Goal: Task Accomplishment & Management: Use online tool/utility

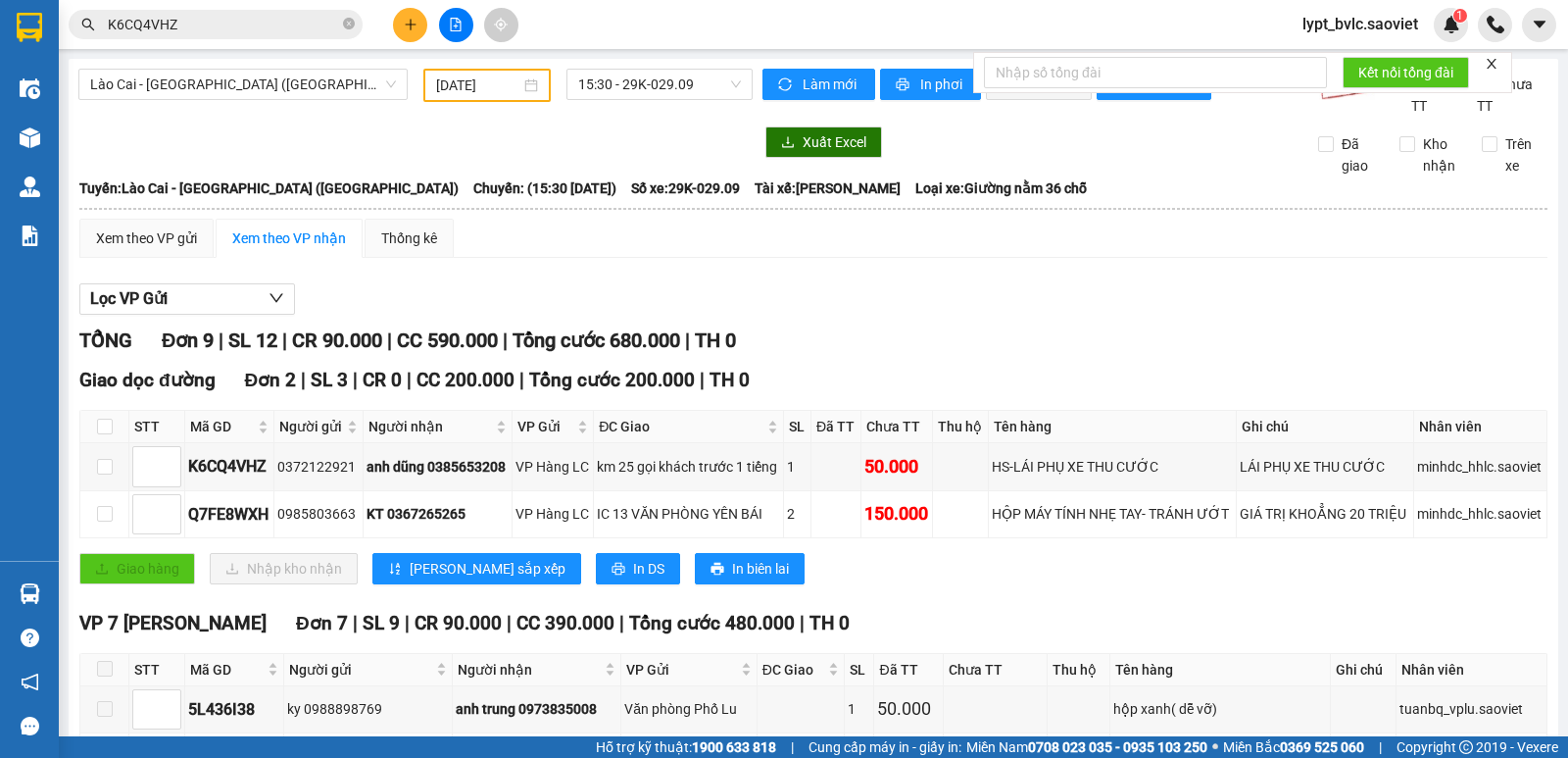
click at [256, 29] on input "K6CQ4VHZ" at bounding box center [224, 25] width 231 height 22
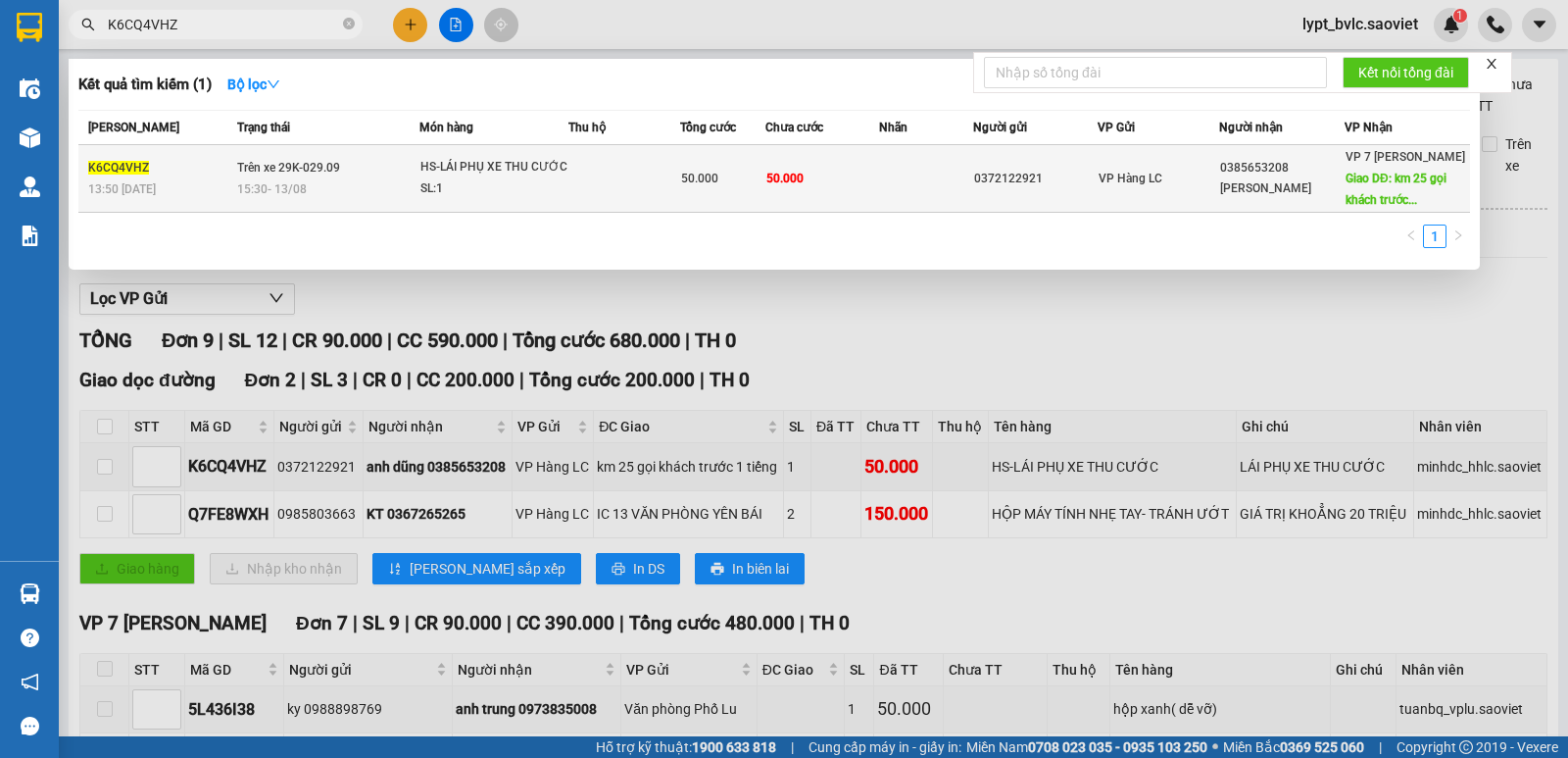
click at [655, 184] on td at bounding box center [624, 179] width 112 height 67
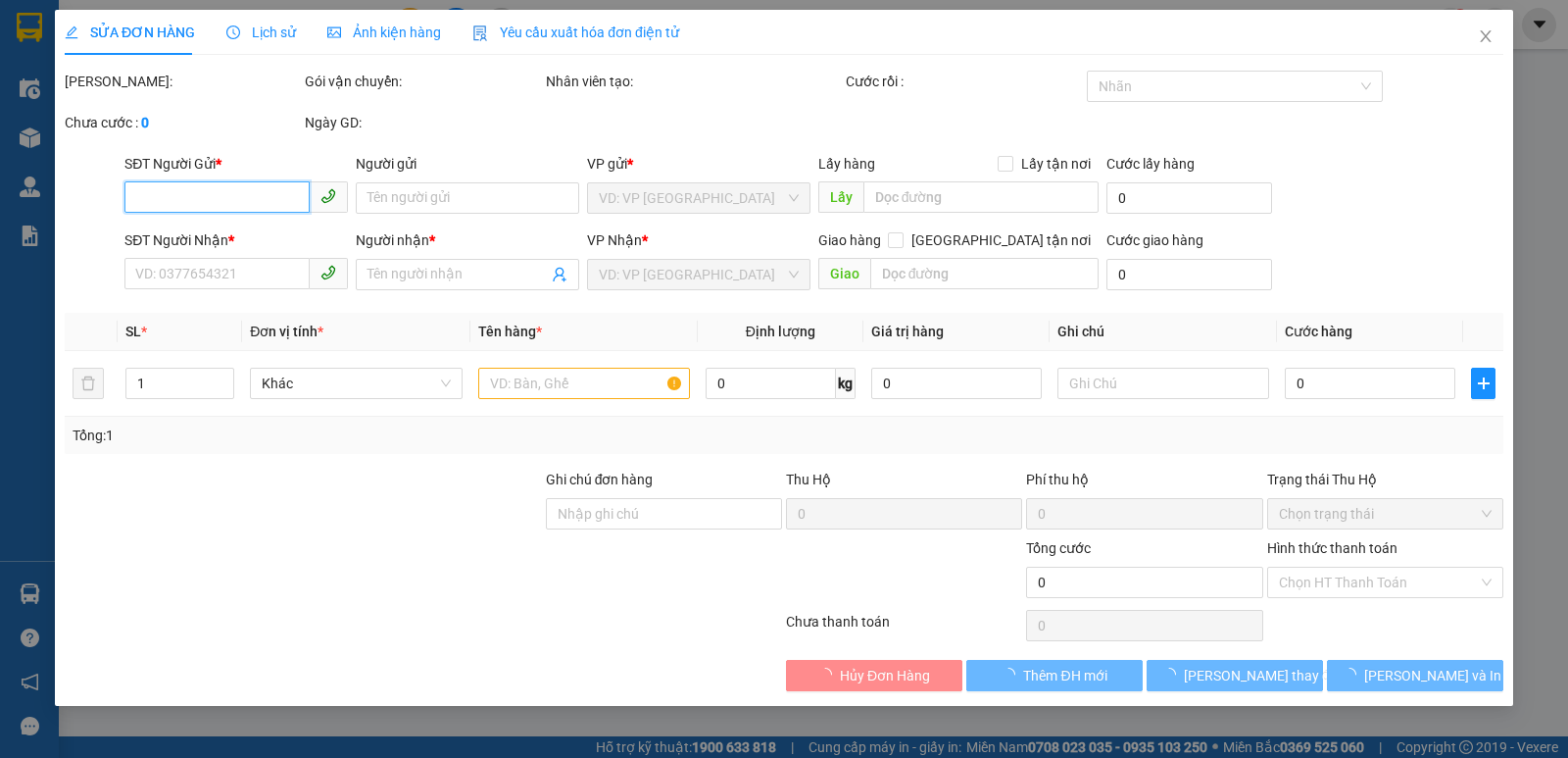
type input "0372122921"
type input "KHÁCH K NHẬN PX ĐÃ TRẢ LẠI VP 07PVD"
type input "0385653208"
type input "[PERSON_NAME]"
type input "km 25 gọi khách trước 1 tiếng"
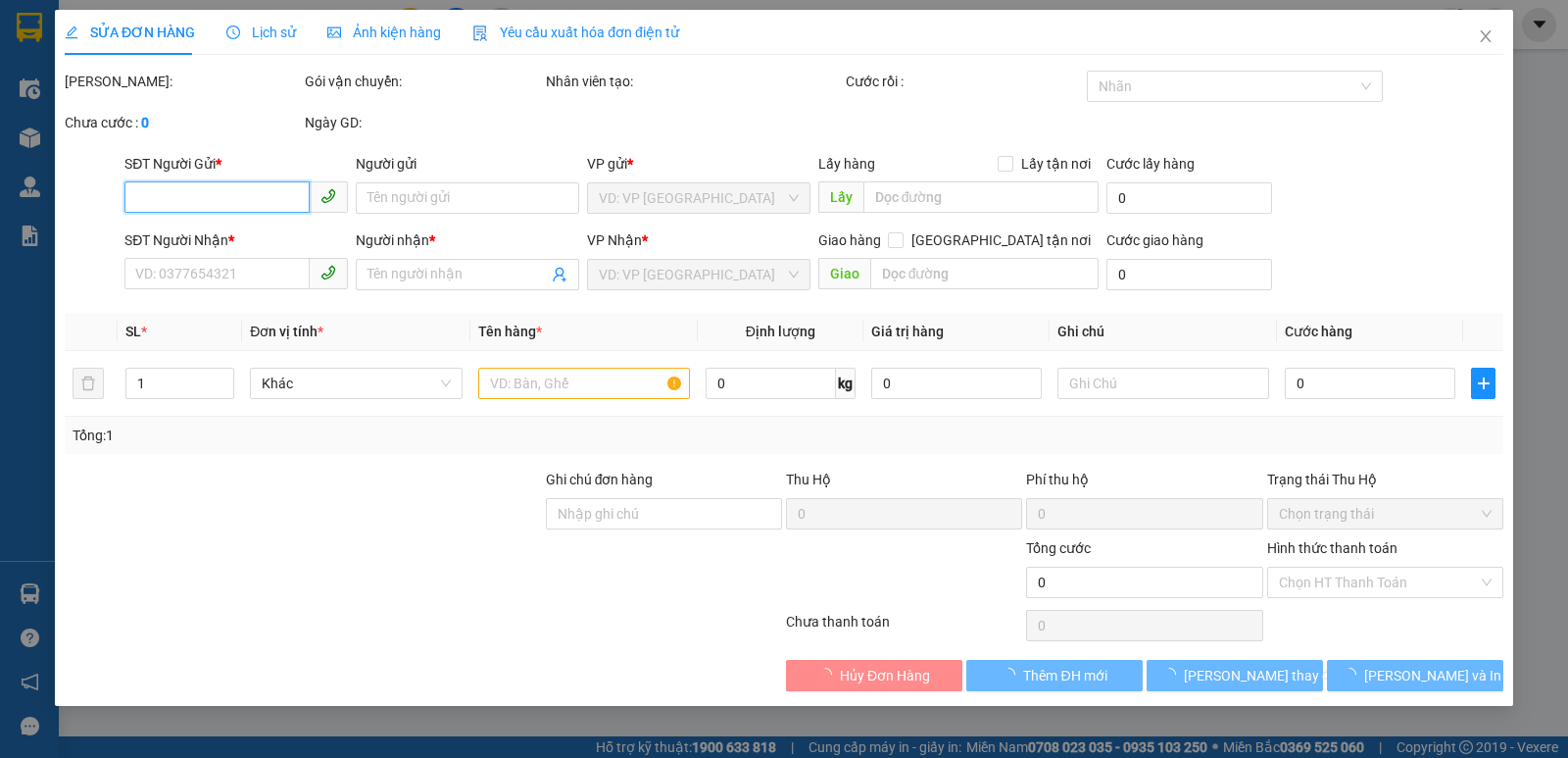
type input "50.000"
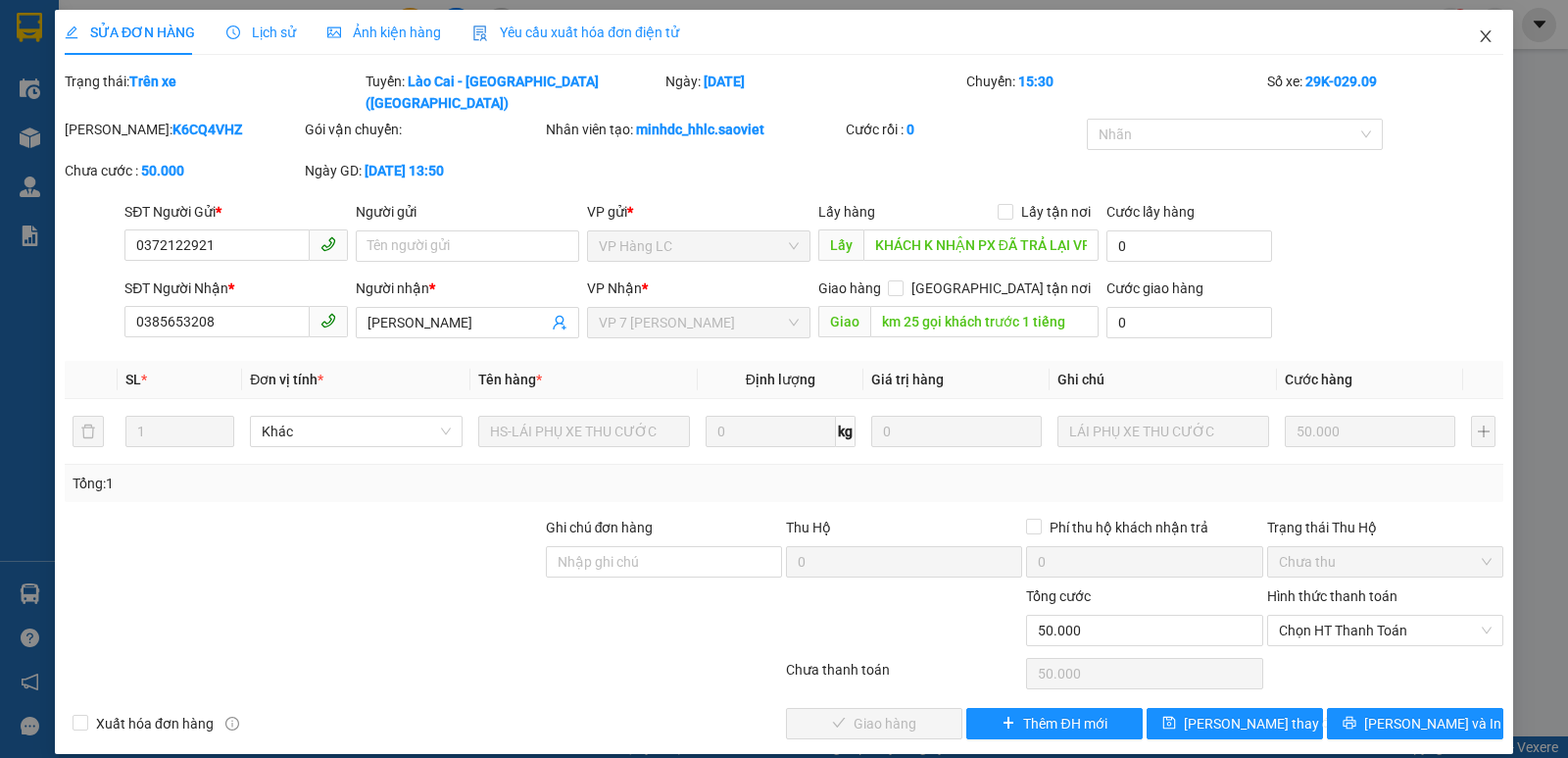
click at [1485, 42] on icon "close" at bounding box center [1486, 37] width 16 height 16
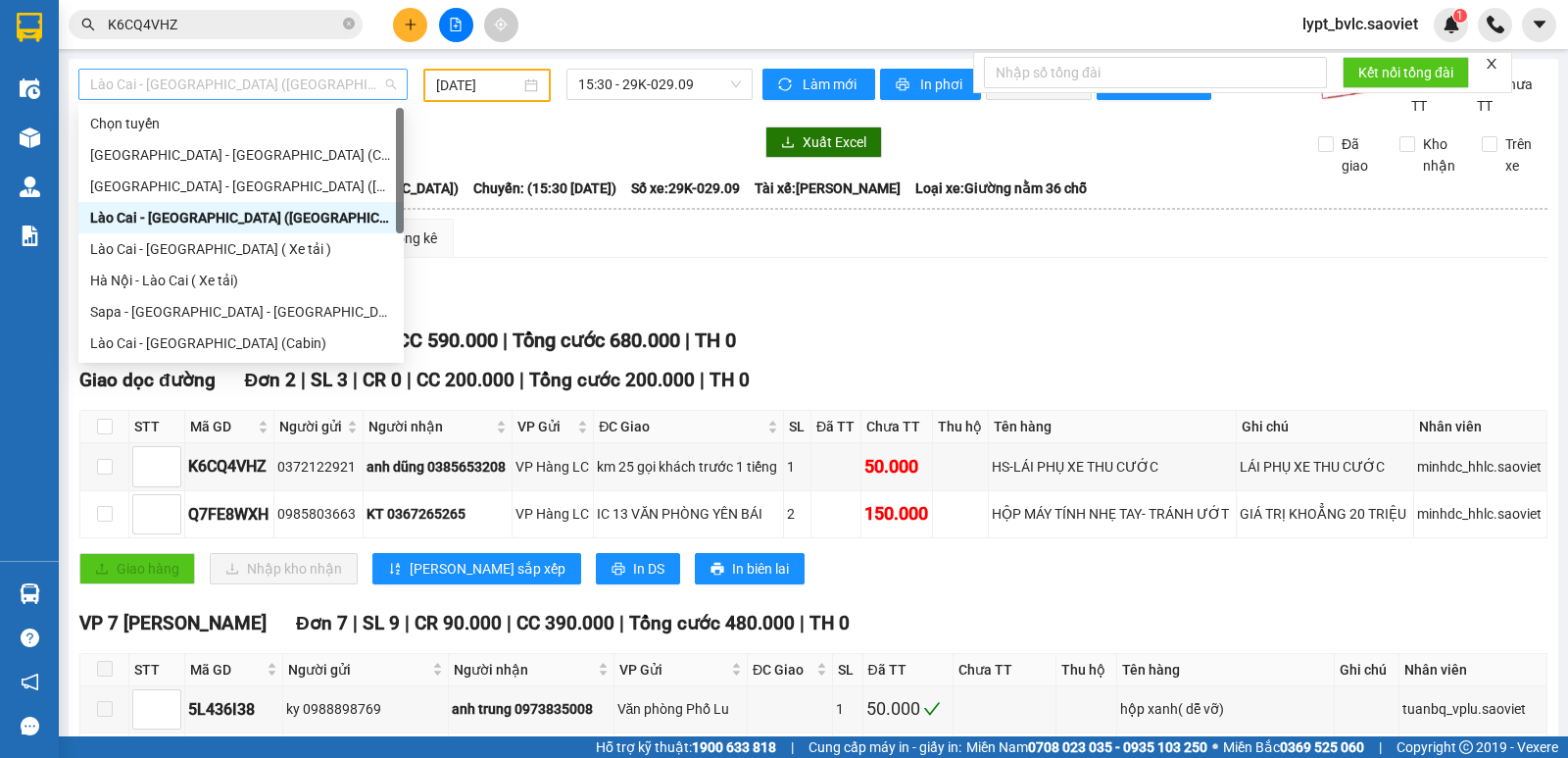
click at [216, 92] on span "Lào Cai - [GEOGRAPHIC_DATA] ([GEOGRAPHIC_DATA])" at bounding box center [242, 84] width 306 height 30
click at [242, 195] on div "[GEOGRAPHIC_DATA] - [GEOGRAPHIC_DATA] ([GEOGRAPHIC_DATA])" at bounding box center [240, 186] width 302 height 22
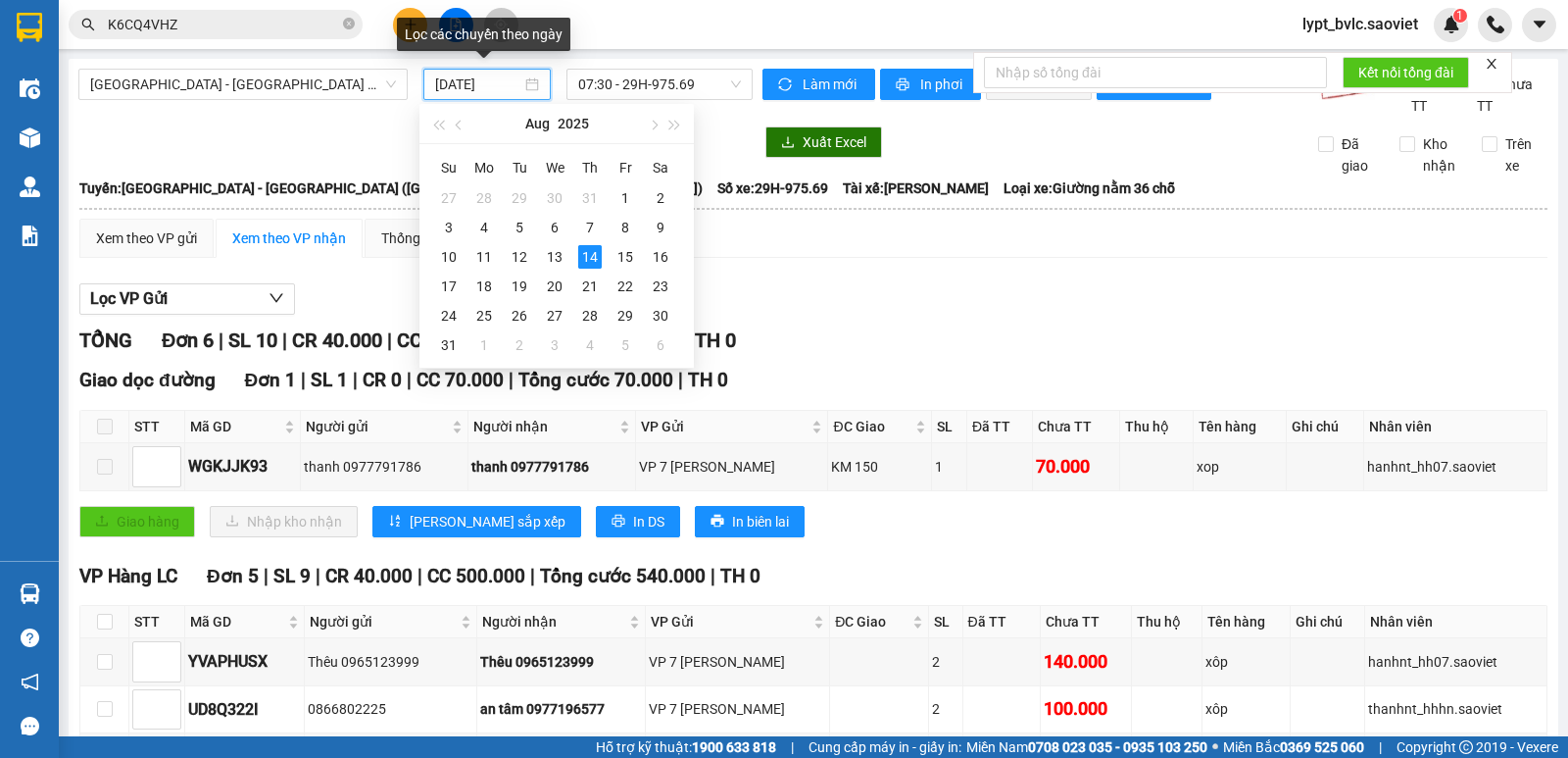
click at [468, 94] on input "[DATE]" at bounding box center [479, 84] width 87 height 22
click at [547, 247] on div "13" at bounding box center [555, 257] width 24 height 24
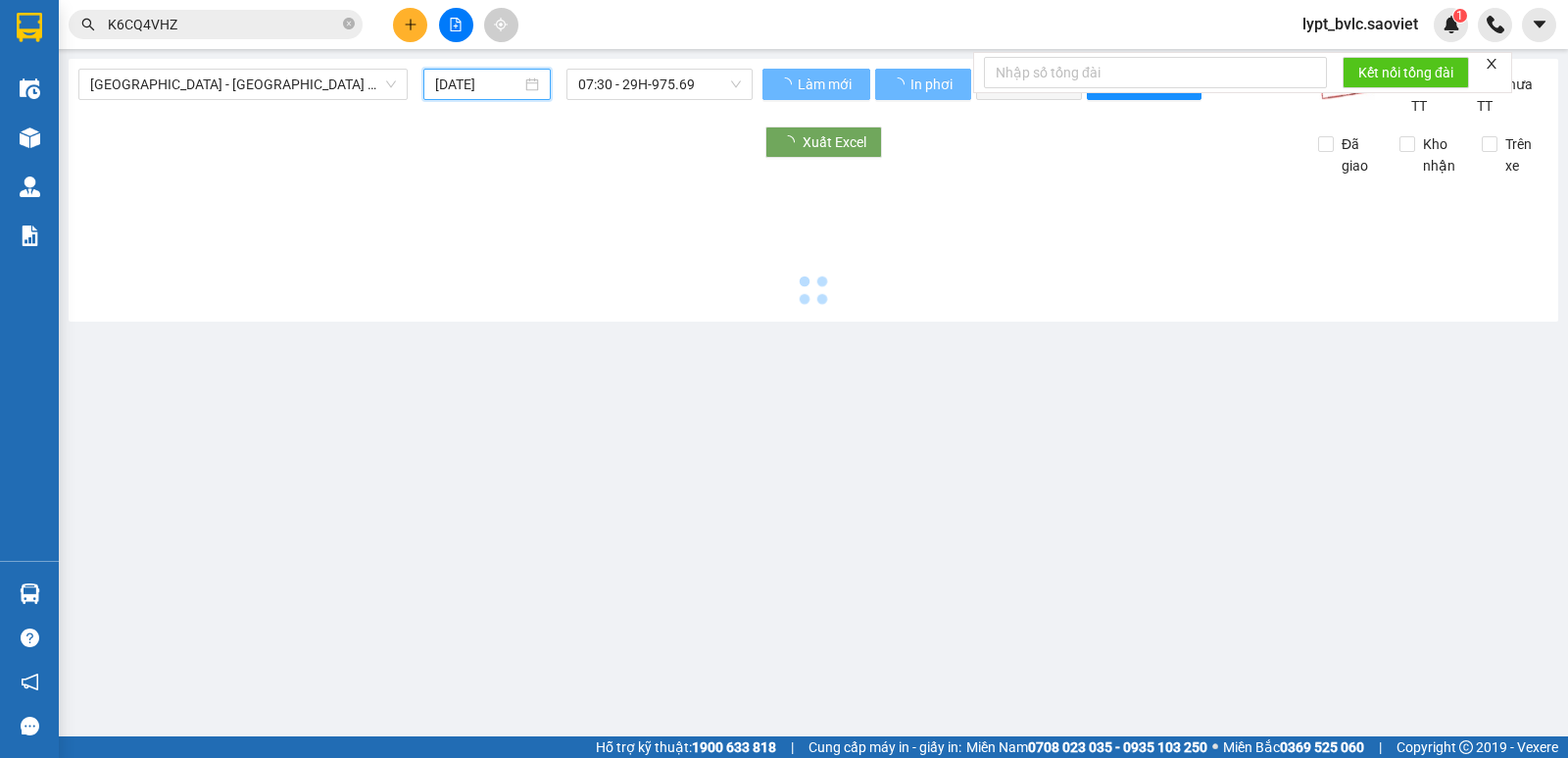
type input "[DATE]"
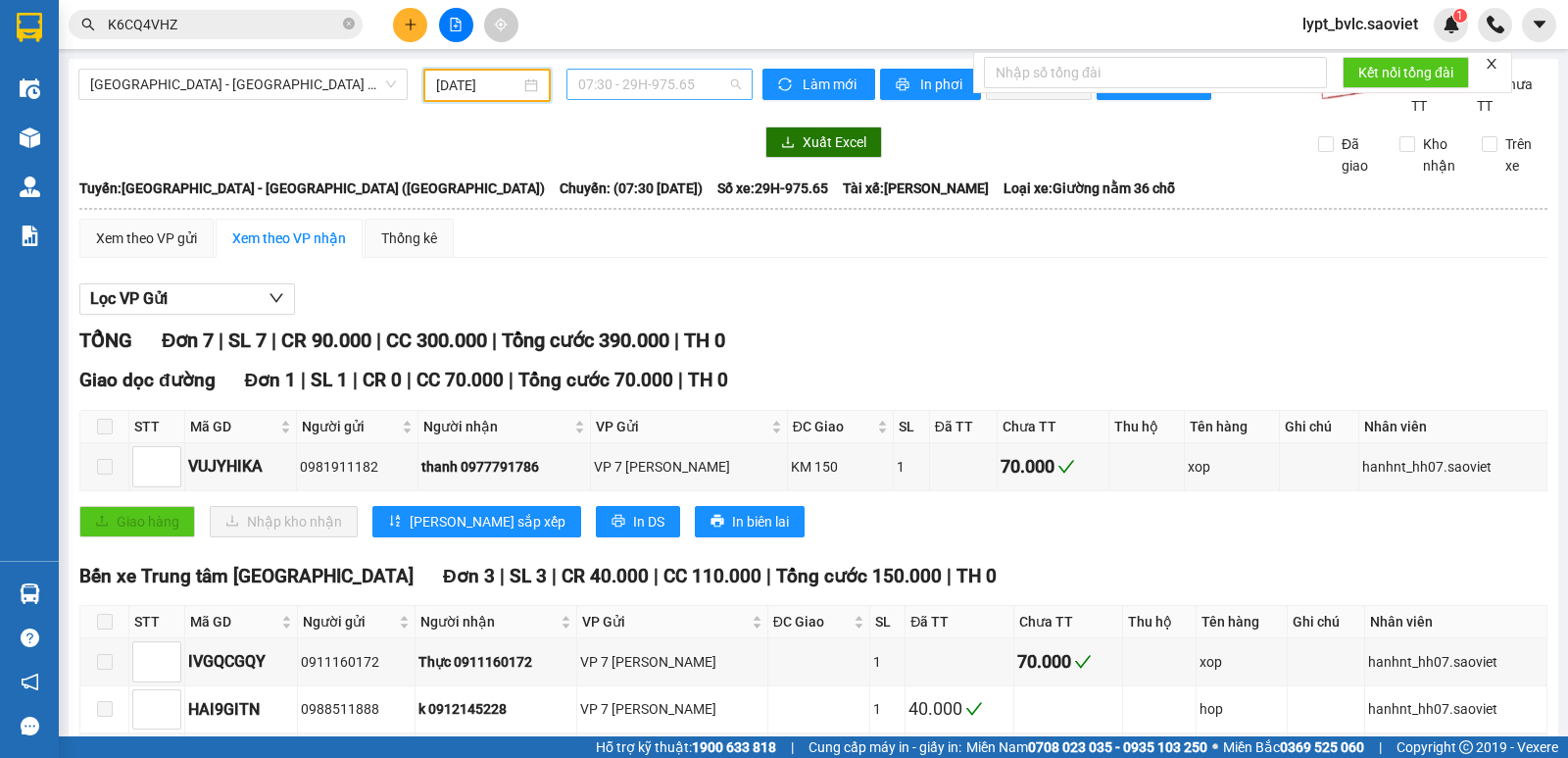
click at [672, 75] on span "07:30 - 29H-975.65" at bounding box center [658, 84] width 161 height 30
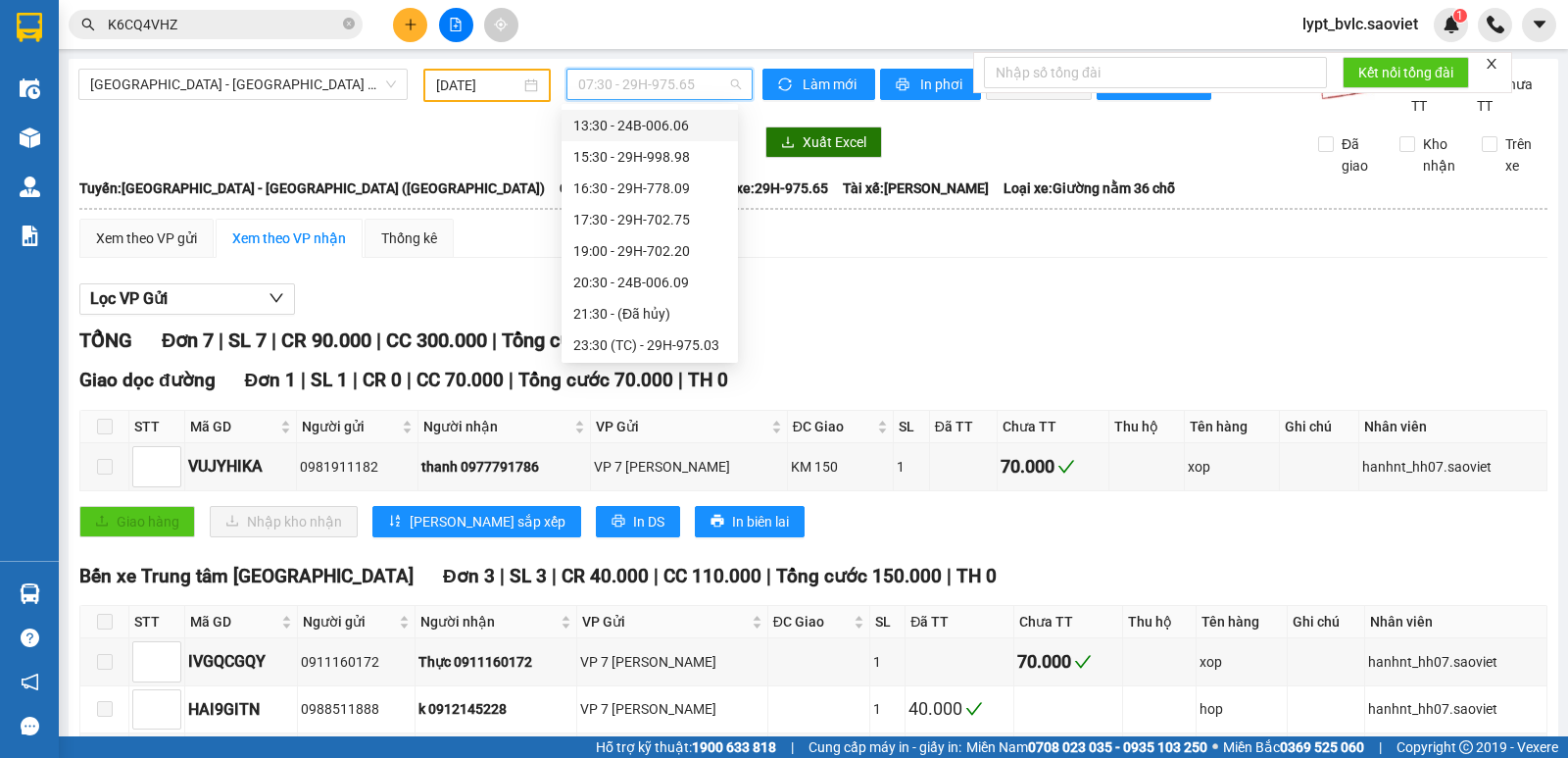
scroll to position [188, 0]
click at [628, 277] on div "20:30 - 24B-006.09" at bounding box center [649, 280] width 153 height 22
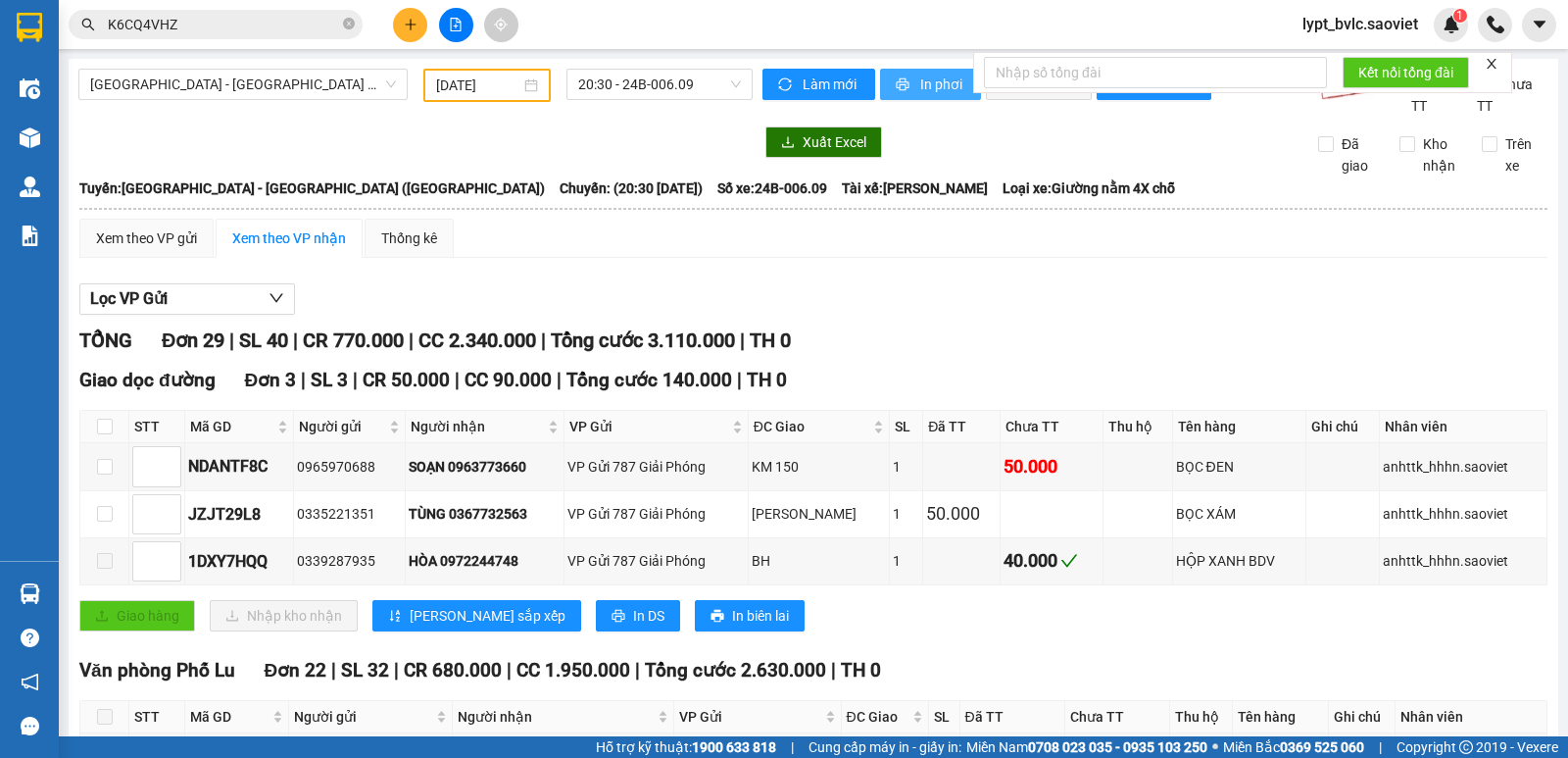
click at [938, 87] on span "In phơi" at bounding box center [943, 84] width 46 height 22
click at [293, 86] on span "[GEOGRAPHIC_DATA] - [GEOGRAPHIC_DATA] ([GEOGRAPHIC_DATA])" at bounding box center [242, 84] width 306 height 30
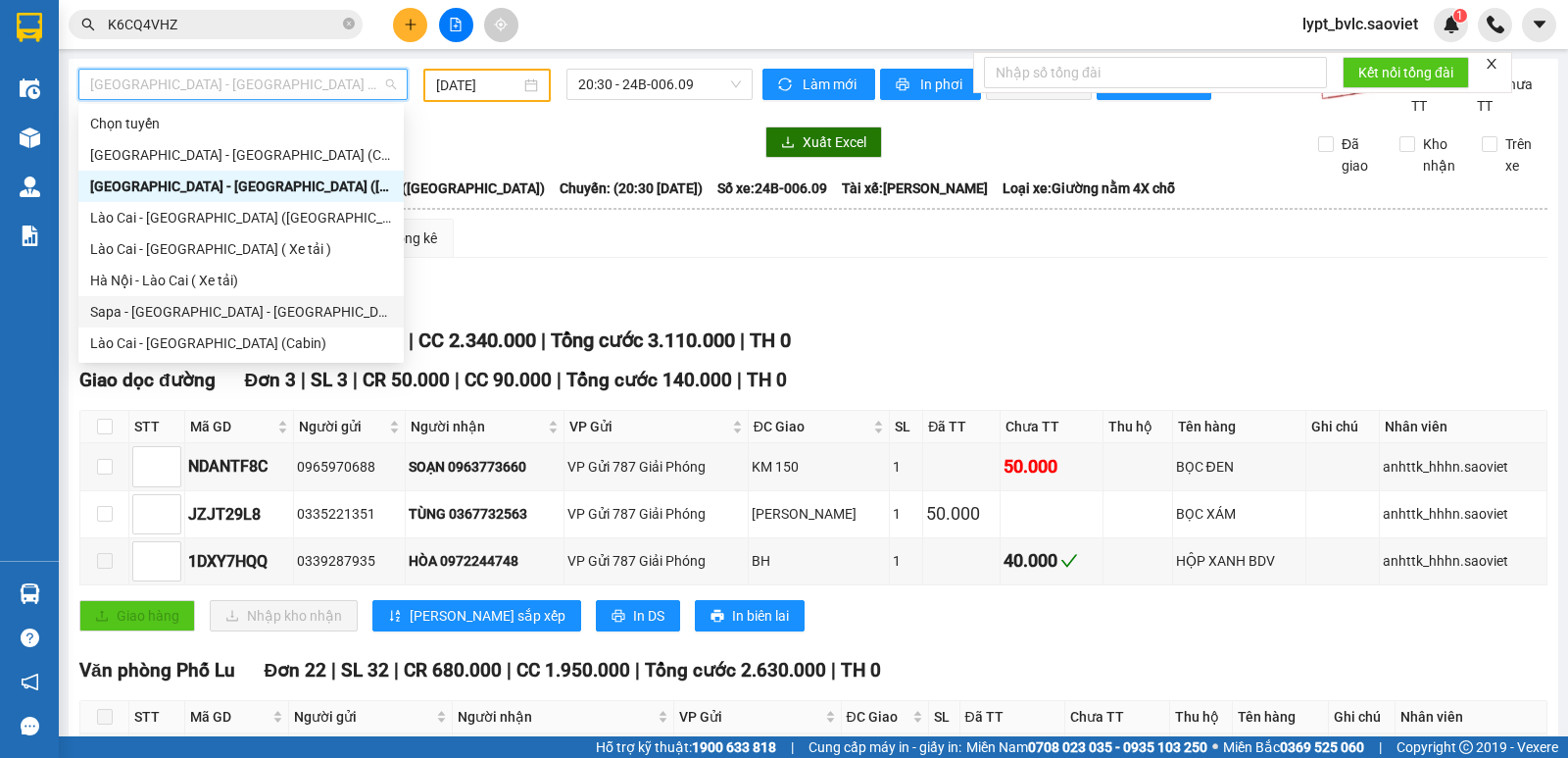
click at [227, 315] on div "Sapa - [GEOGRAPHIC_DATA] - [GEOGRAPHIC_DATA] ([GEOGRAPHIC_DATA])" at bounding box center [240, 312] width 302 height 22
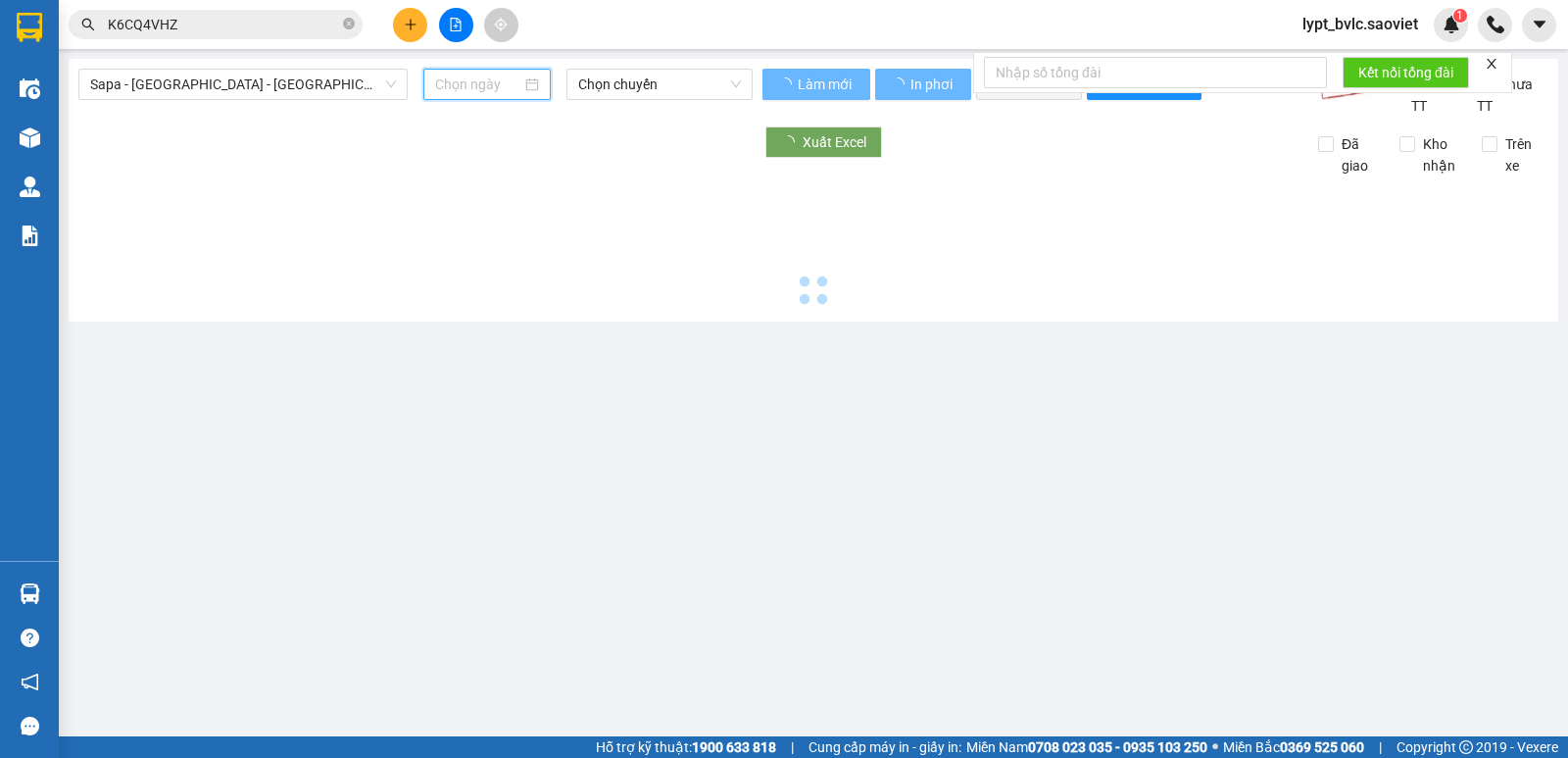
click at [498, 90] on input at bounding box center [479, 84] width 87 height 22
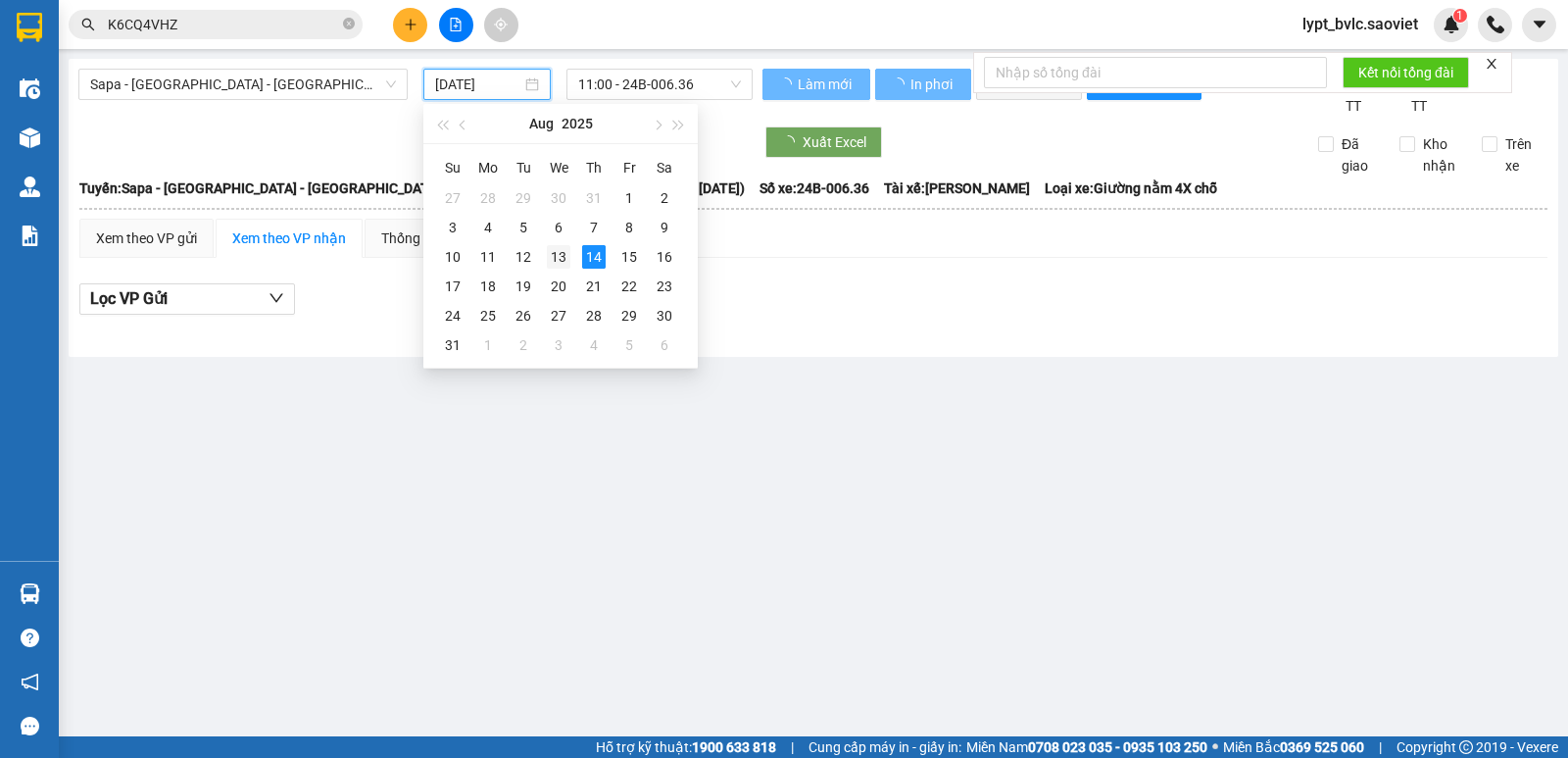
click at [558, 260] on div "13" at bounding box center [559, 257] width 24 height 24
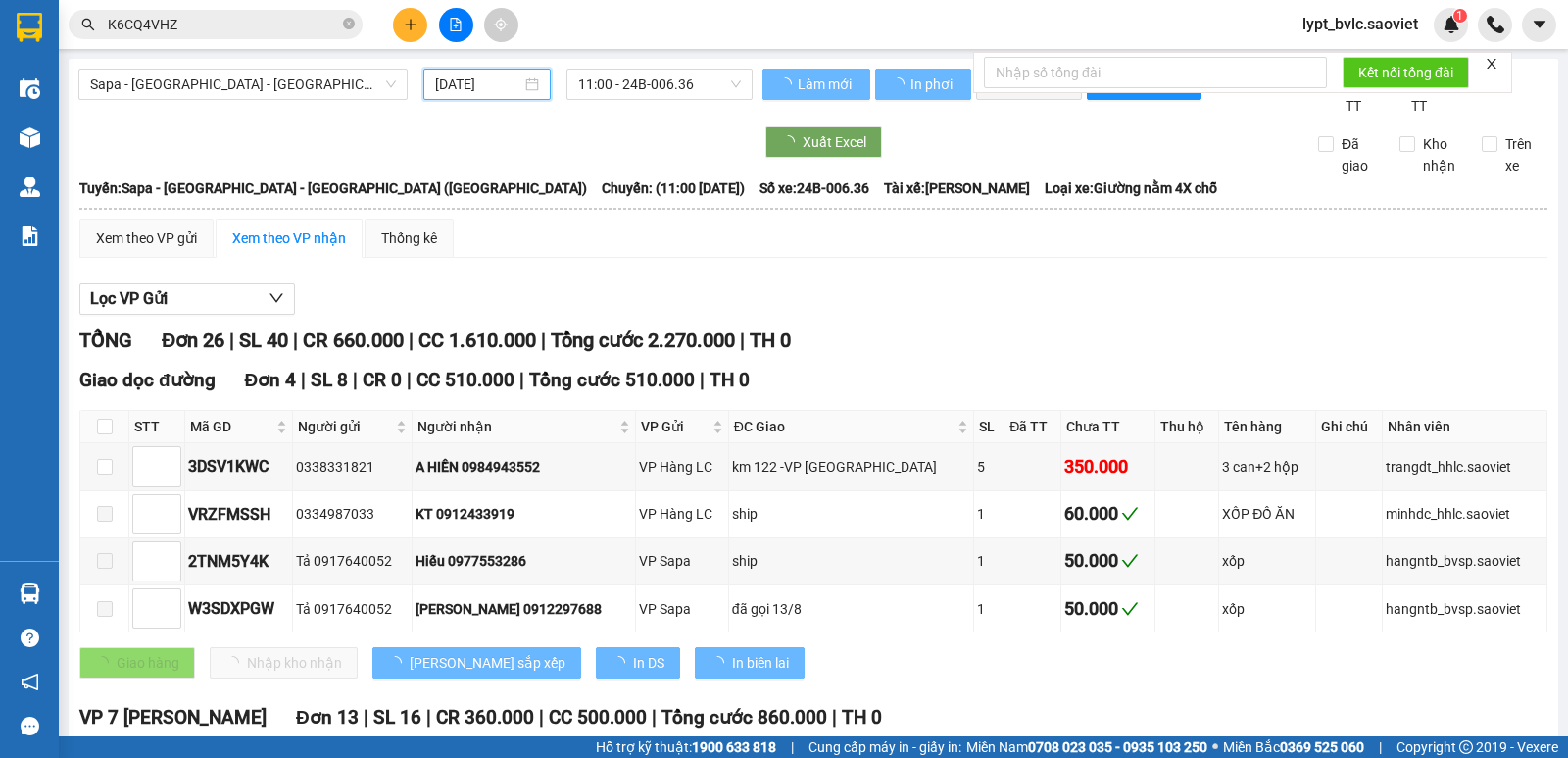
type input "[DATE]"
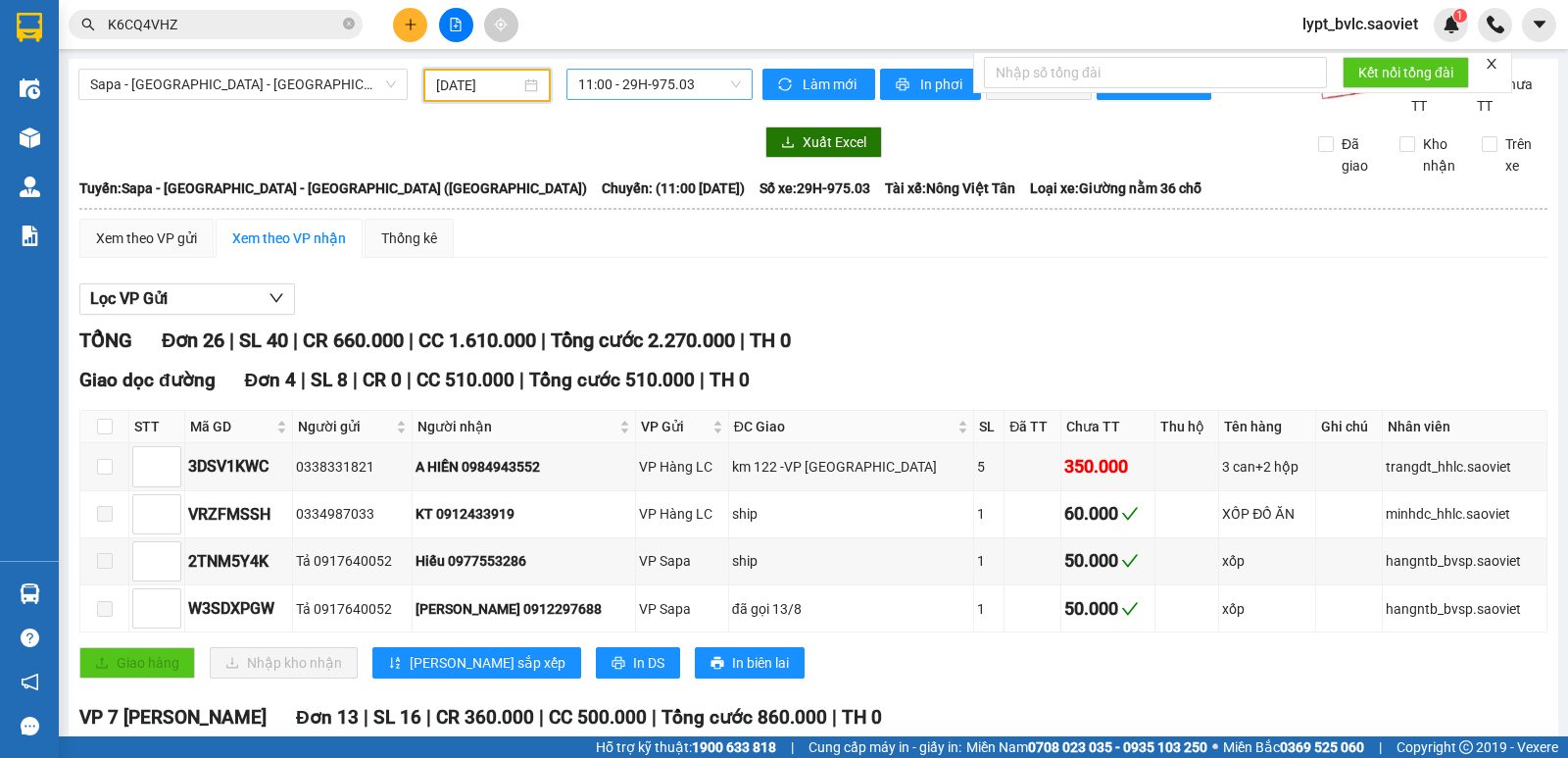
click at [687, 83] on span "11:00 - 29H-975.03" at bounding box center [658, 84] width 161 height 30
click at [979, 314] on div "Lọc VP Gửi" at bounding box center [813, 299] width 1468 height 33
drag, startPoint x: 271, startPoint y: 466, endPoint x: 186, endPoint y: 482, distance: 86.5
click at [186, 482] on td "3DSV1KWC" at bounding box center [238, 467] width 108 height 47
copy div "3DSV1KWC"
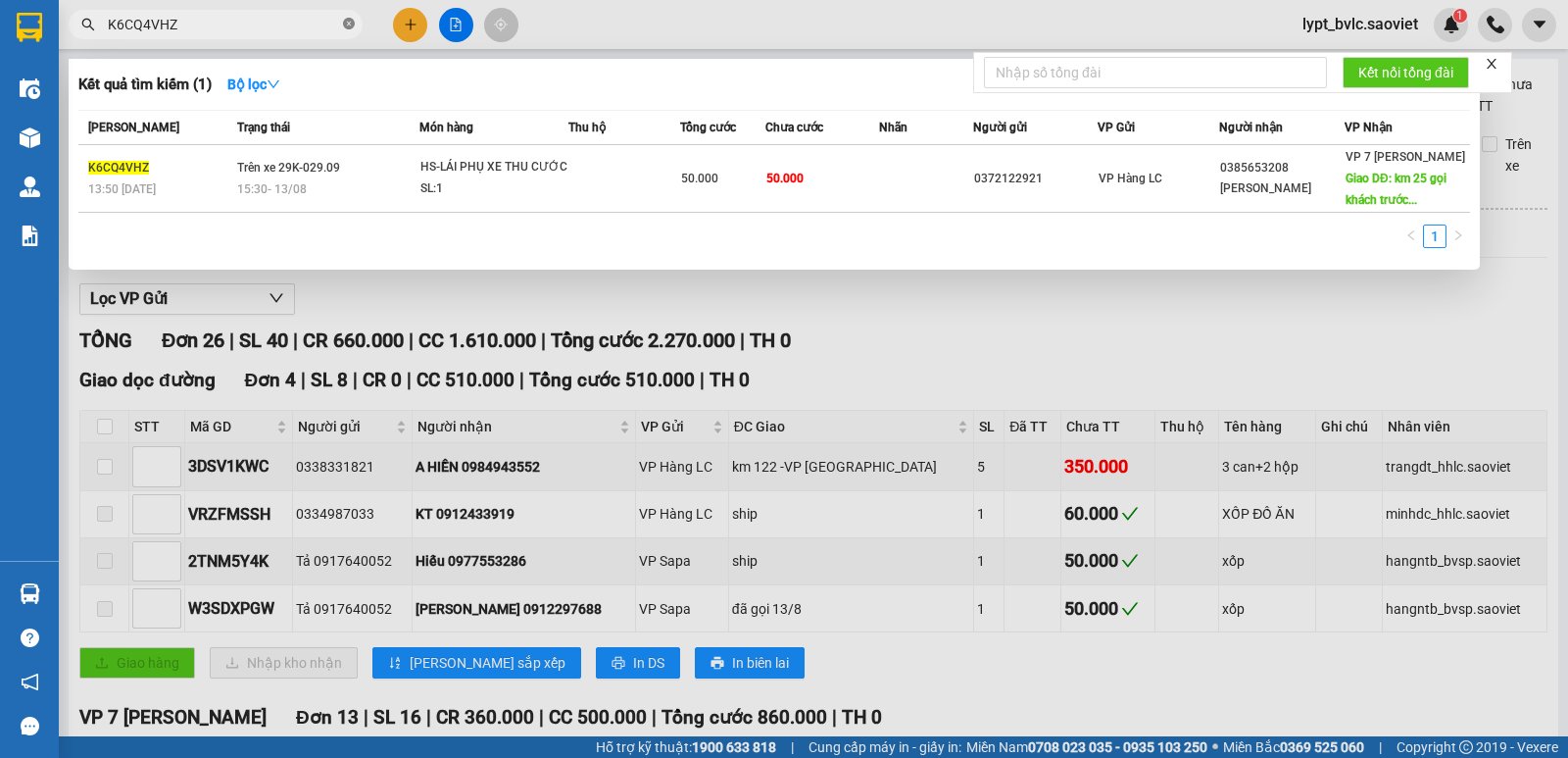
click at [352, 26] on icon "close-circle" at bounding box center [349, 24] width 12 height 12
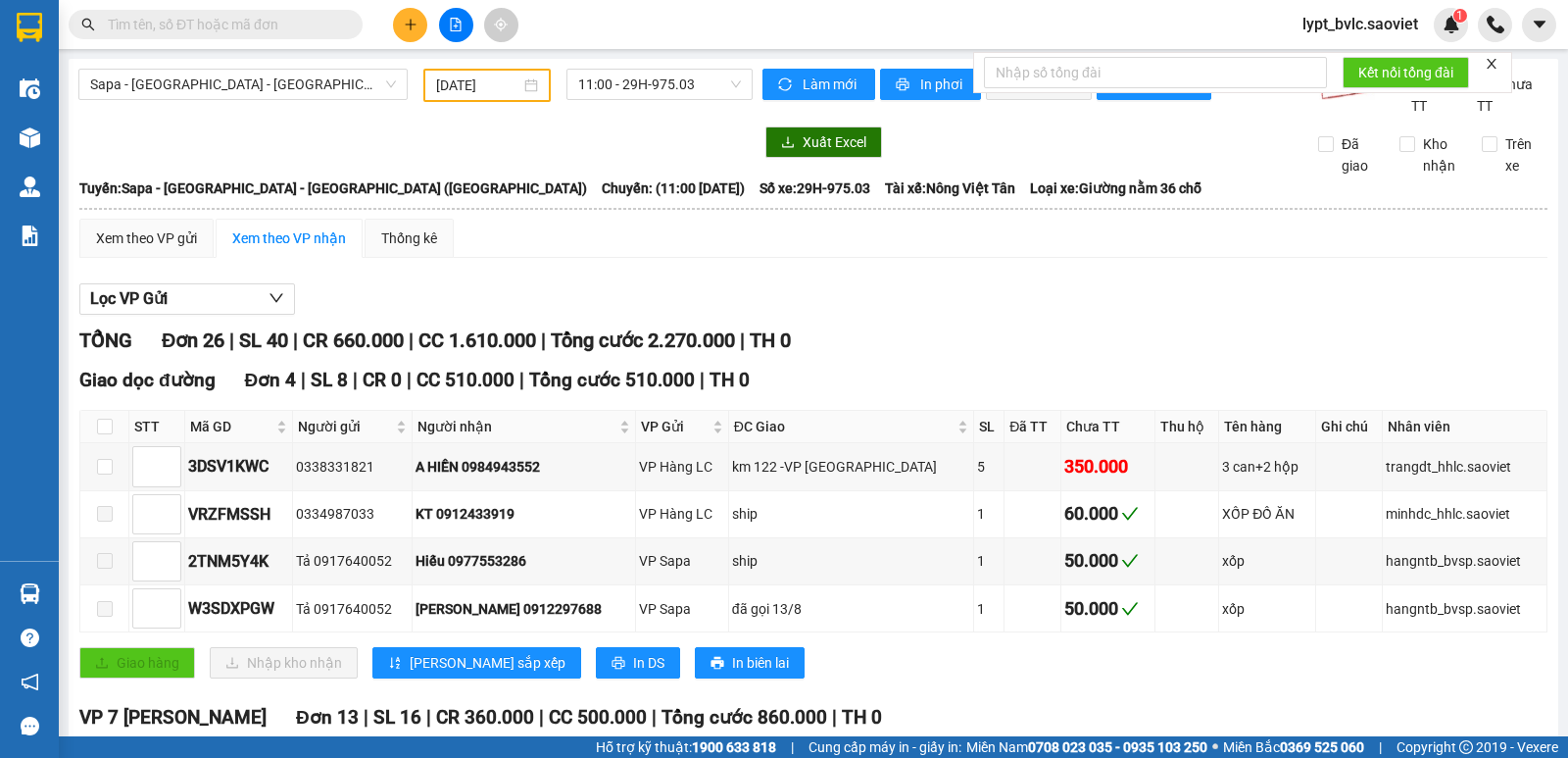
click at [245, 20] on input "text" at bounding box center [224, 25] width 231 height 22
paste input "3DSV1KWC"
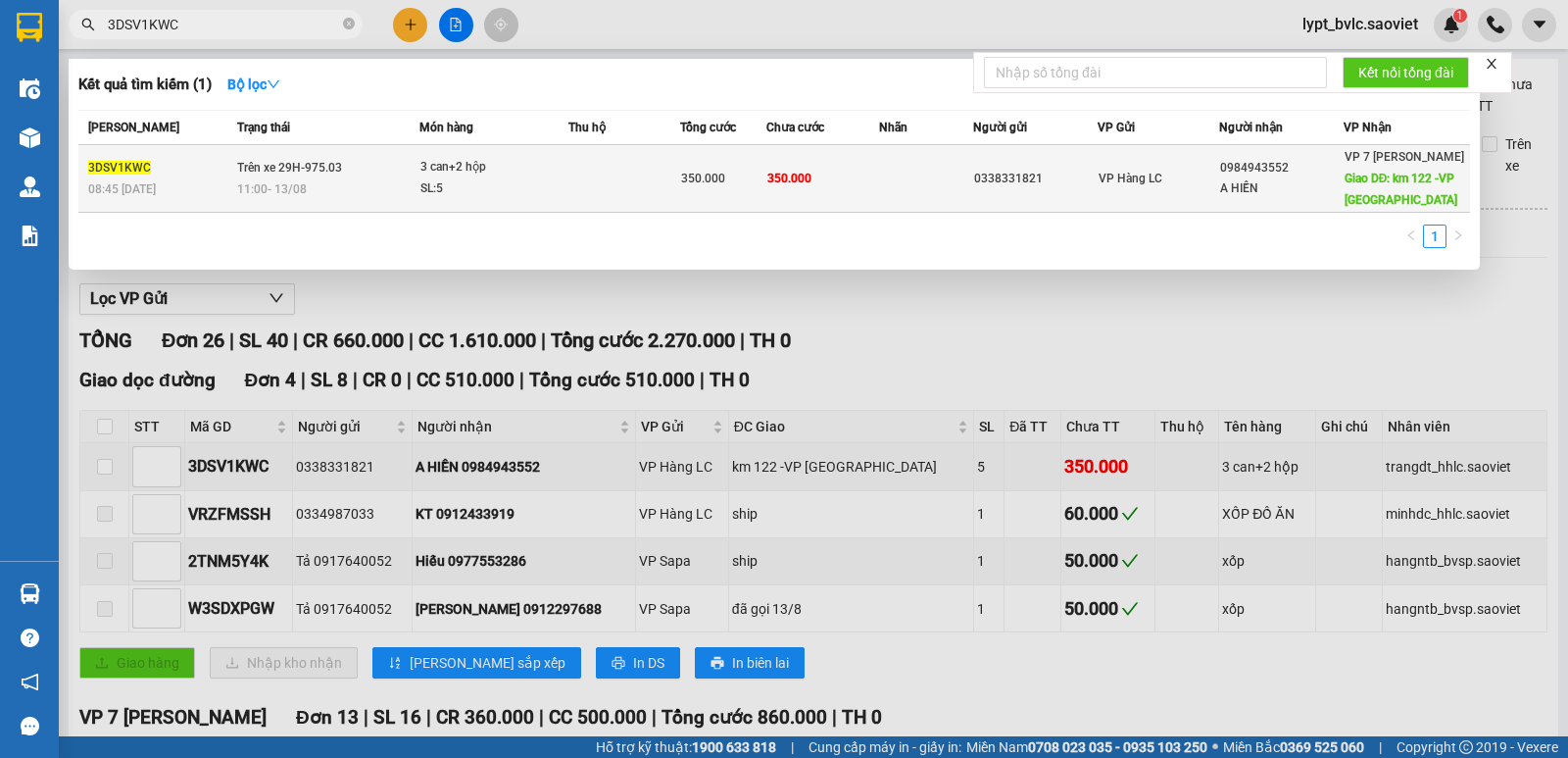
type input "3DSV1KWC"
click at [774, 189] on td "350.000" at bounding box center [823, 179] width 114 height 67
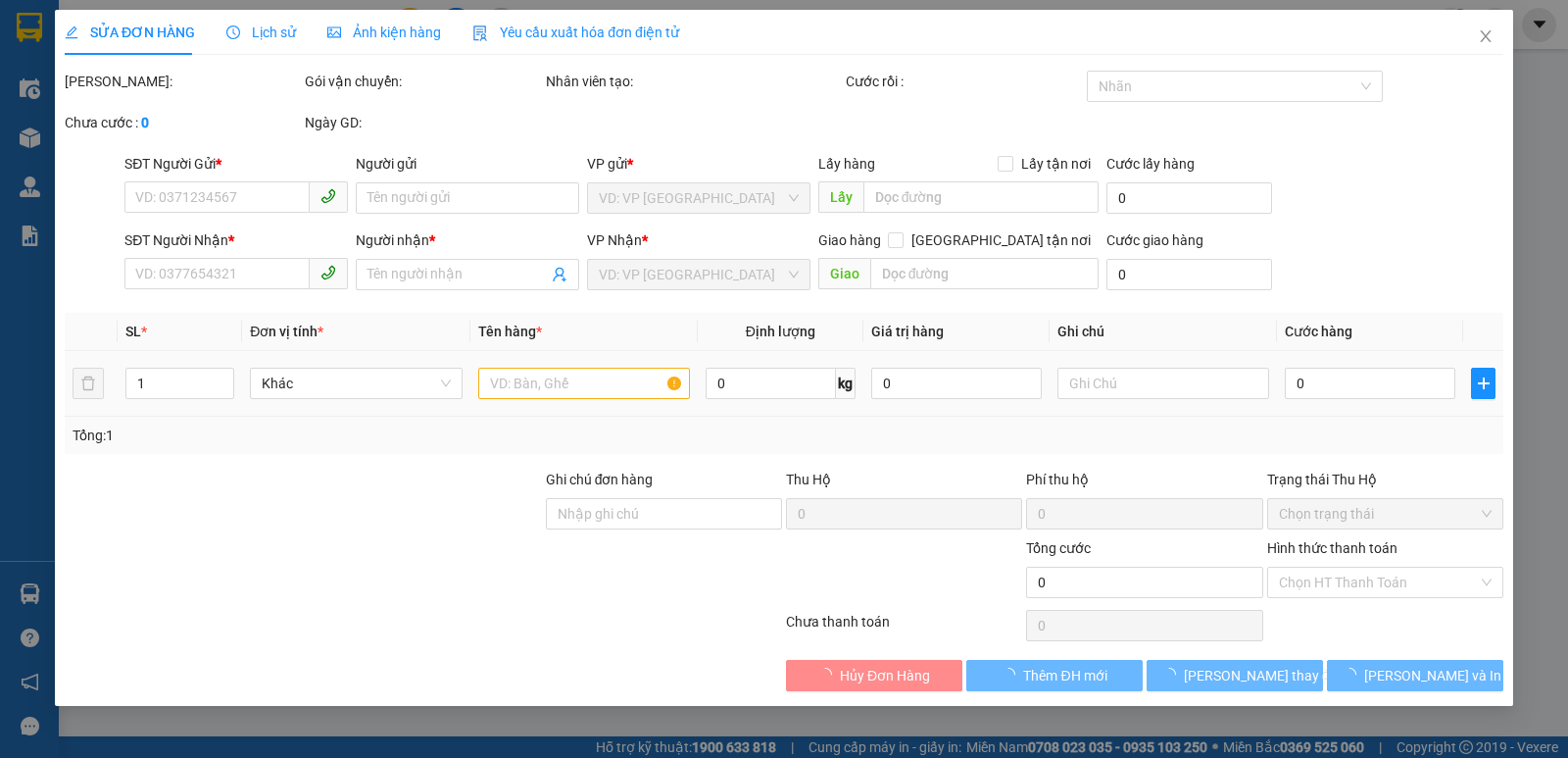
type input "0338331821"
type input "0984943552"
type input "A HIỀN"
type input "km 122 -VP [GEOGRAPHIC_DATA]"
type input "350.000"
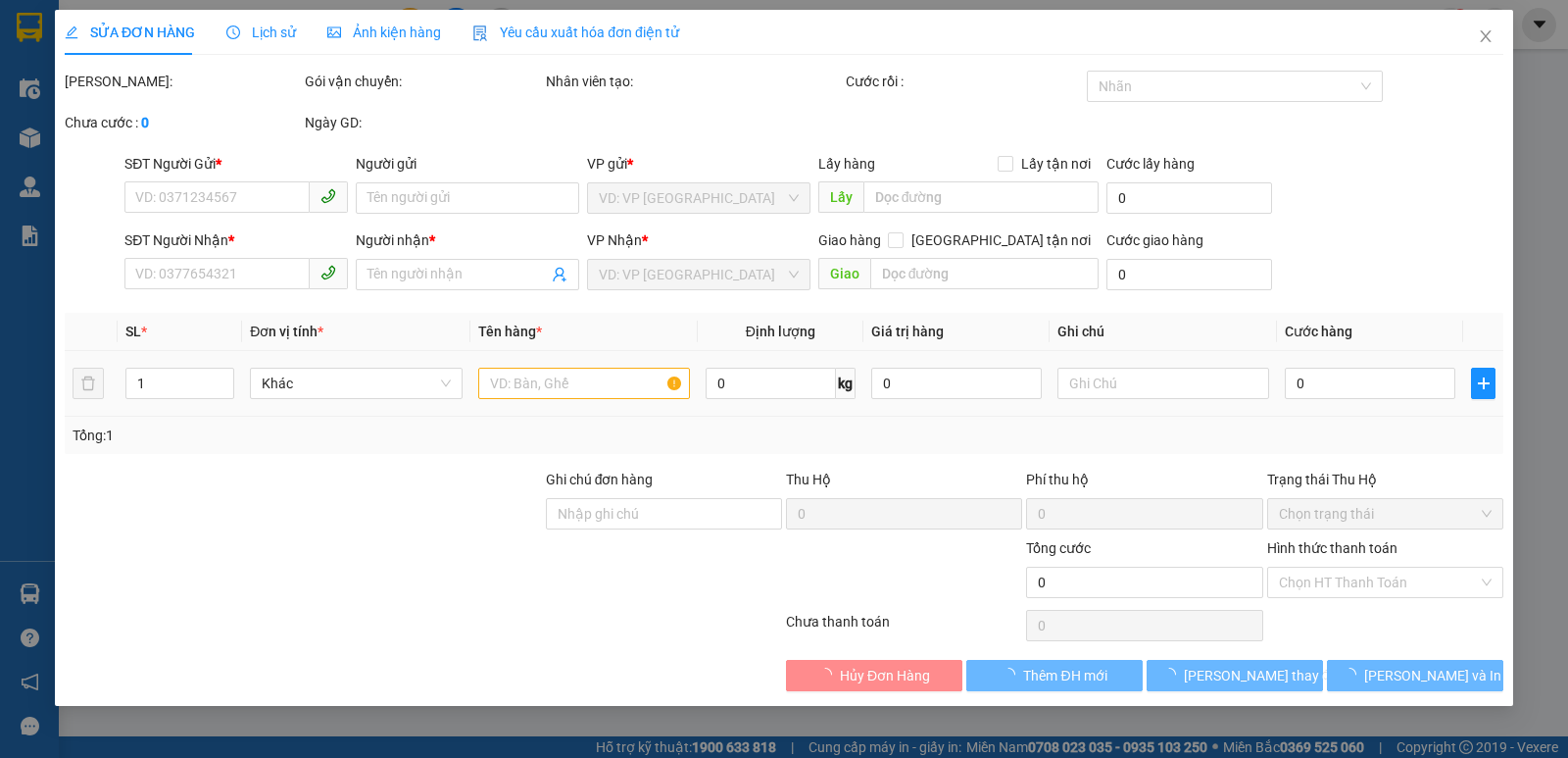
type input "350.000"
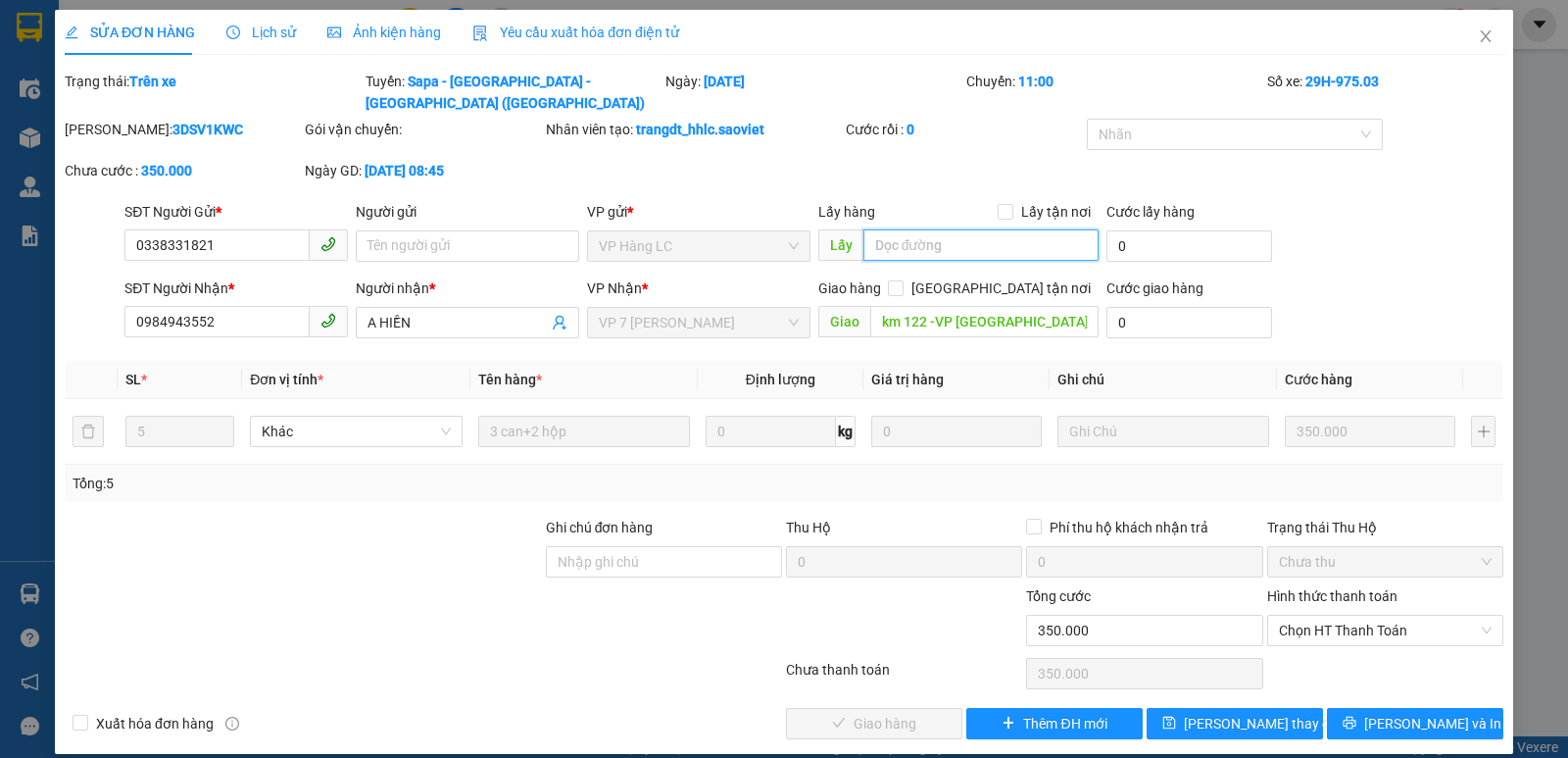
click at [920, 230] on input "text" at bounding box center [981, 245] width 236 height 32
type input "chính thu"
click at [1223, 712] on span "[PERSON_NAME] thay đổi" at bounding box center [1262, 723] width 156 height 22
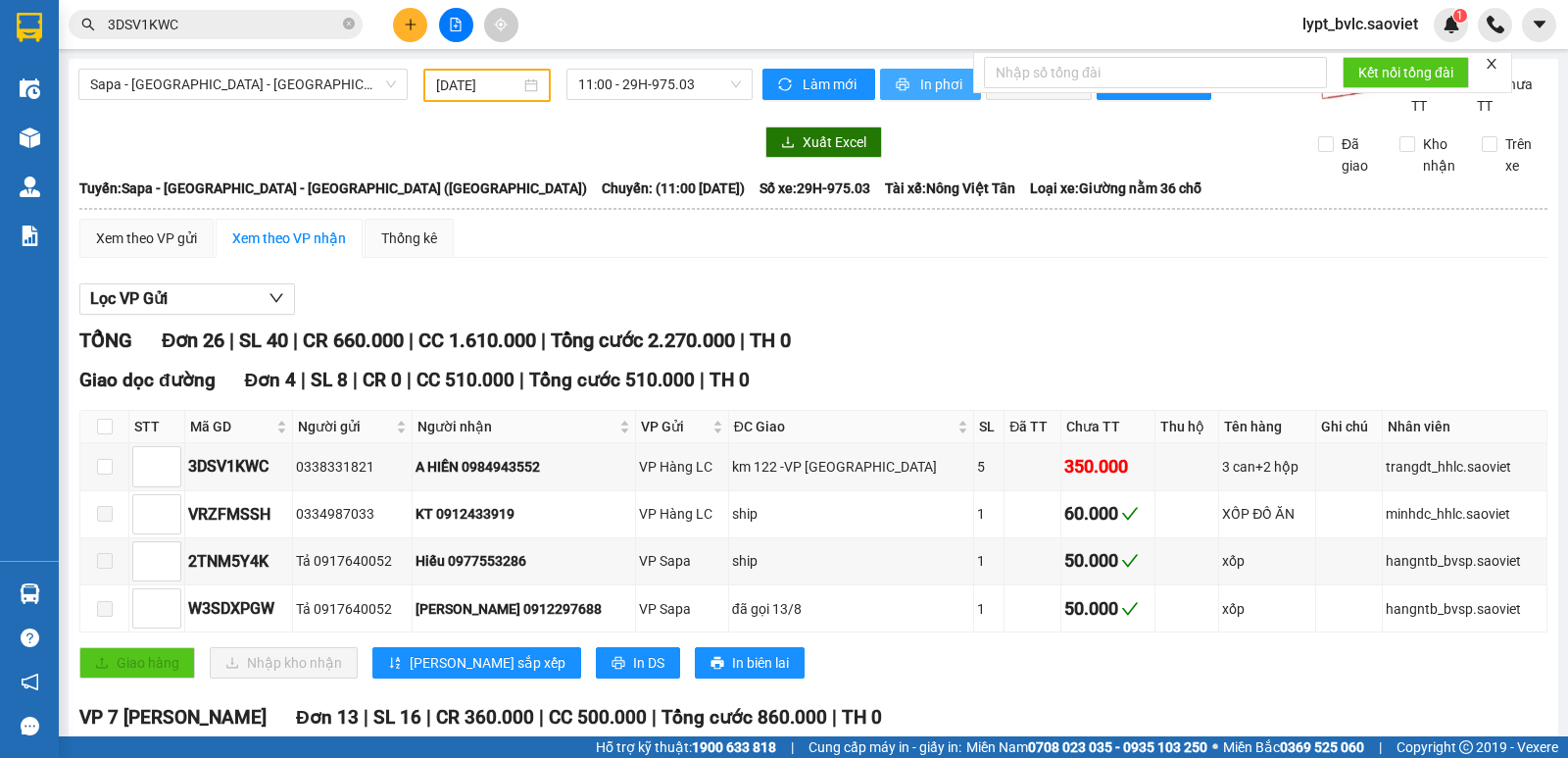
click at [941, 70] on button "In phơi" at bounding box center [931, 84] width 101 height 32
click at [617, 88] on span "11:00 - 29H-975.03" at bounding box center [658, 84] width 161 height 30
drag, startPoint x: 867, startPoint y: 337, endPoint x: 410, endPoint y: 224, distance: 470.8
click at [851, 338] on div "TỔNG Đơn 26 | SL 40 | CR 660.000 | CC 1.610.000 | Tổng cước 2.270.000 | TH 0" at bounding box center [813, 340] width 1468 height 31
click at [224, 86] on span "Sapa - [GEOGRAPHIC_DATA] - [GEOGRAPHIC_DATA] ([GEOGRAPHIC_DATA])" at bounding box center [242, 84] width 306 height 30
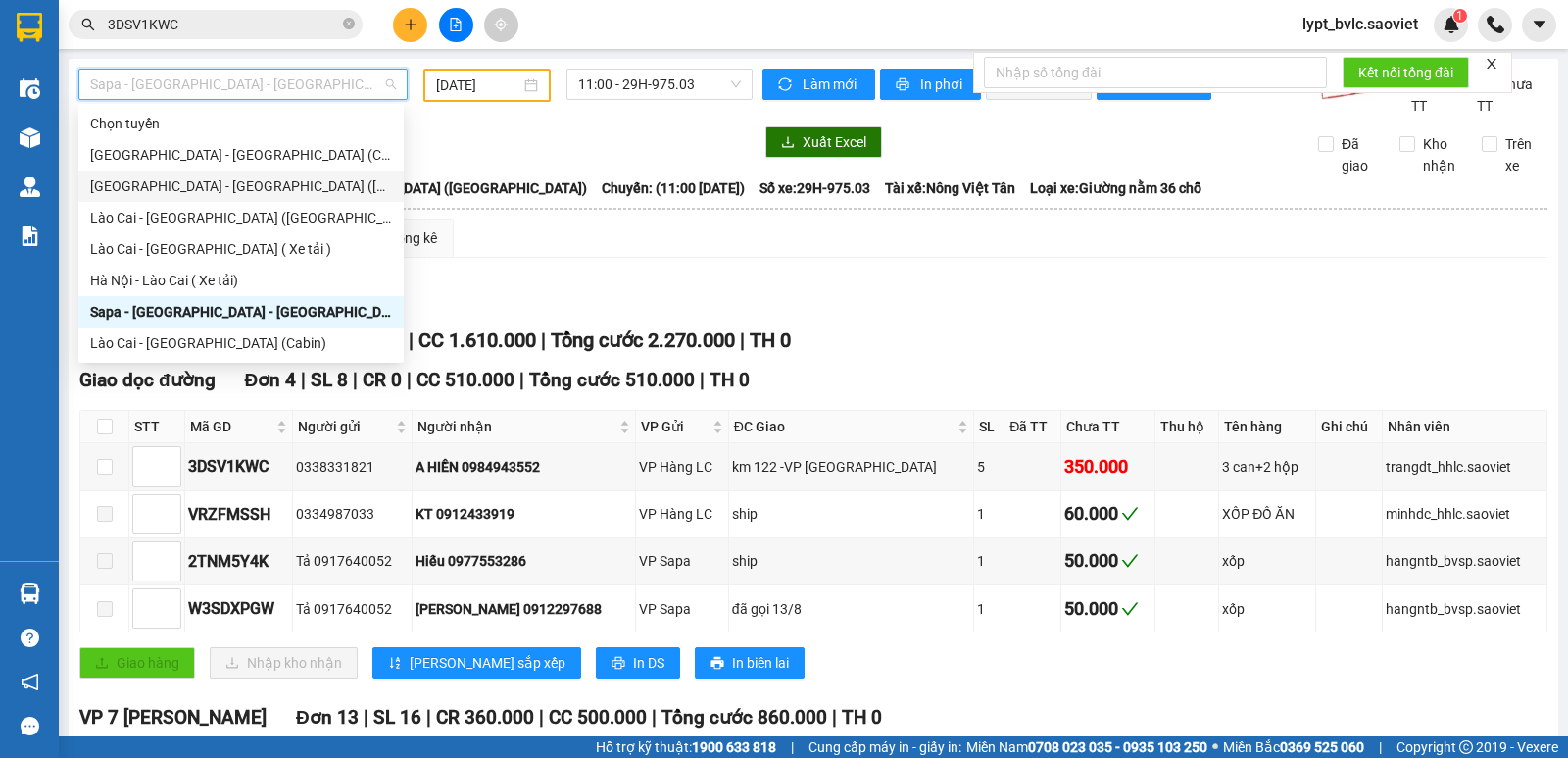
click at [241, 194] on div "[GEOGRAPHIC_DATA] - [GEOGRAPHIC_DATA] ([GEOGRAPHIC_DATA])" at bounding box center [240, 186] width 302 height 22
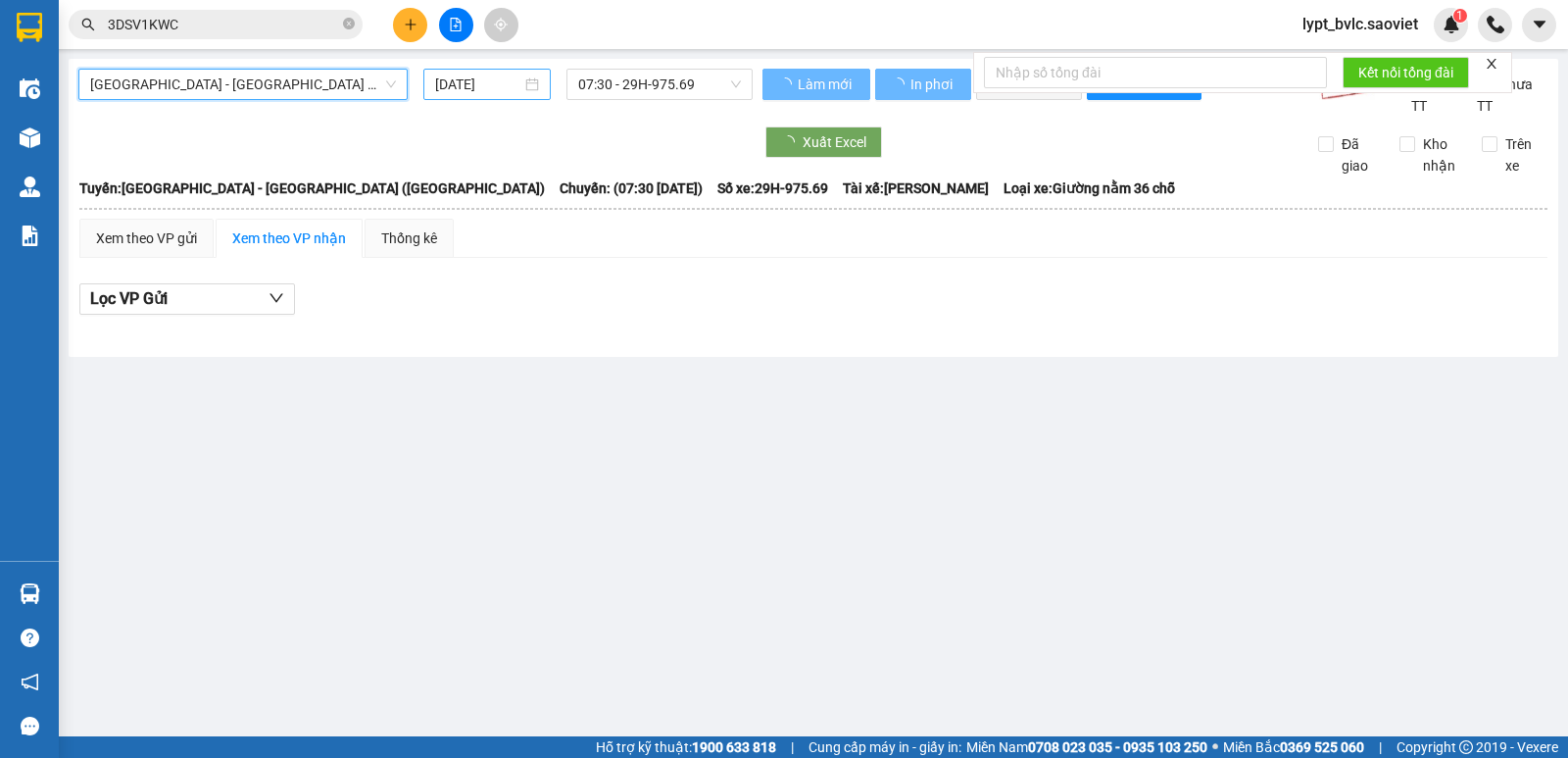
click at [507, 88] on input "[DATE]" at bounding box center [479, 84] width 87 height 22
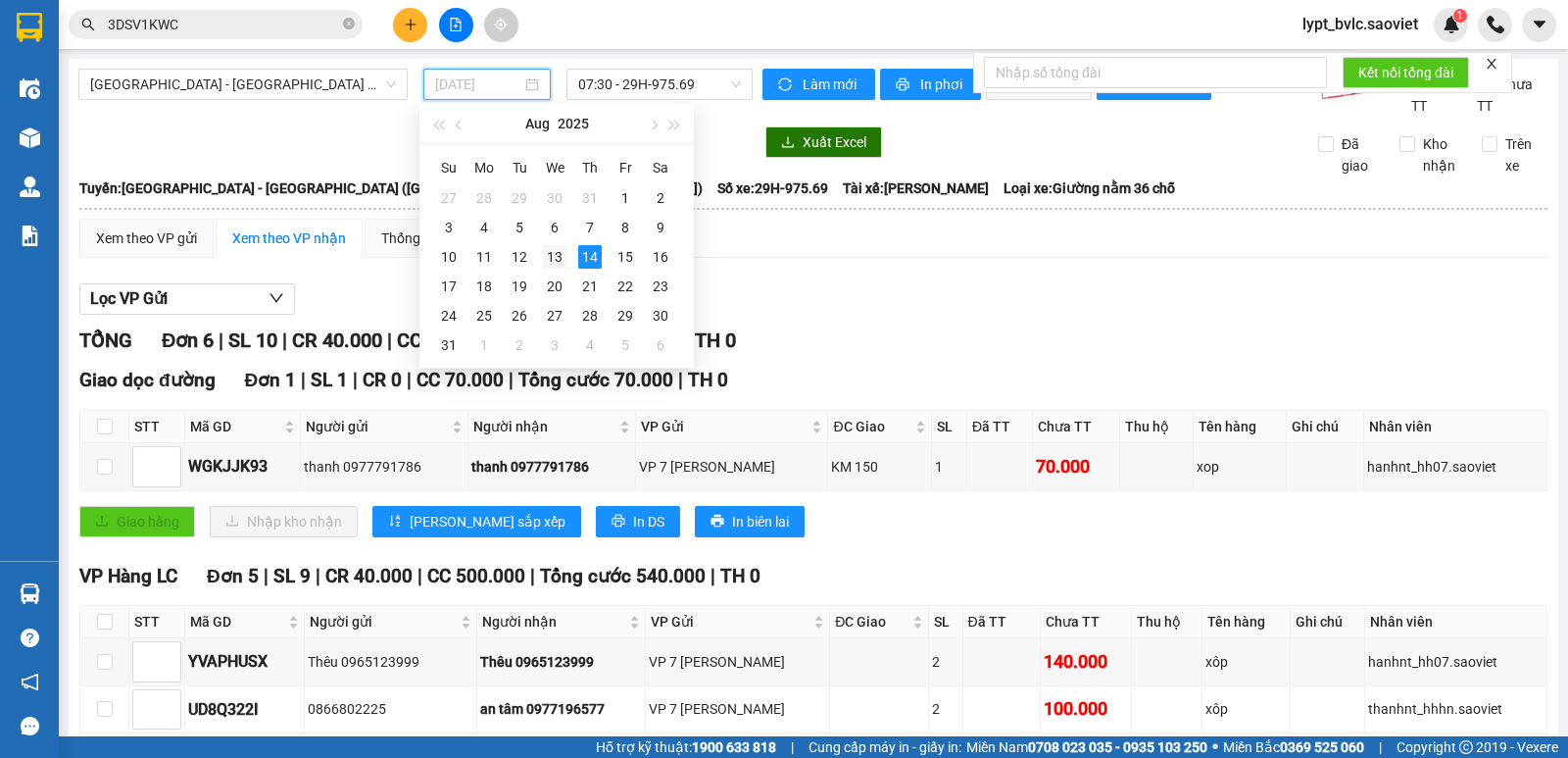
click at [555, 254] on div "13" at bounding box center [555, 257] width 24 height 24
type input "[DATE]"
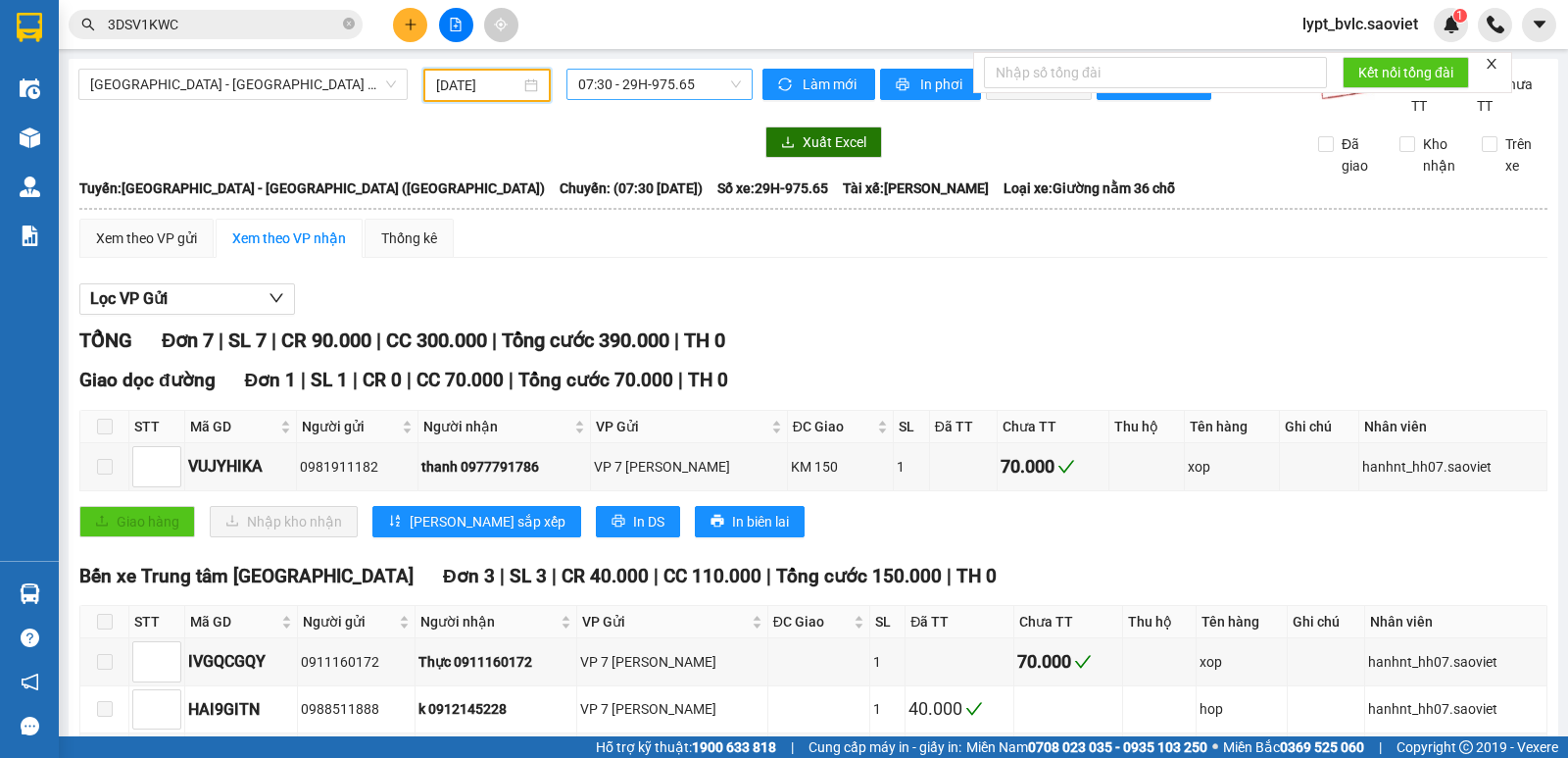
click at [679, 79] on span "07:30 - 29H-975.65" at bounding box center [658, 84] width 161 height 30
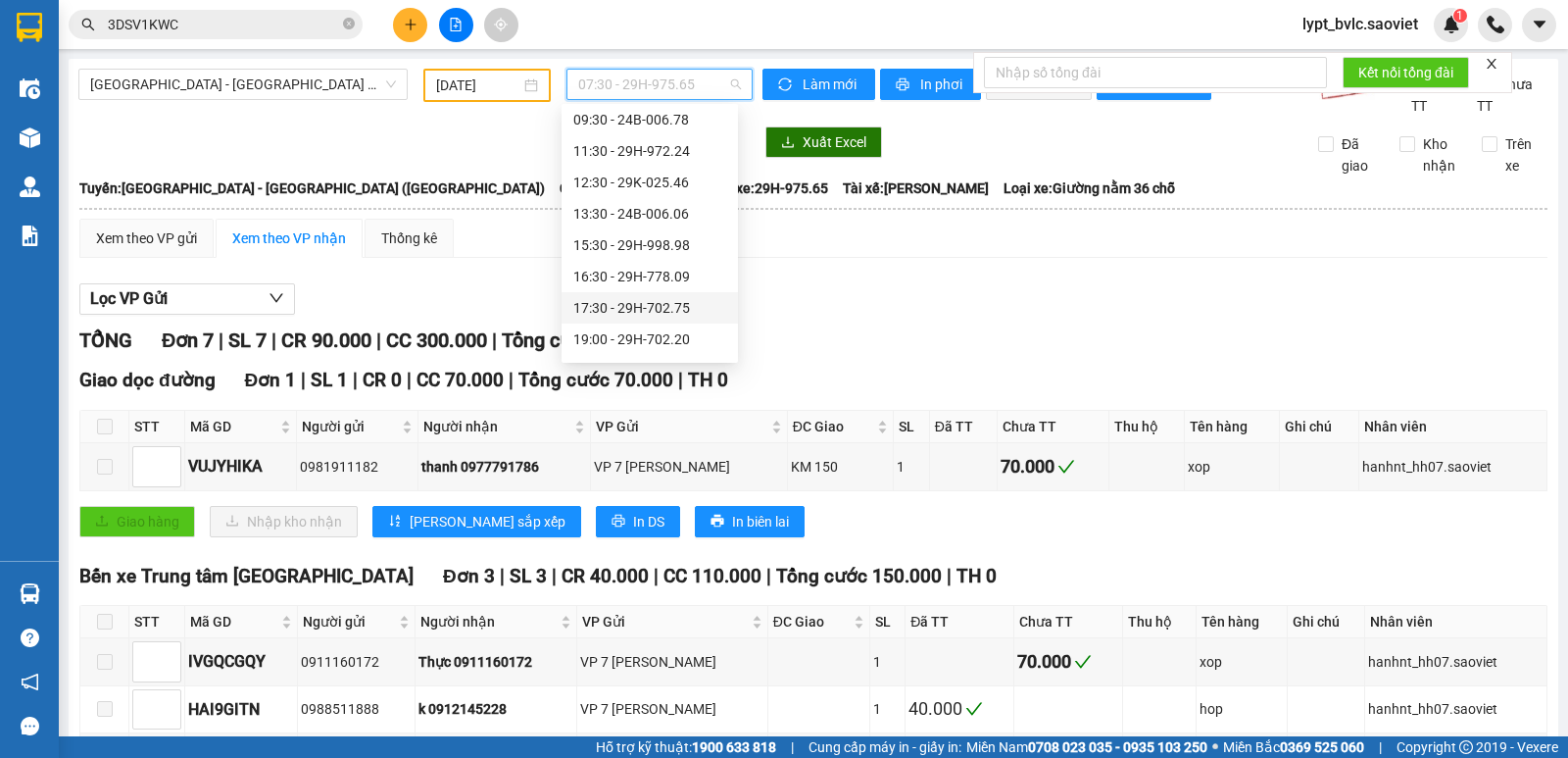
scroll to position [188, 0]
click at [624, 332] on div "23:30 (TC) - 29H-975.03" at bounding box center [650, 343] width 176 height 32
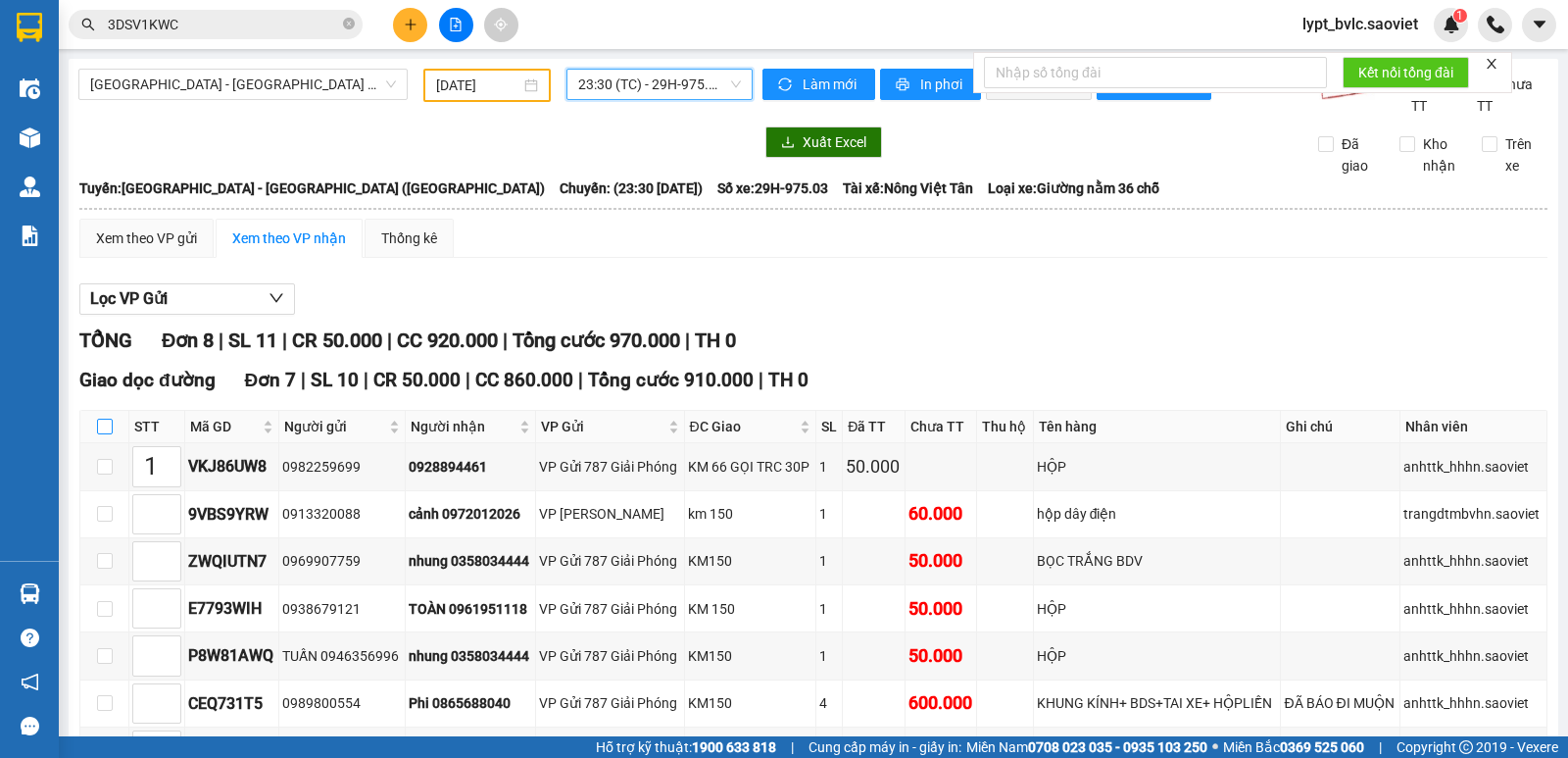
click at [97, 428] on input "checkbox" at bounding box center [105, 426] width 16 height 16
checkbox input "true"
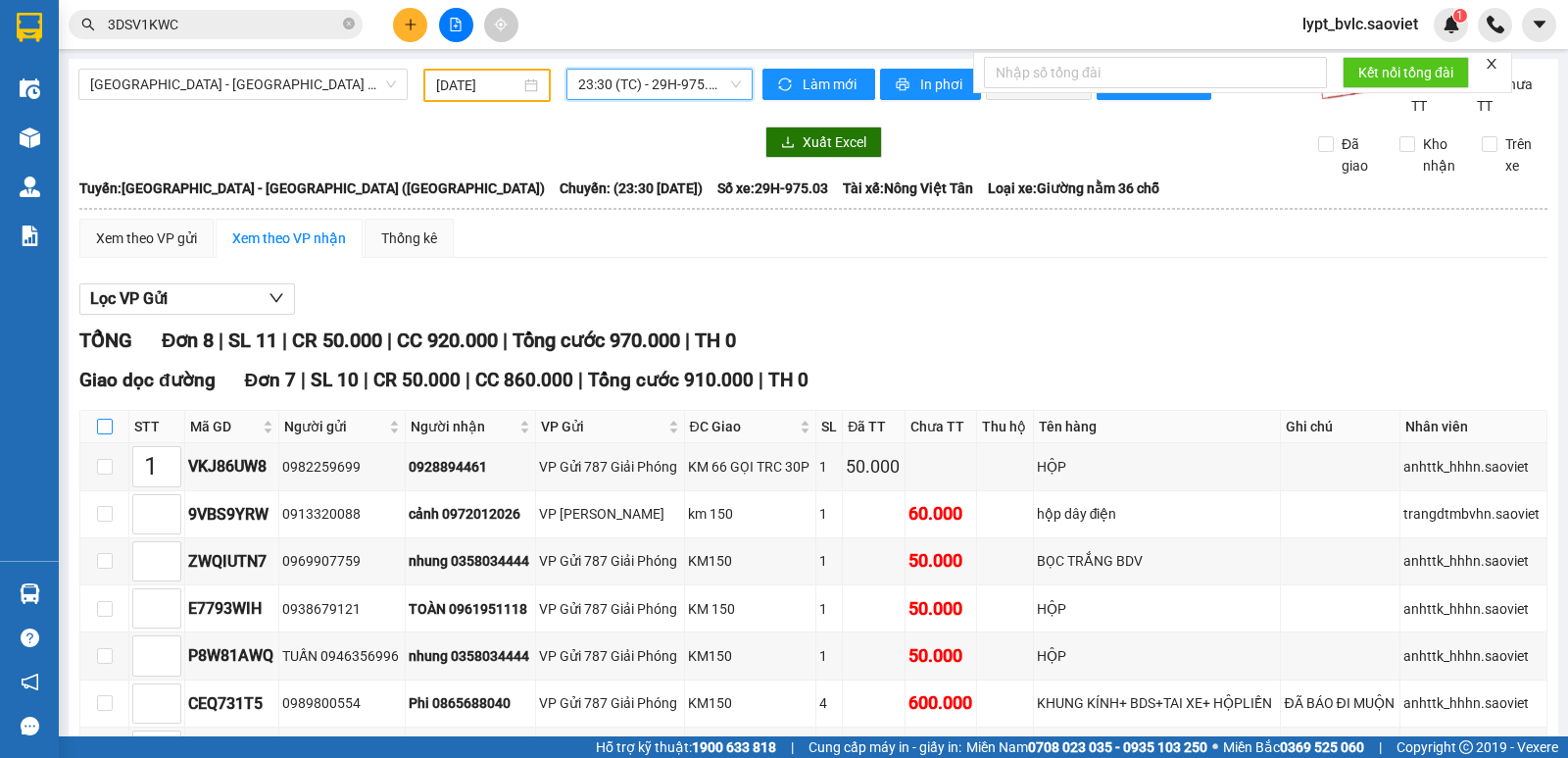
checkbox input "true"
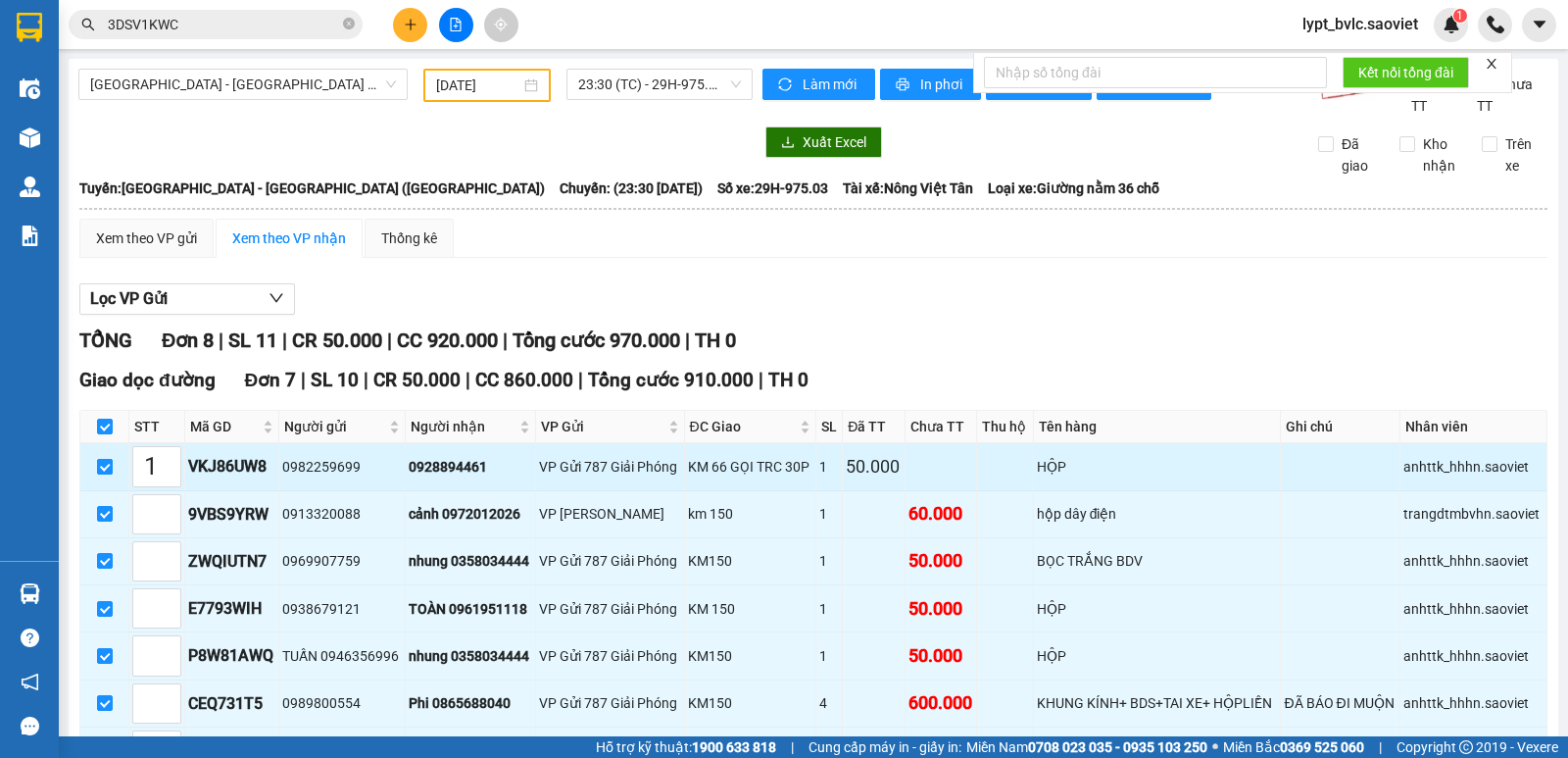
click at [100, 459] on input "checkbox" at bounding box center [105, 467] width 16 height 16
checkbox input "false"
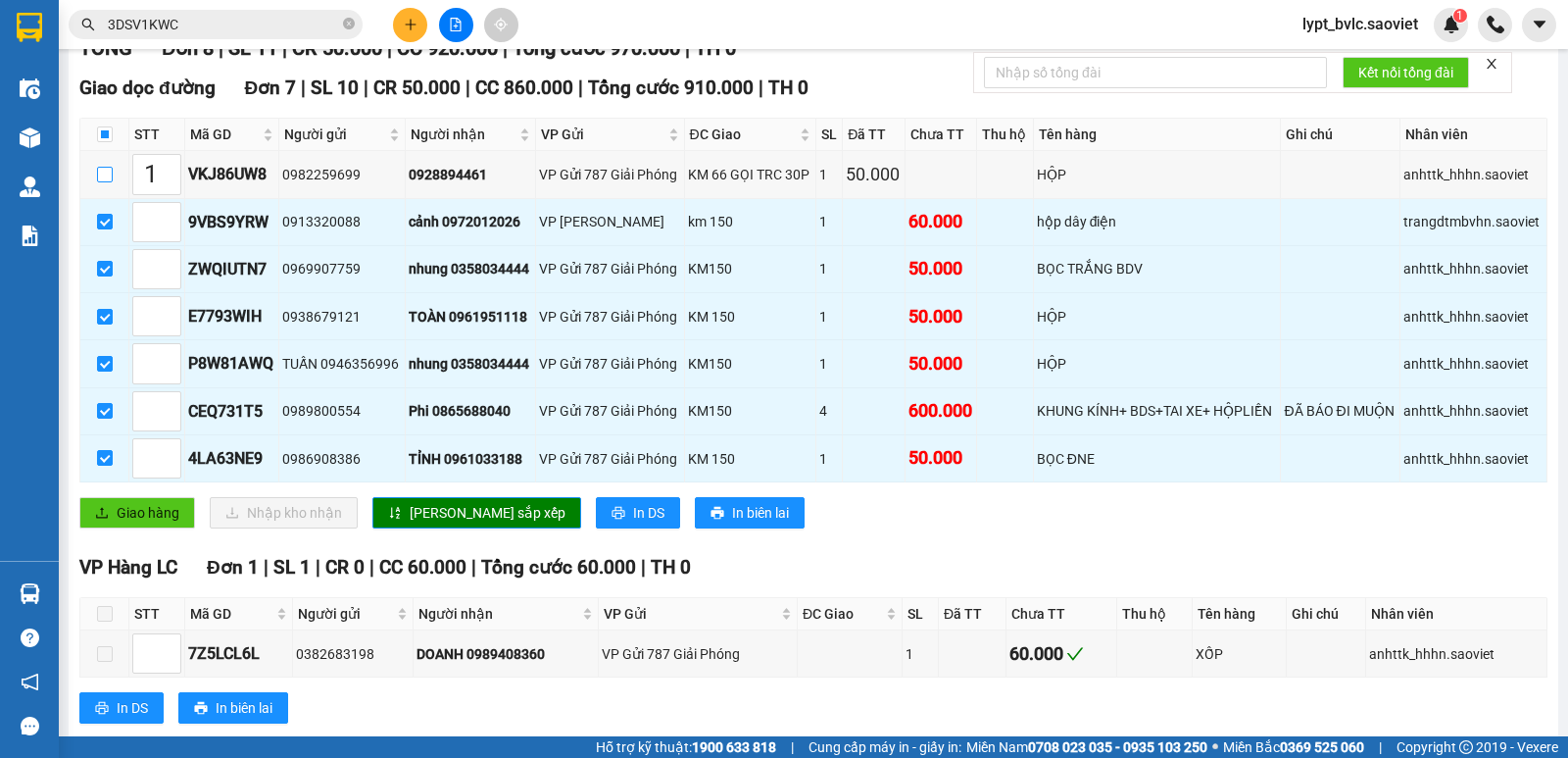
scroll to position [294, 0]
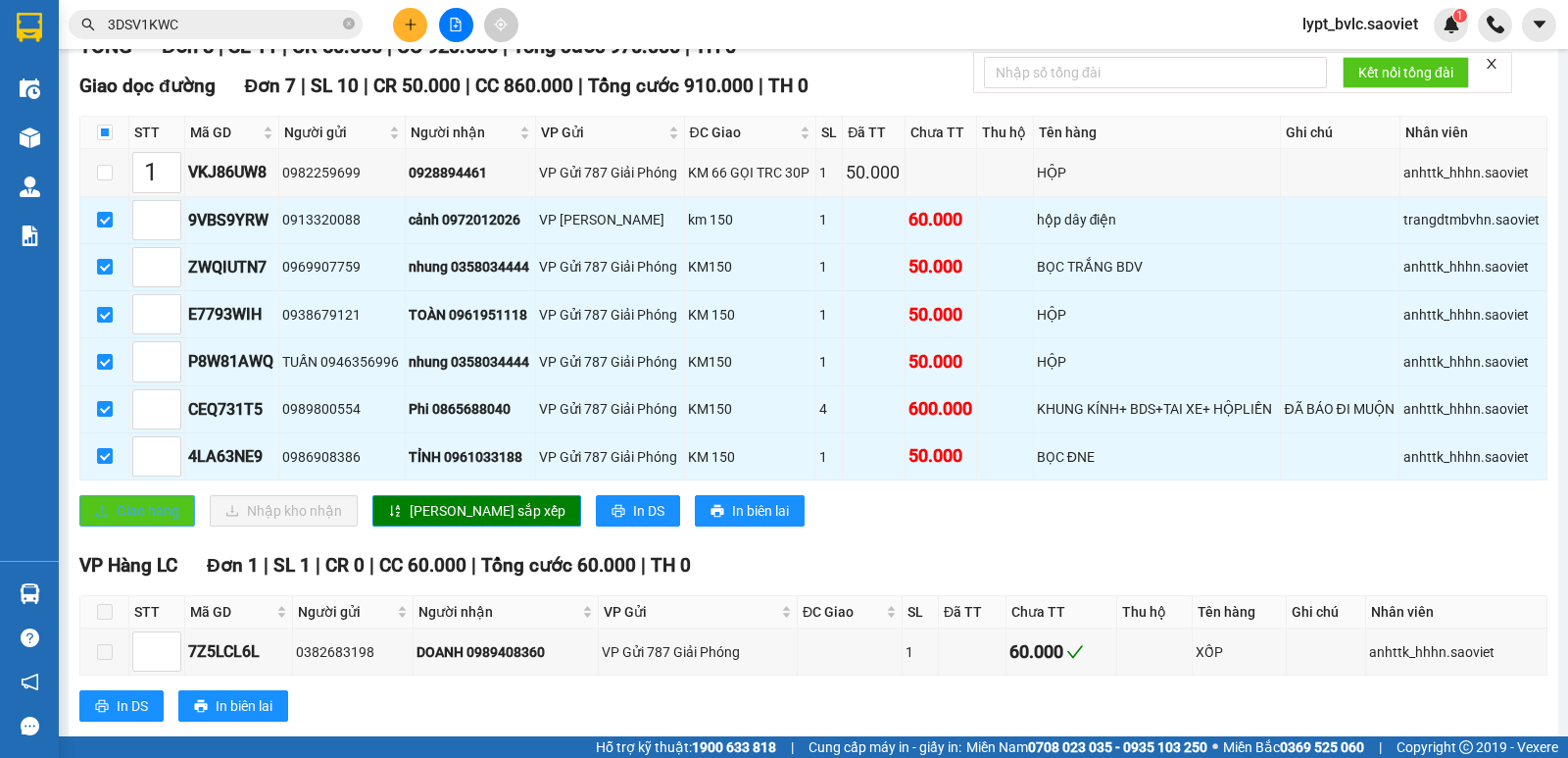
click at [158, 516] on span "Giao hàng" at bounding box center [147, 511] width 62 height 22
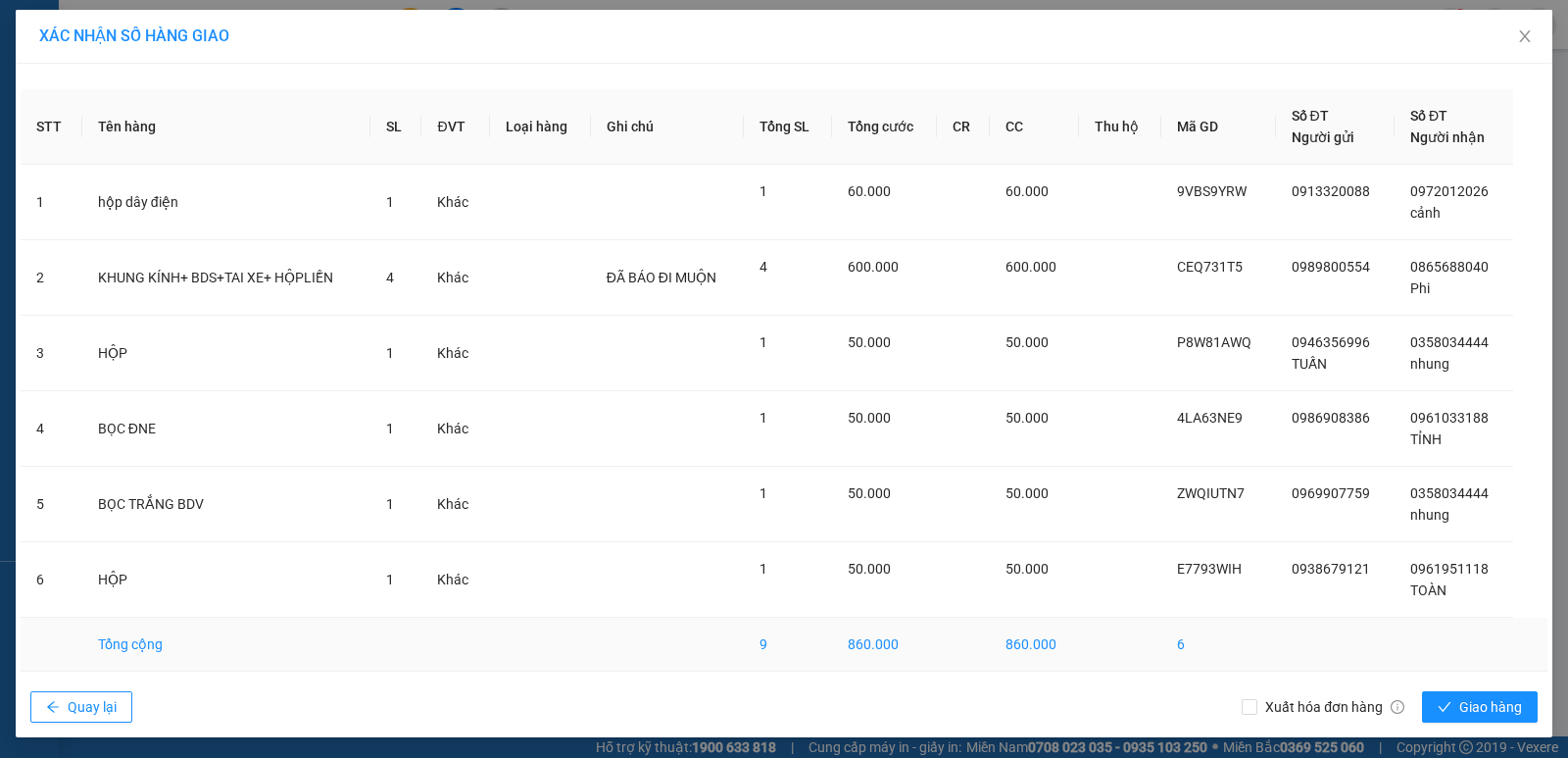
scroll to position [3, 0]
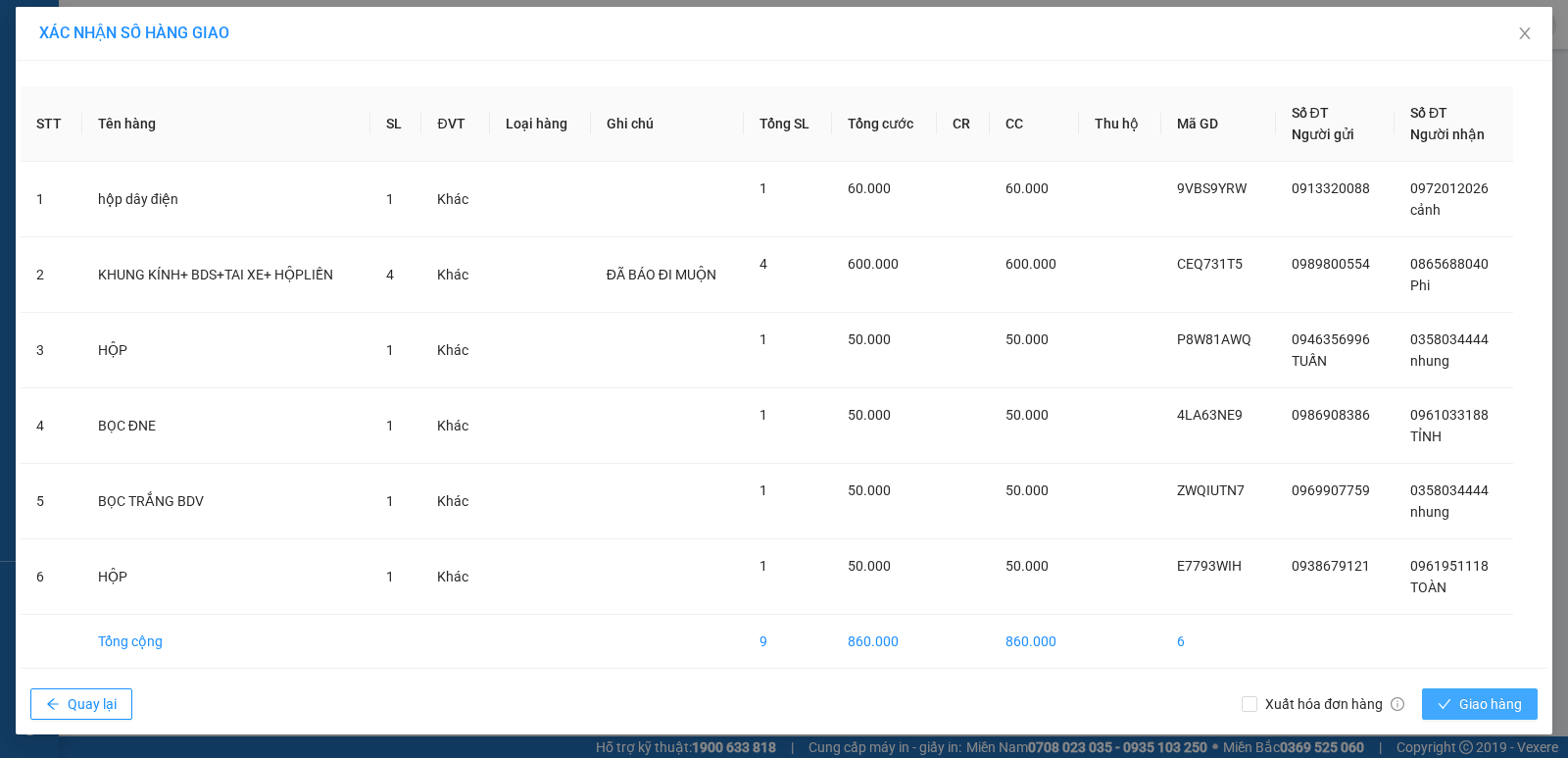
click at [1464, 706] on span "Giao hàng" at bounding box center [1490, 704] width 62 height 22
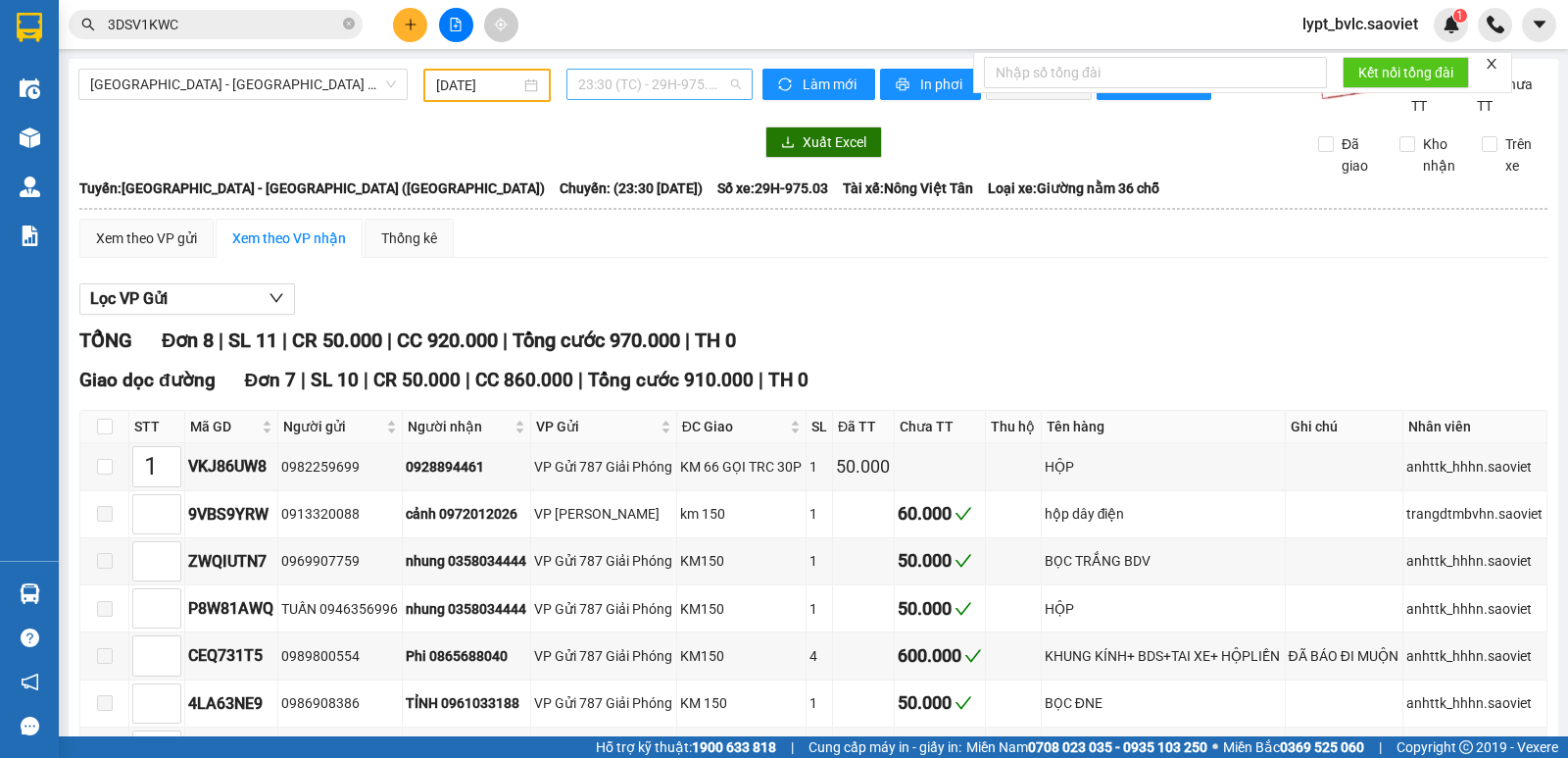
click at [600, 87] on span "23:30 (TC) - 29H-975.03" at bounding box center [658, 84] width 161 height 30
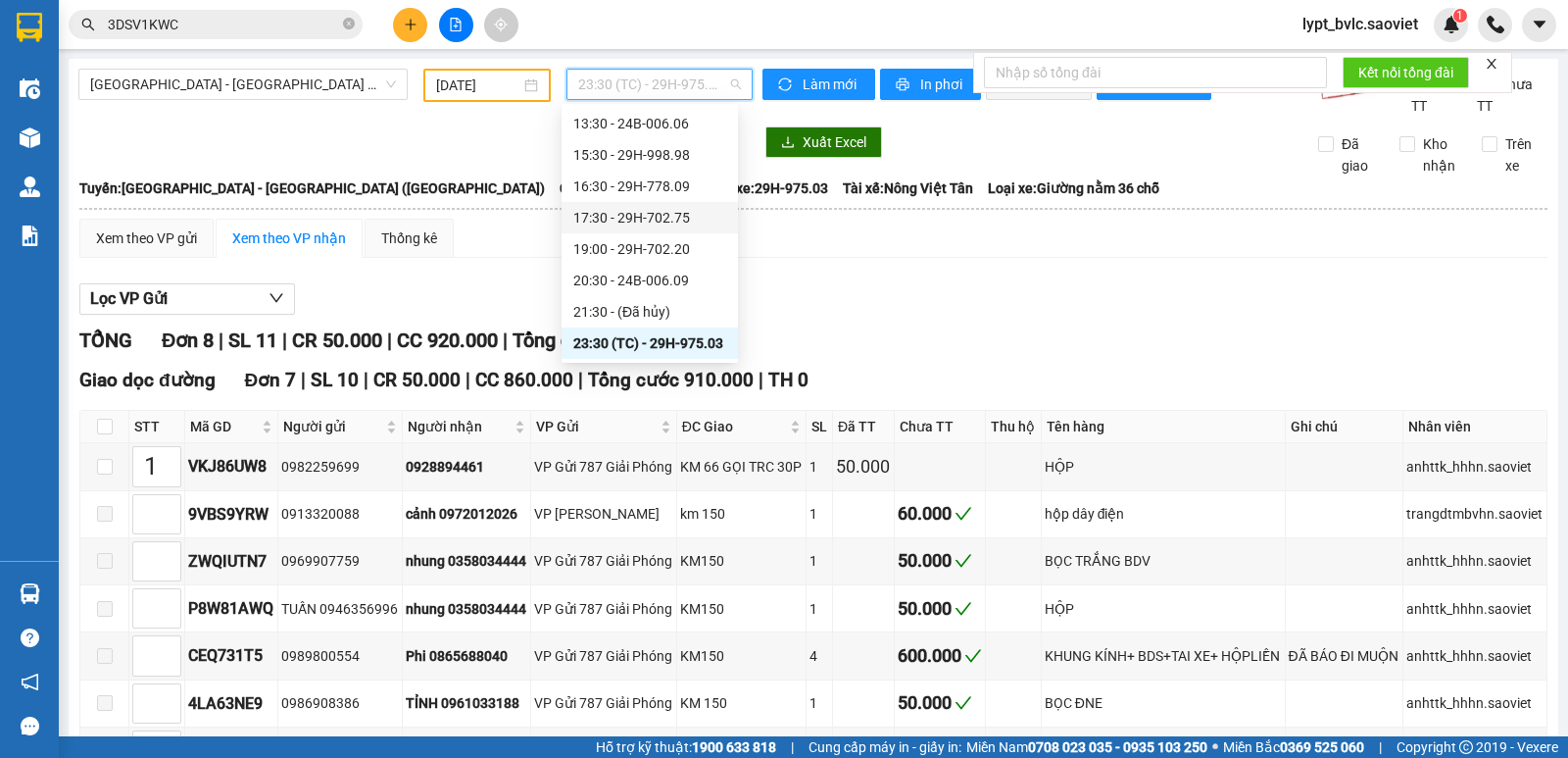
click at [620, 220] on div "17:30 - 29H-702.75" at bounding box center [649, 218] width 153 height 22
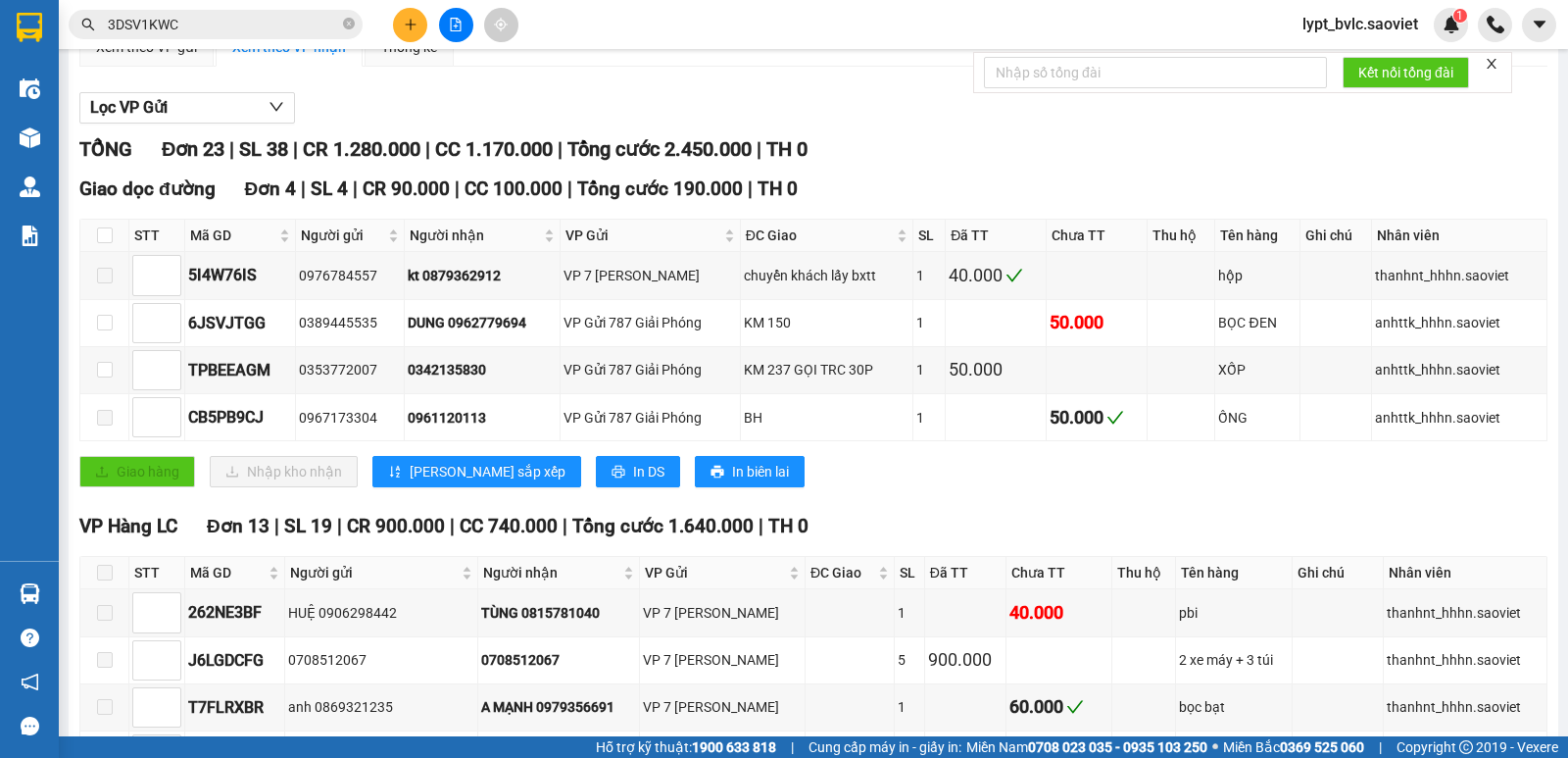
scroll to position [196, 0]
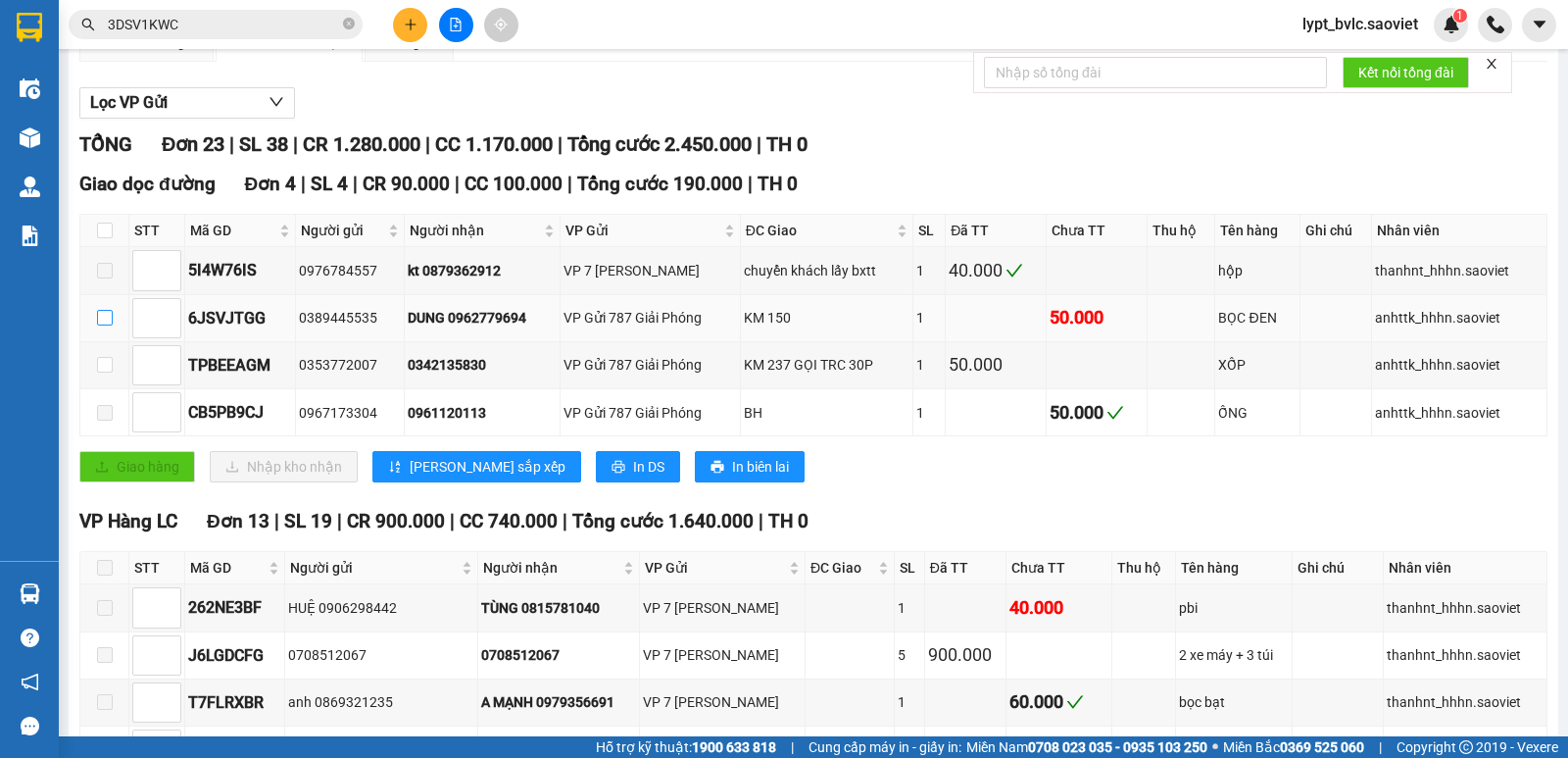
click at [109, 322] on input "checkbox" at bounding box center [105, 318] width 16 height 16
checkbox input "true"
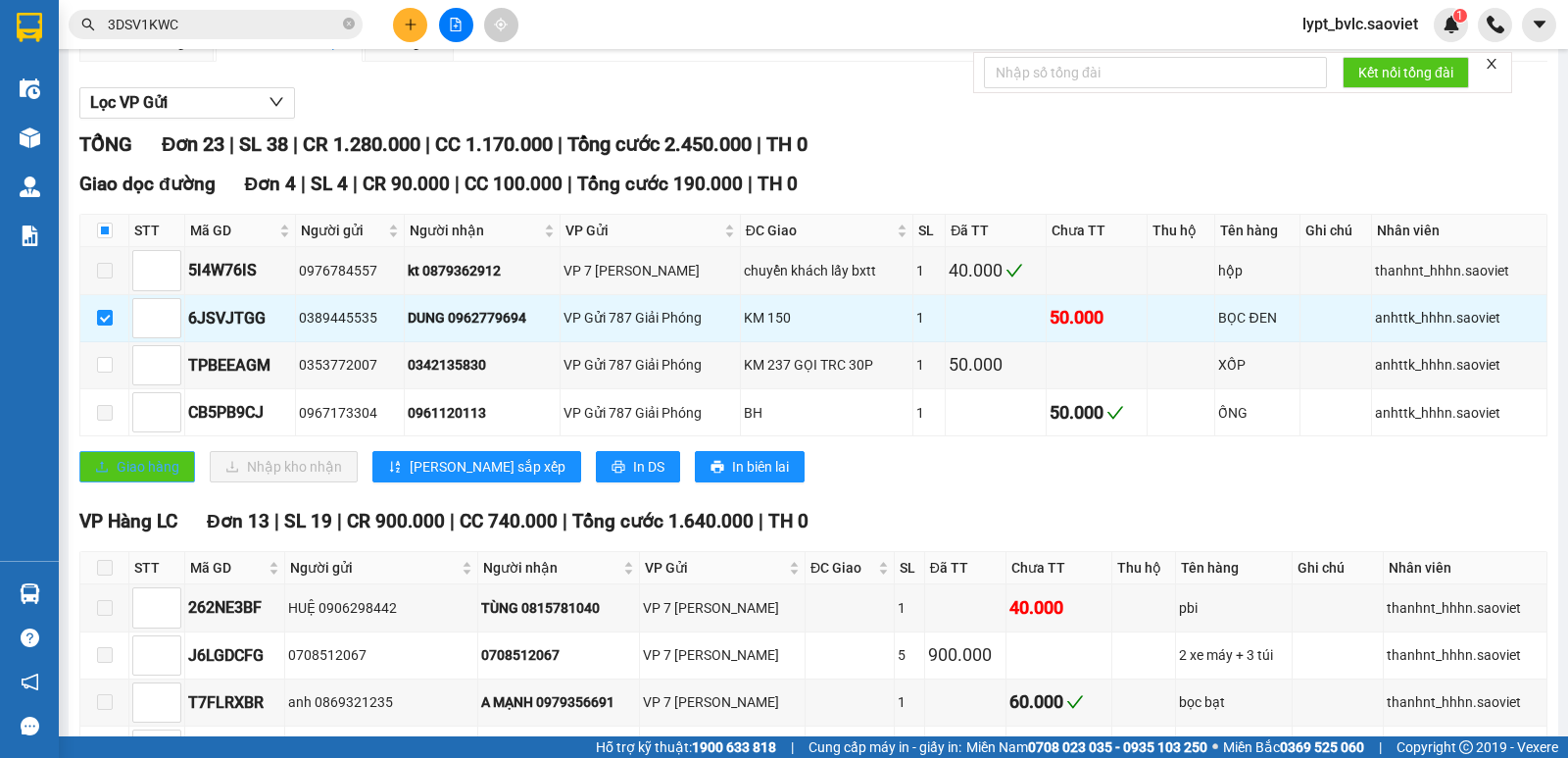
click at [135, 477] on span "Giao hàng" at bounding box center [147, 467] width 62 height 22
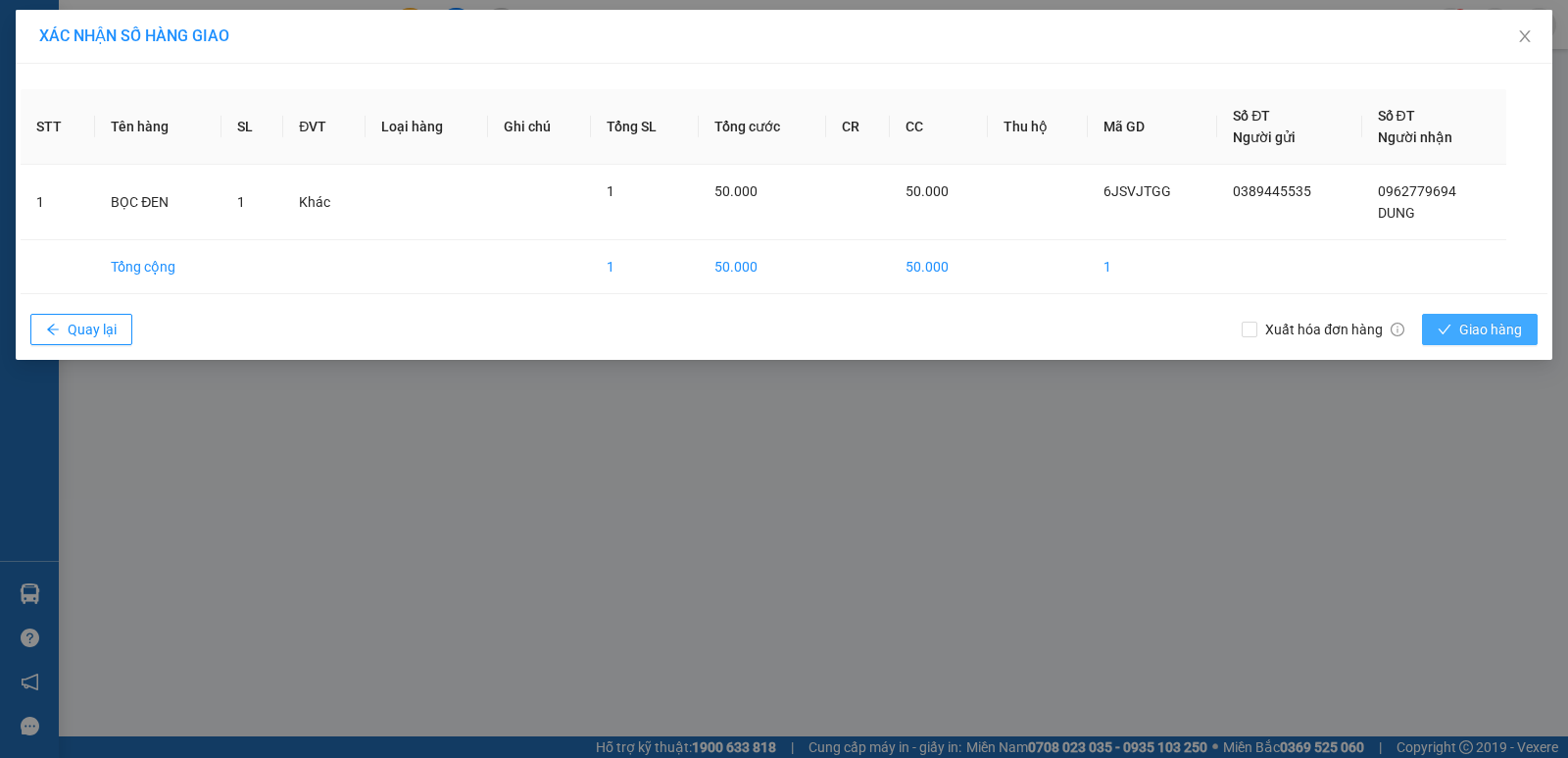
click at [1509, 322] on span "Giao hàng" at bounding box center [1490, 330] width 62 height 22
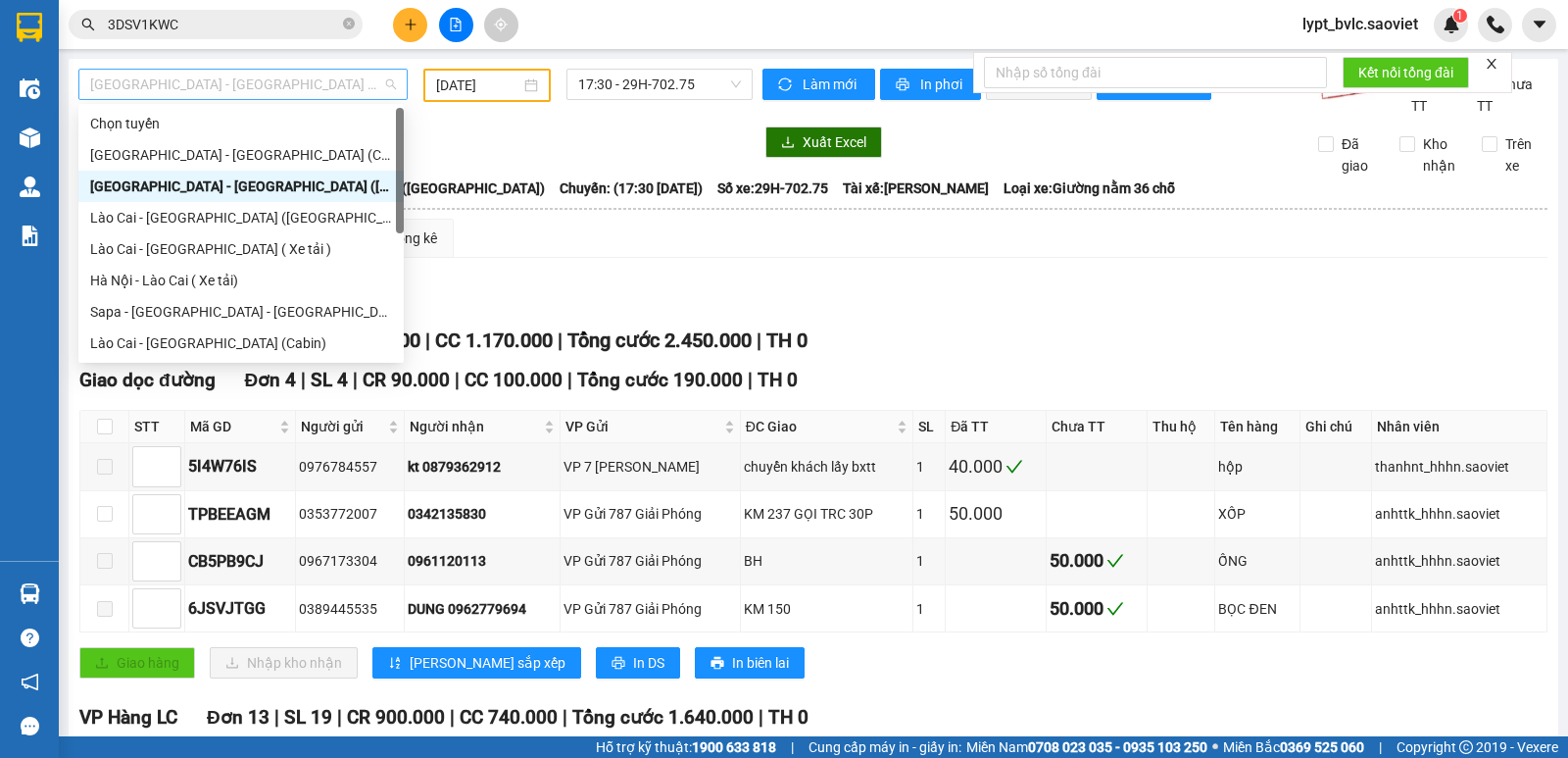
click at [206, 94] on span "[GEOGRAPHIC_DATA] - [GEOGRAPHIC_DATA] ([GEOGRAPHIC_DATA])" at bounding box center [242, 84] width 306 height 30
click at [634, 89] on span "17:30 - 29H-702.75" at bounding box center [658, 84] width 161 height 30
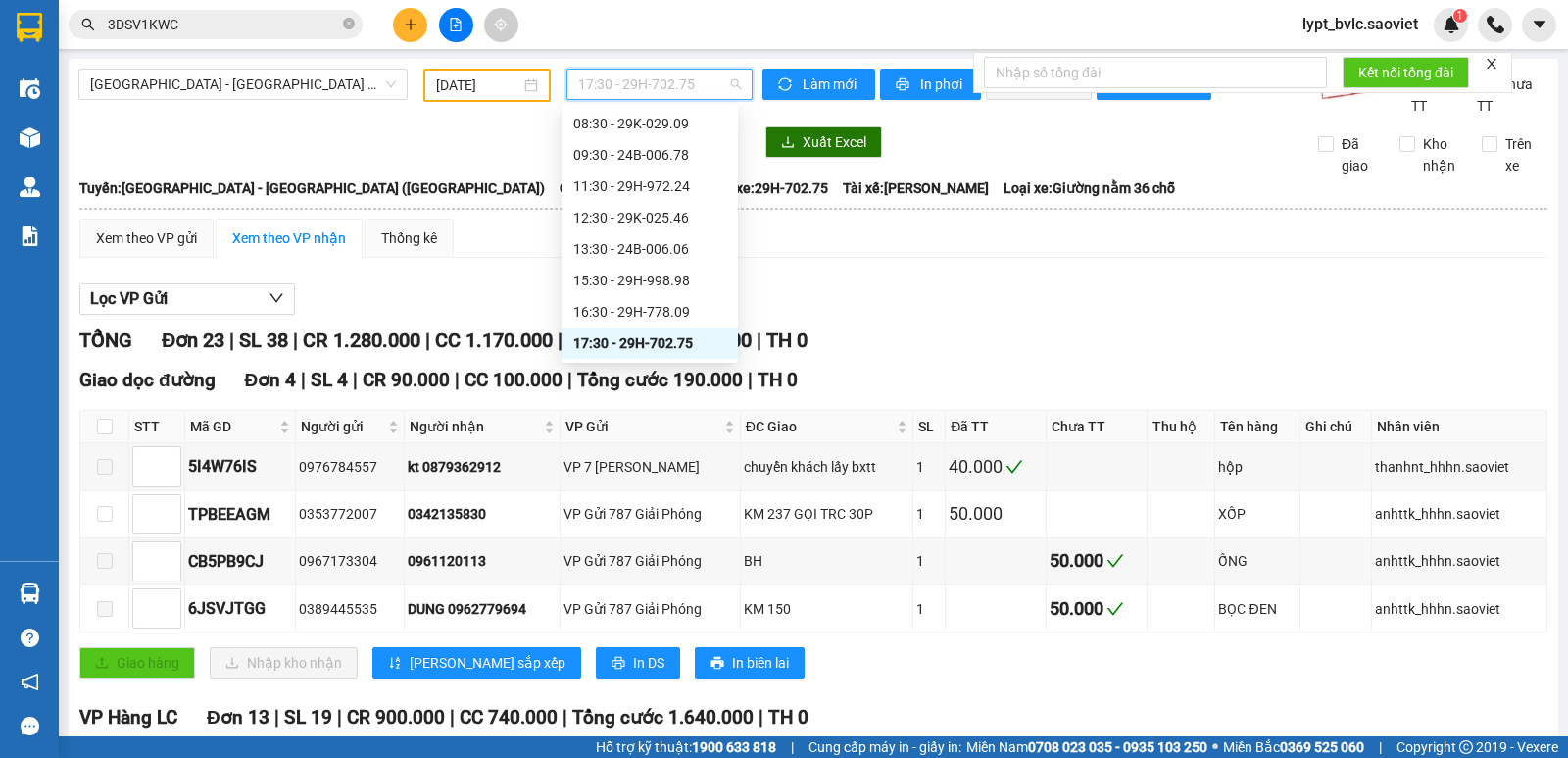
scroll to position [160, 0]
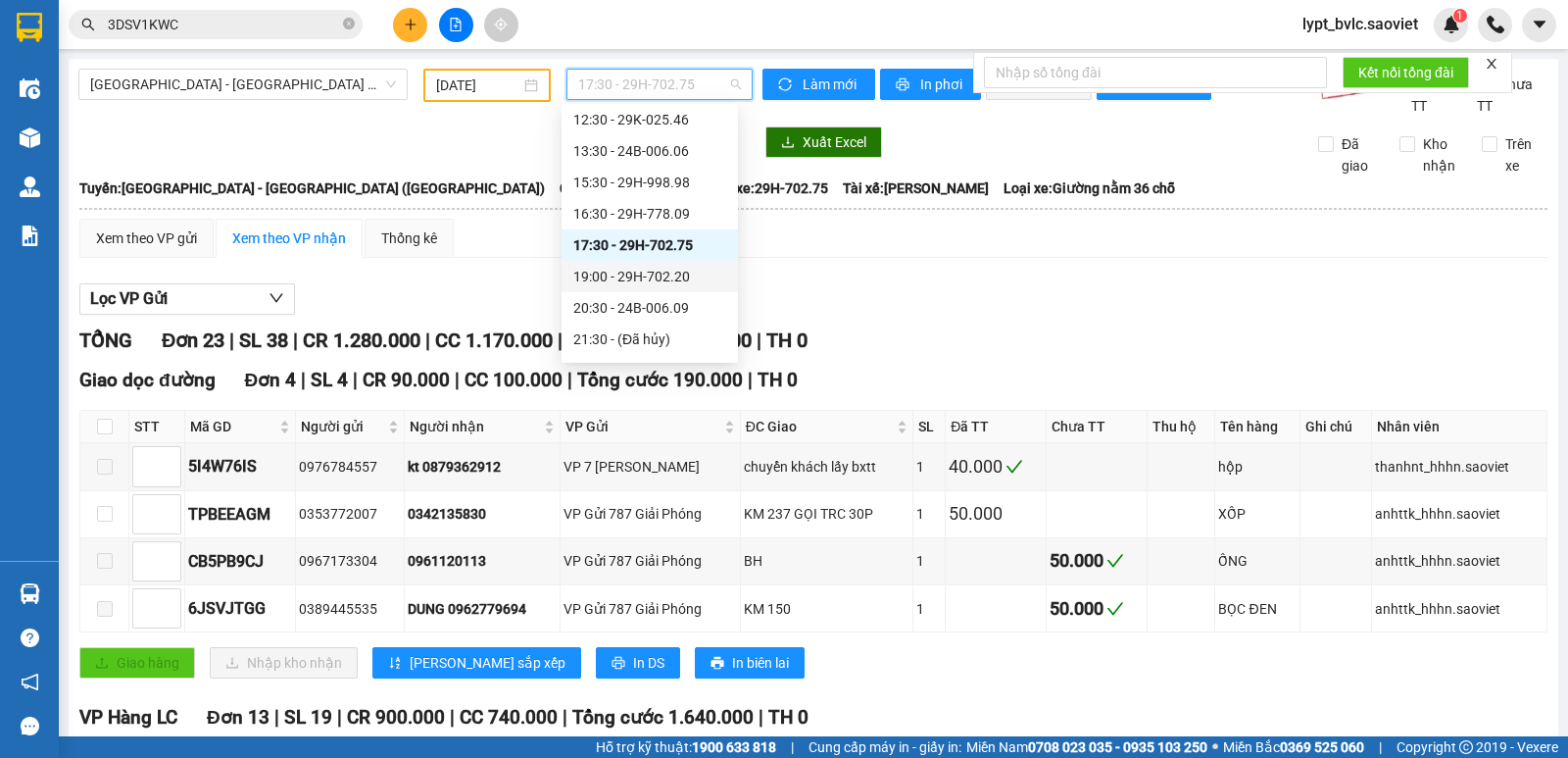
click at [666, 277] on div "19:00 - 29H-702.20" at bounding box center [649, 276] width 153 height 22
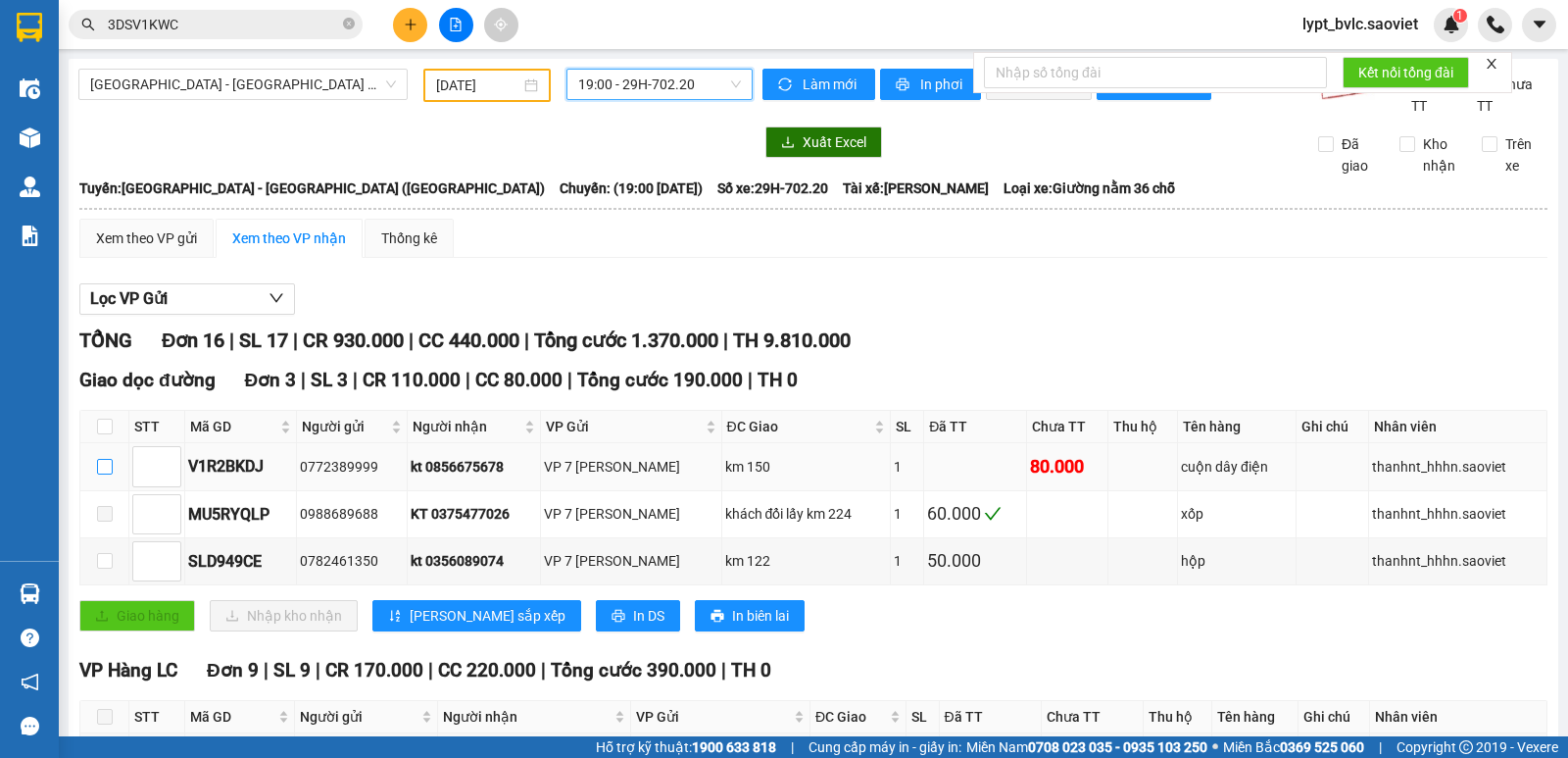
click at [108, 469] on input "checkbox" at bounding box center [105, 467] width 16 height 16
checkbox input "true"
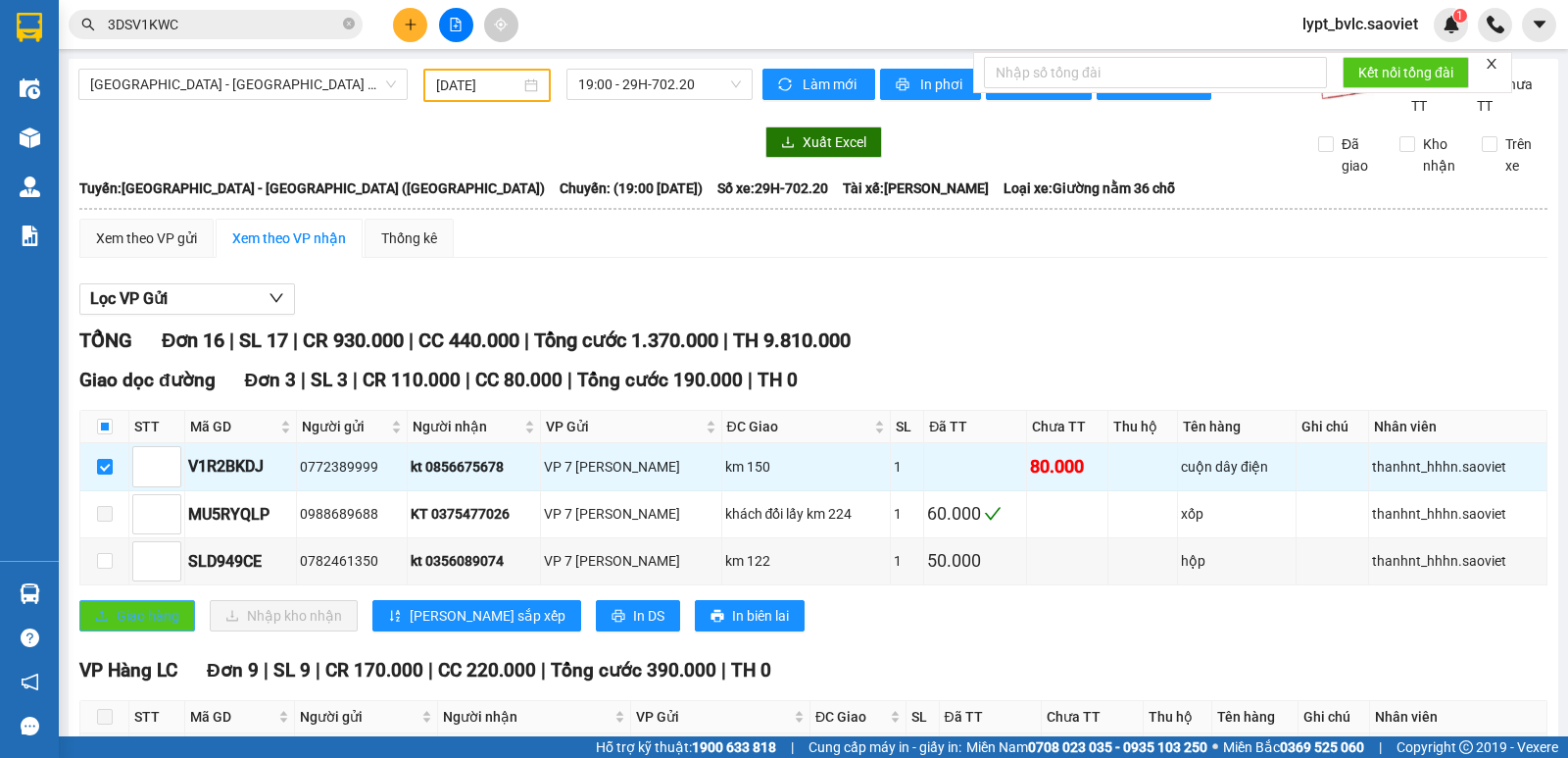
click at [153, 608] on span "Giao hàng" at bounding box center [147, 616] width 62 height 22
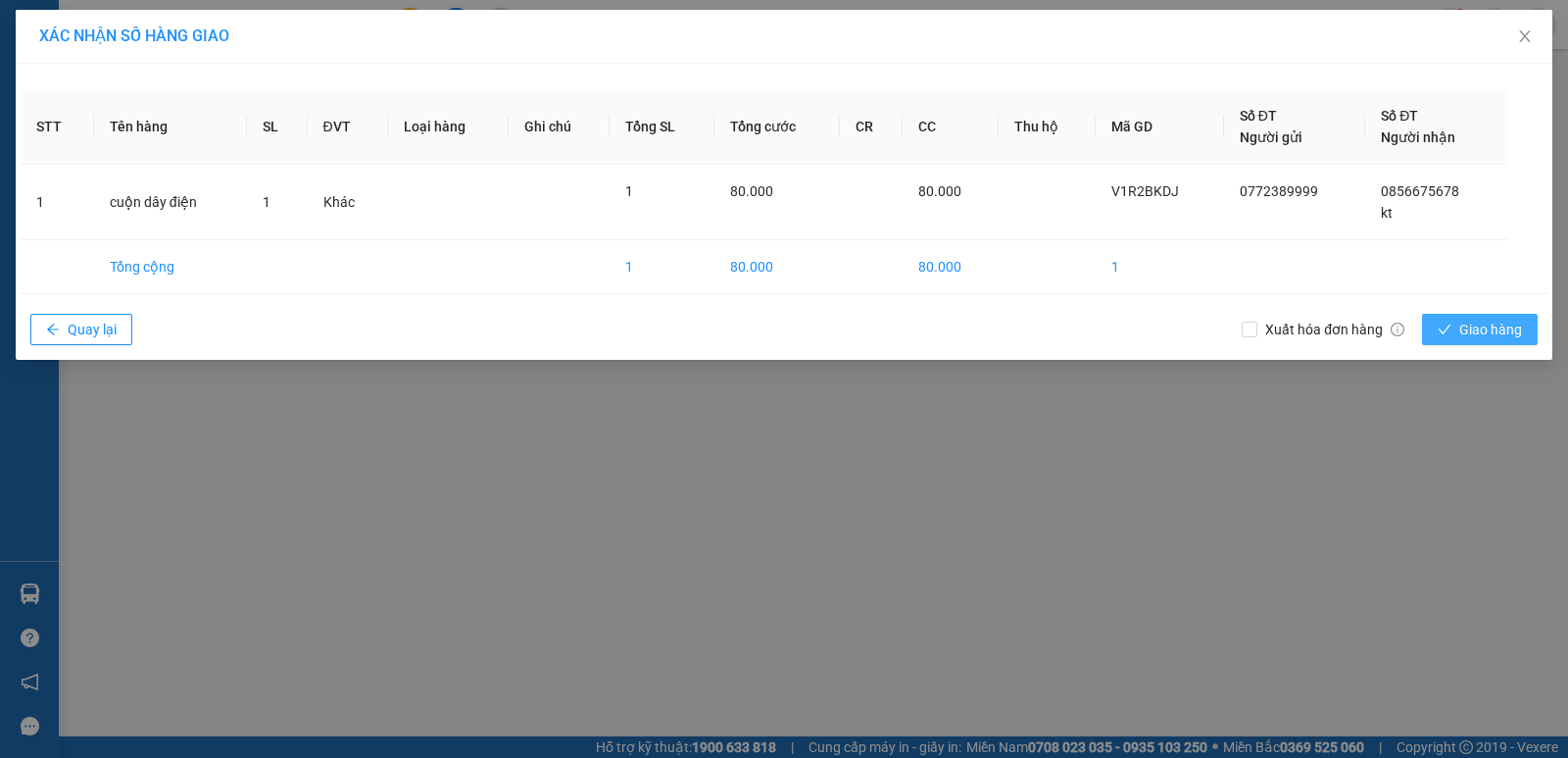
click at [1456, 334] on button "Giao hàng" at bounding box center [1479, 330] width 116 height 32
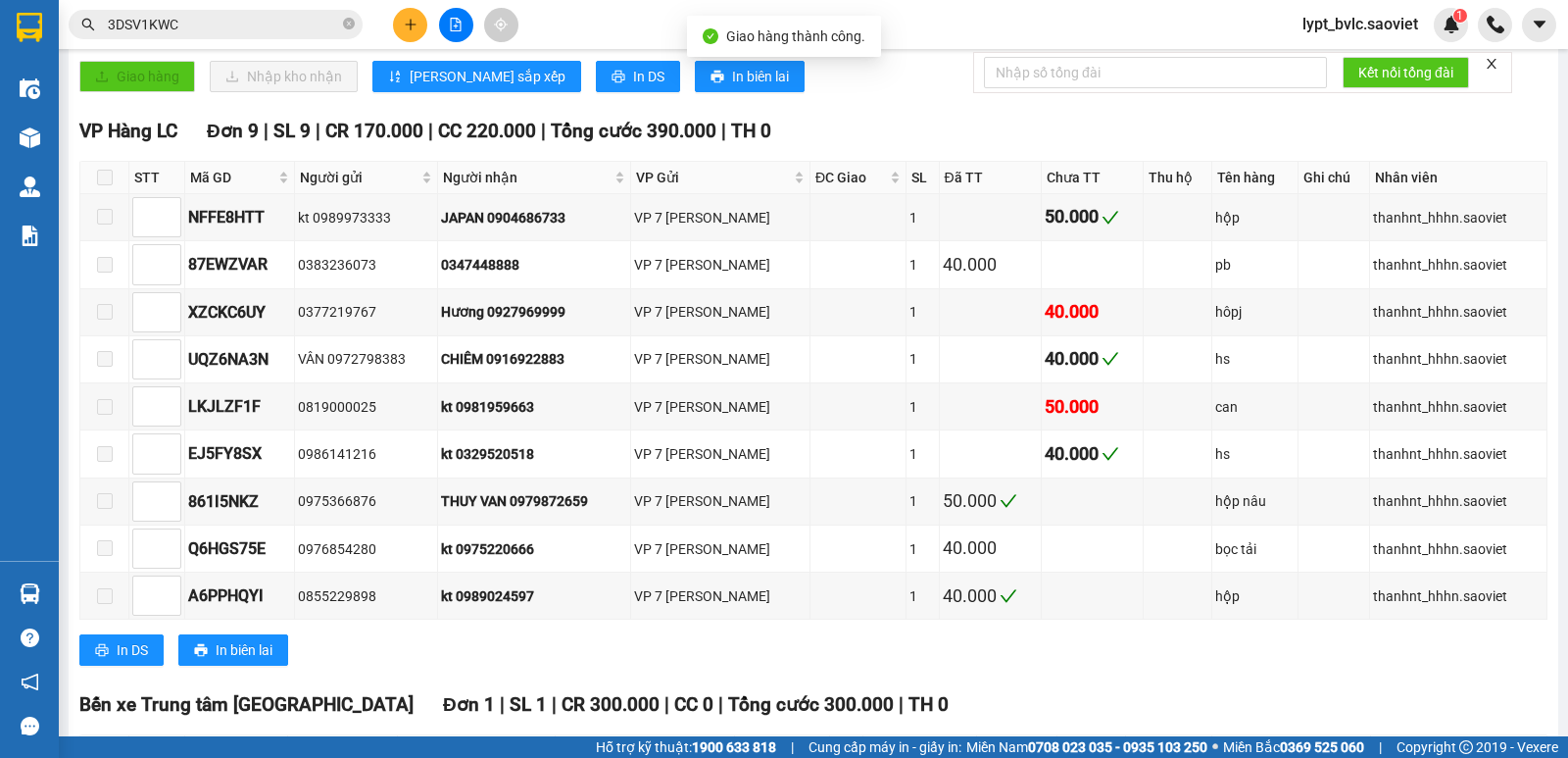
scroll to position [588, 0]
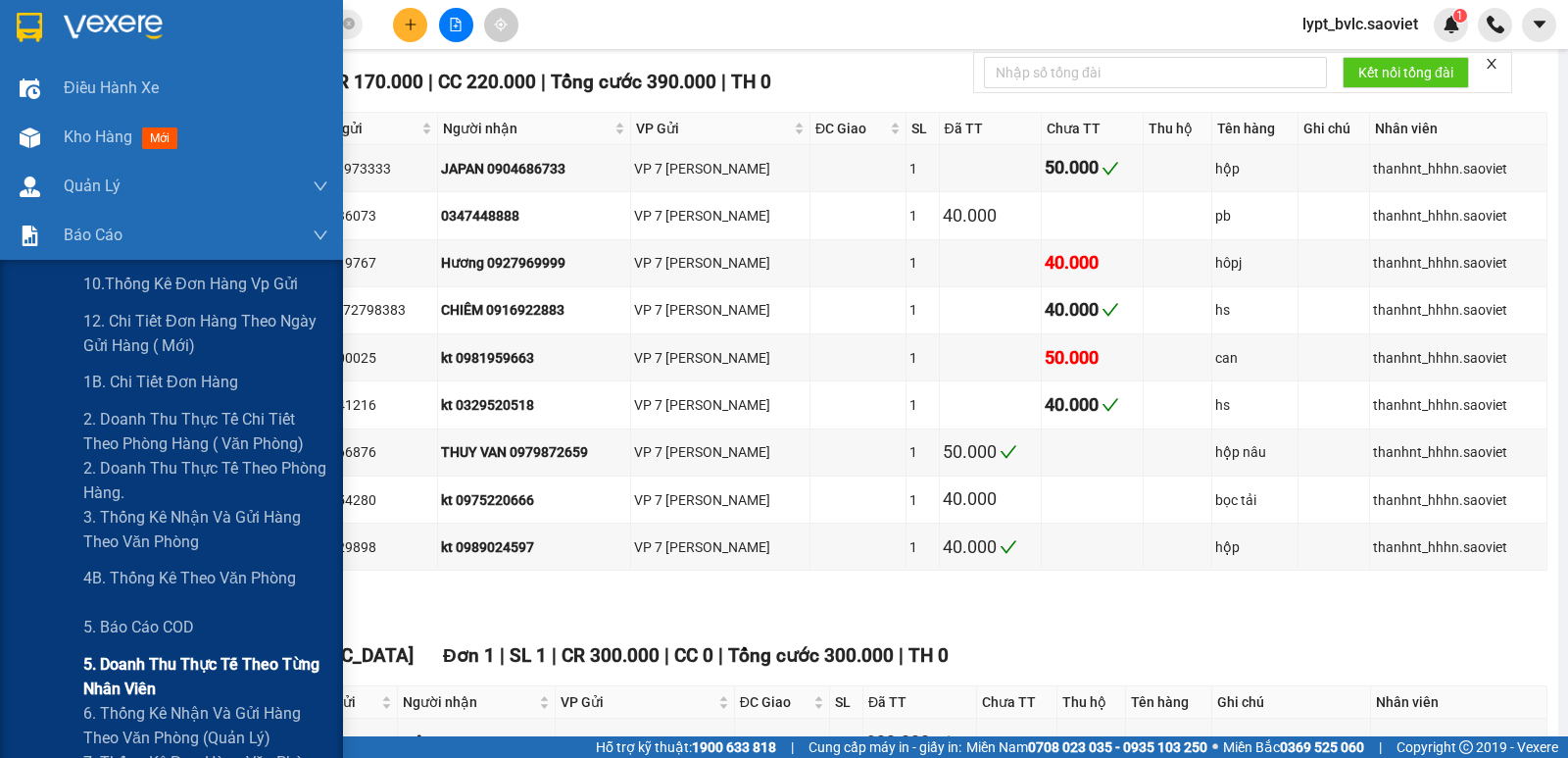
click at [189, 676] on span "5. Doanh thu thực tế theo từng nhân viên" at bounding box center [206, 677] width 245 height 49
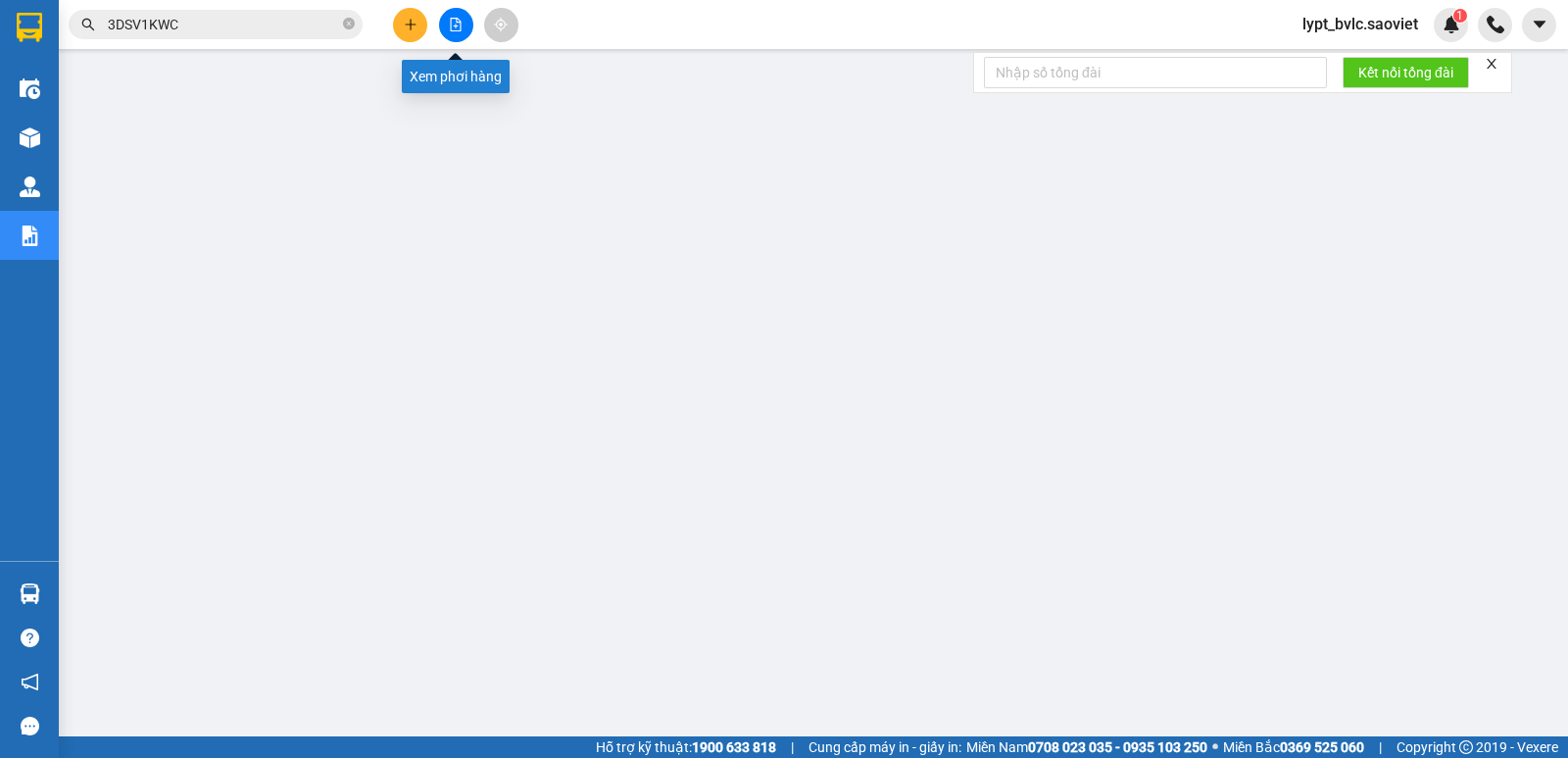
click at [459, 22] on icon "file-add" at bounding box center [456, 25] width 14 height 14
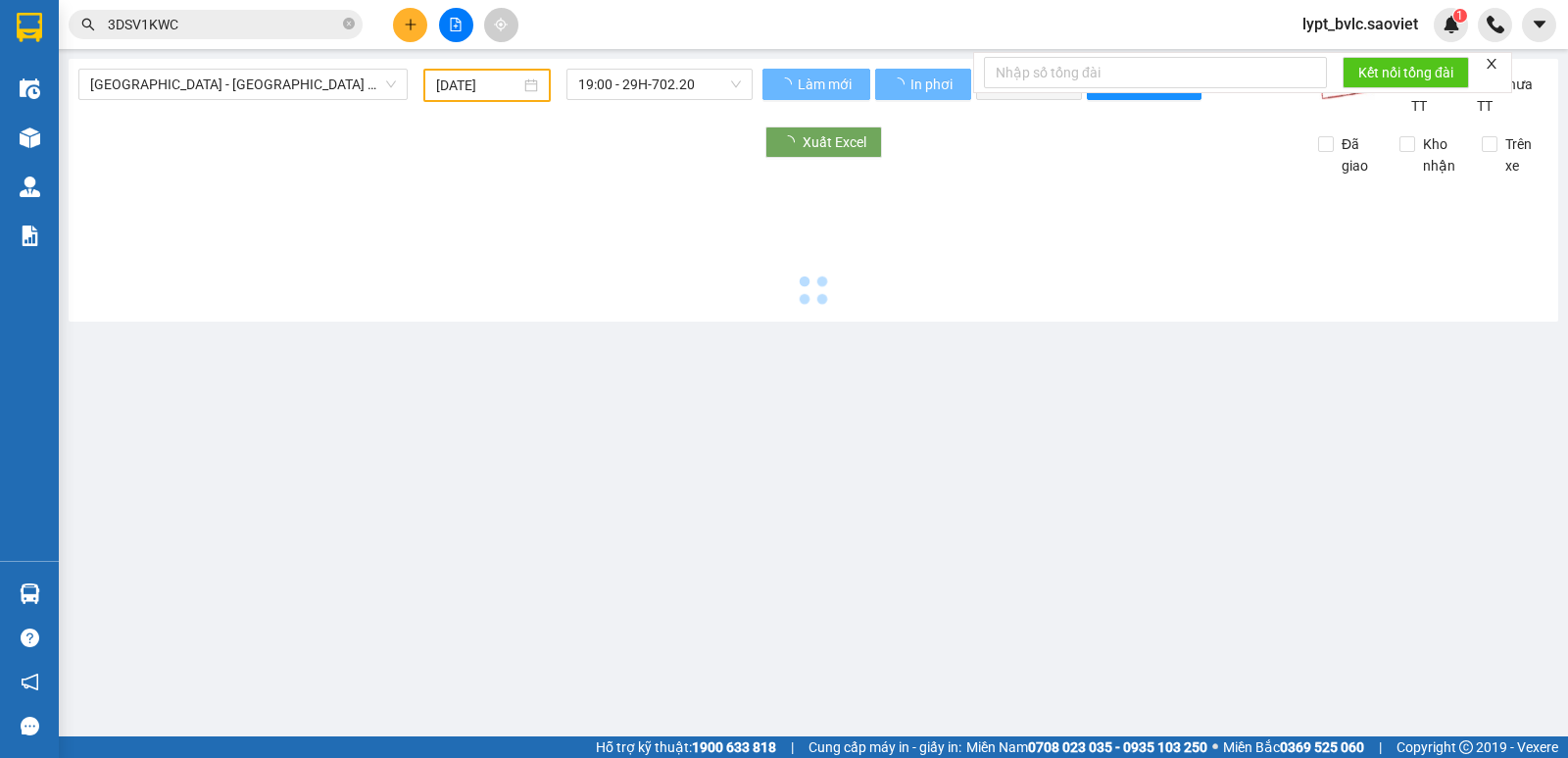
type input "[DATE]"
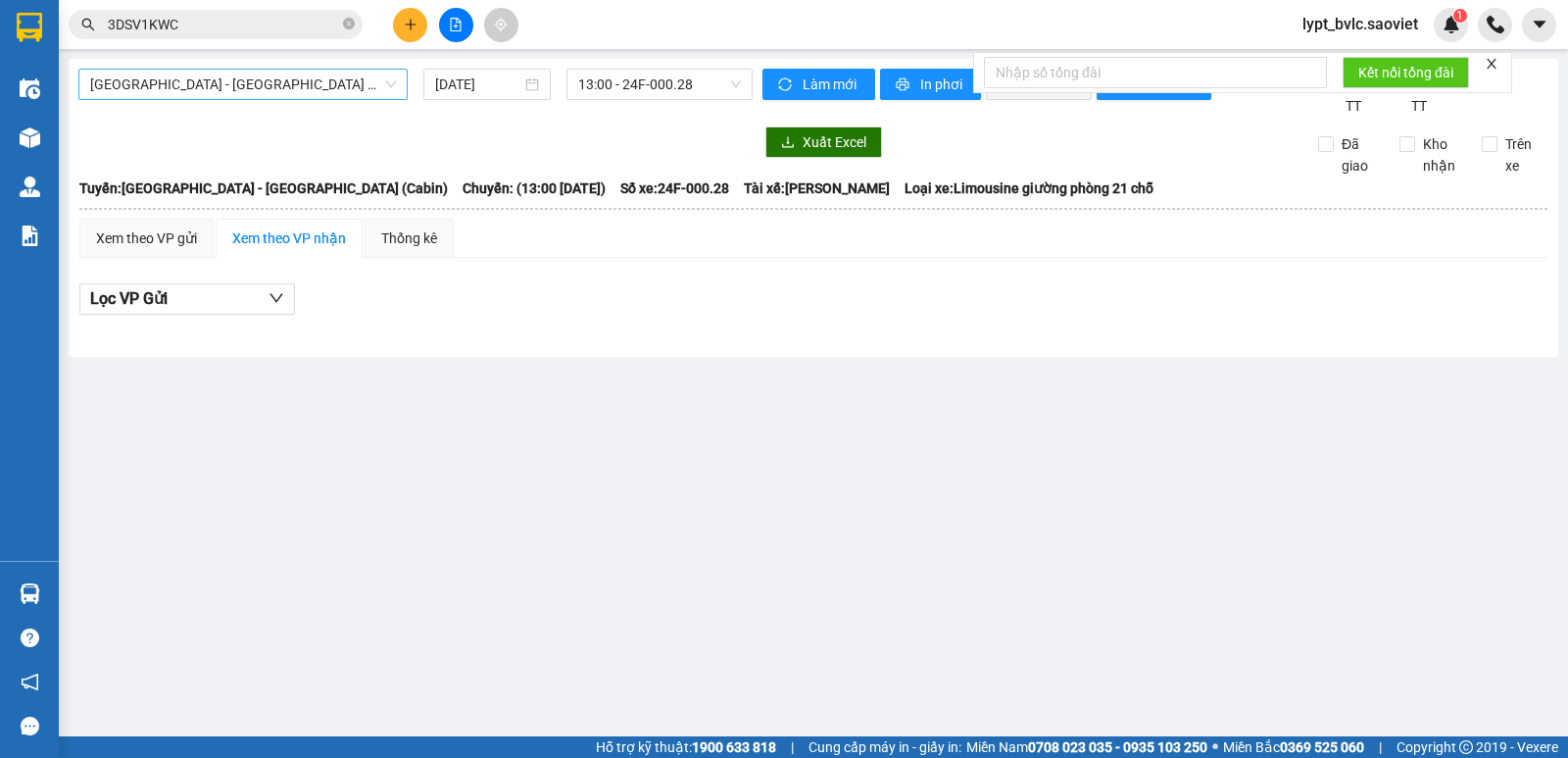
click at [260, 91] on span "[GEOGRAPHIC_DATA] - [GEOGRAPHIC_DATA] (Cabin)" at bounding box center [242, 84] width 306 height 30
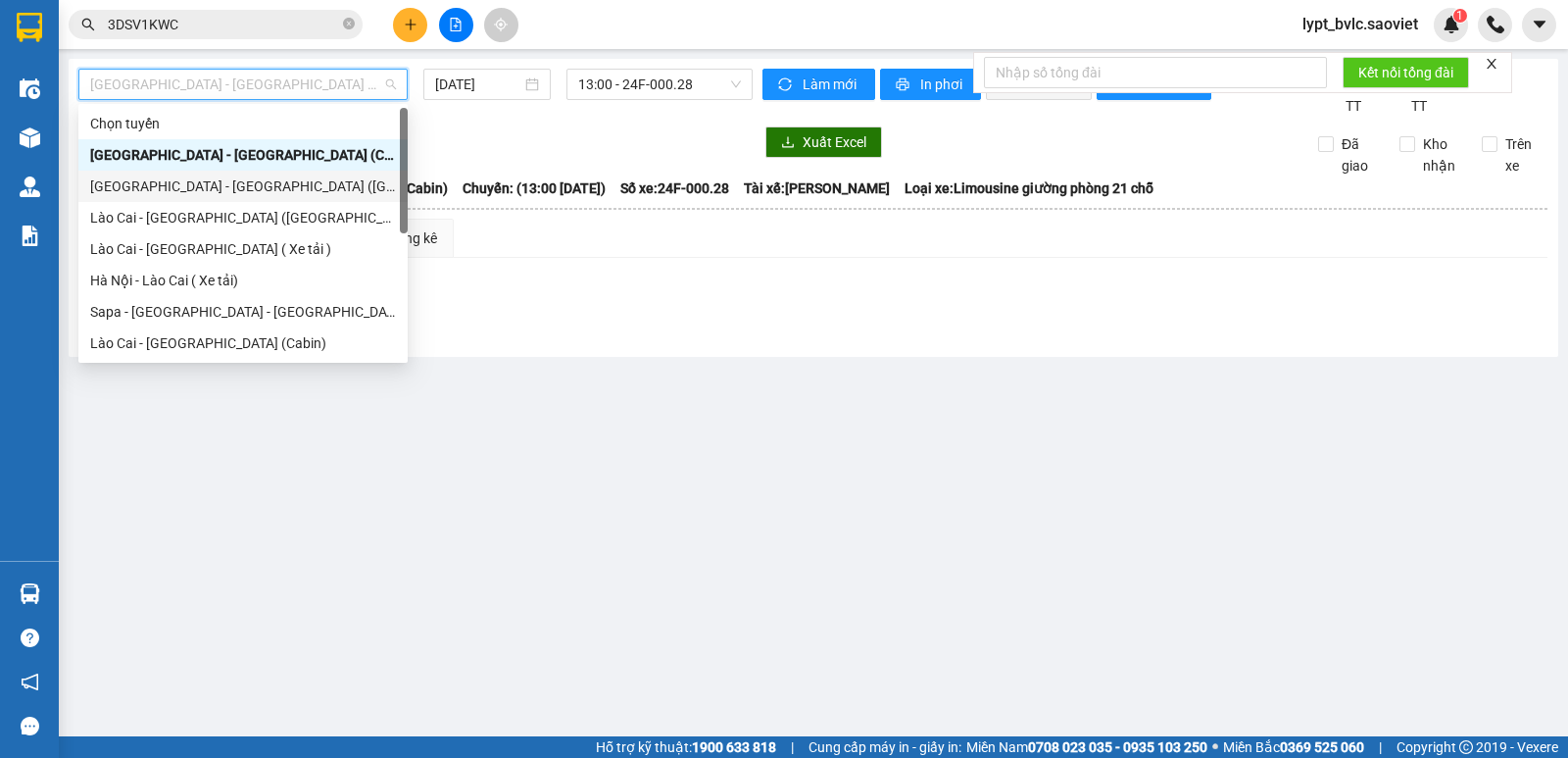
click at [252, 190] on div "[GEOGRAPHIC_DATA] - [GEOGRAPHIC_DATA] ([GEOGRAPHIC_DATA])" at bounding box center [242, 186] width 306 height 22
type input "[DATE]"
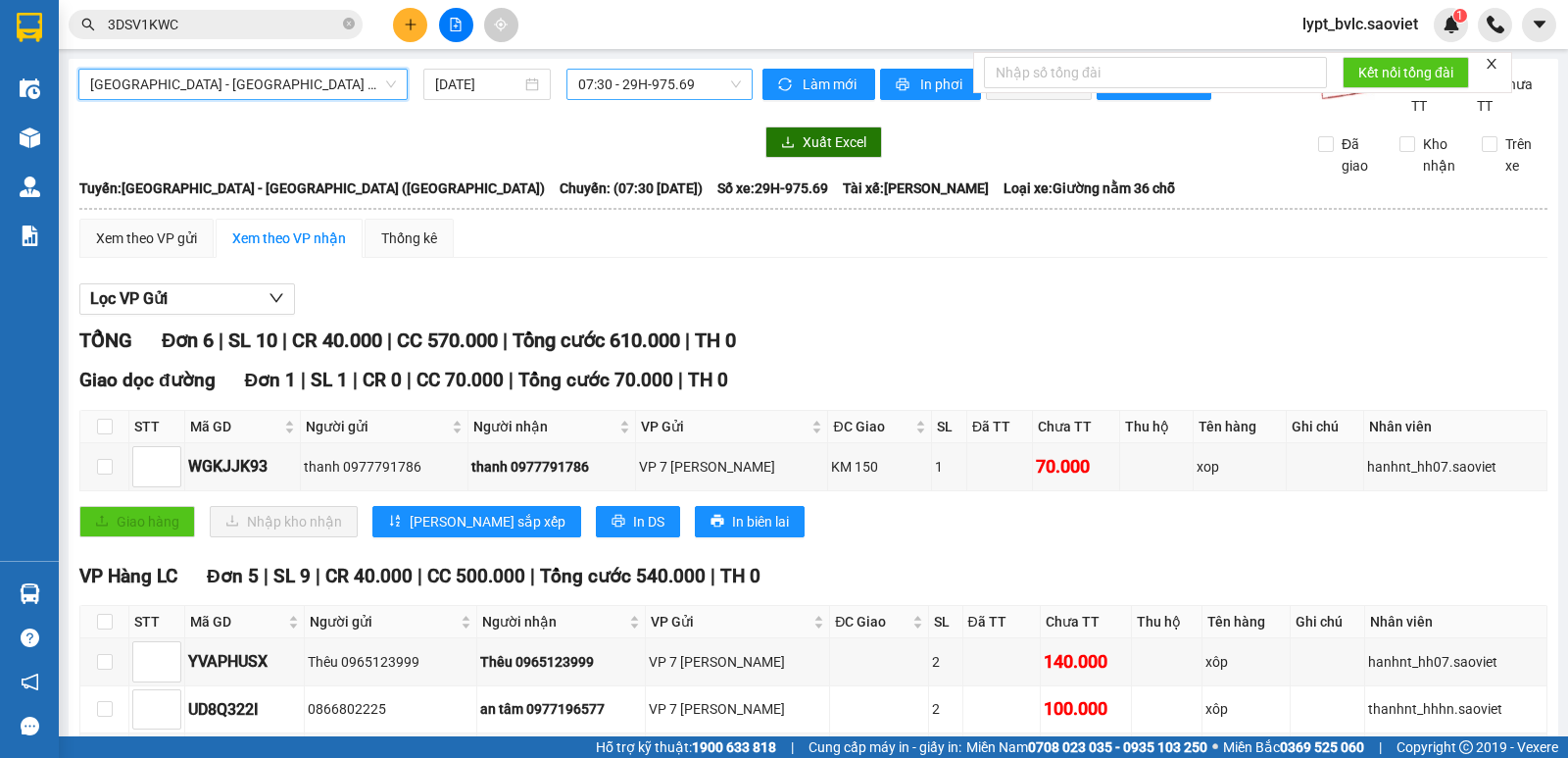
click at [666, 85] on span "07:30 - 29H-975.69" at bounding box center [658, 84] width 161 height 30
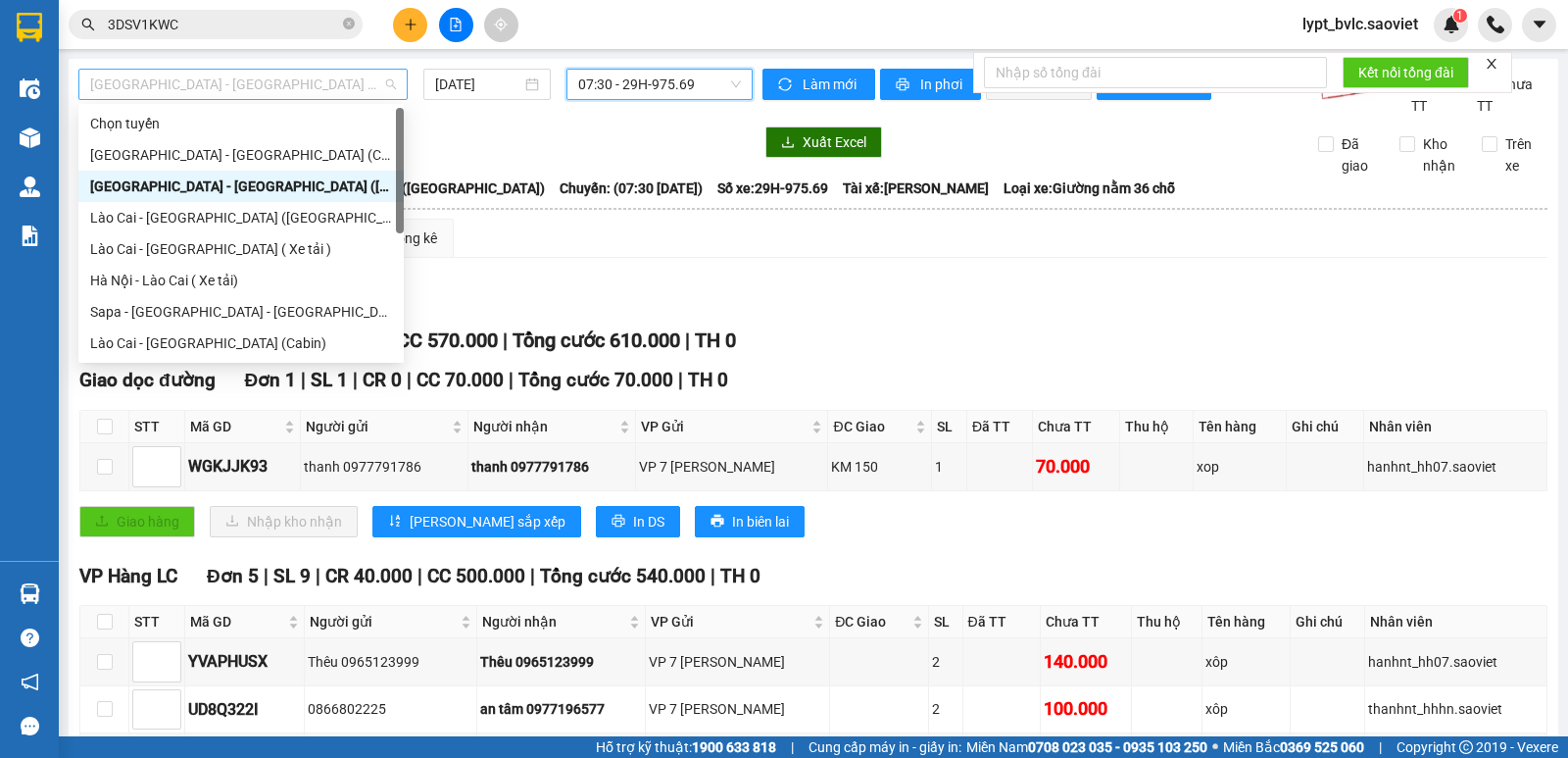
click at [251, 92] on span "[GEOGRAPHIC_DATA] - [GEOGRAPHIC_DATA] ([GEOGRAPHIC_DATA])" at bounding box center [242, 84] width 306 height 30
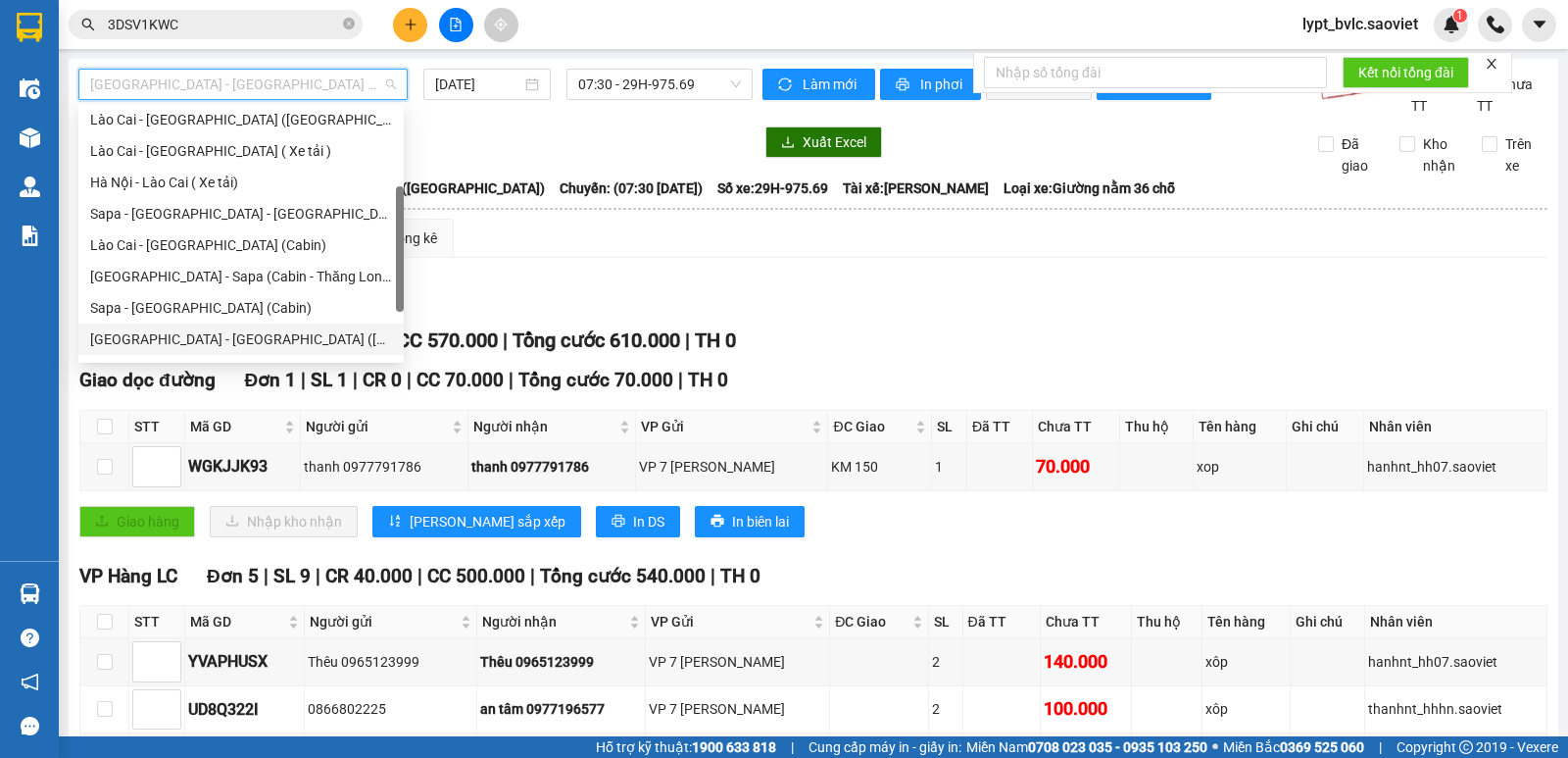
click at [178, 342] on div "[GEOGRAPHIC_DATA] - [GEOGRAPHIC_DATA] ([GEOGRAPHIC_DATA])" at bounding box center [240, 339] width 302 height 22
type input "[DATE]"
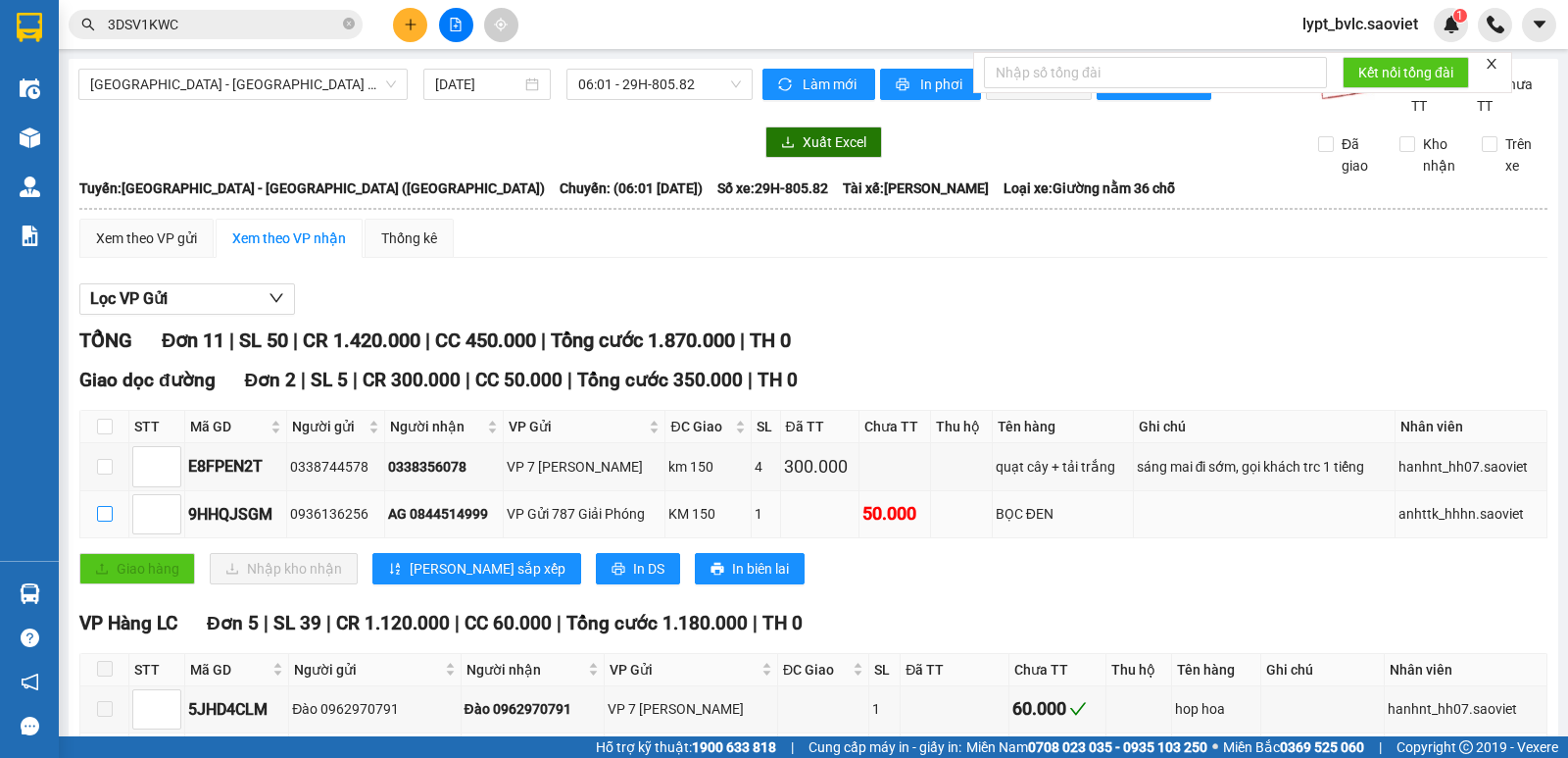
click at [108, 515] on input "checkbox" at bounding box center [105, 514] width 16 height 16
checkbox input "true"
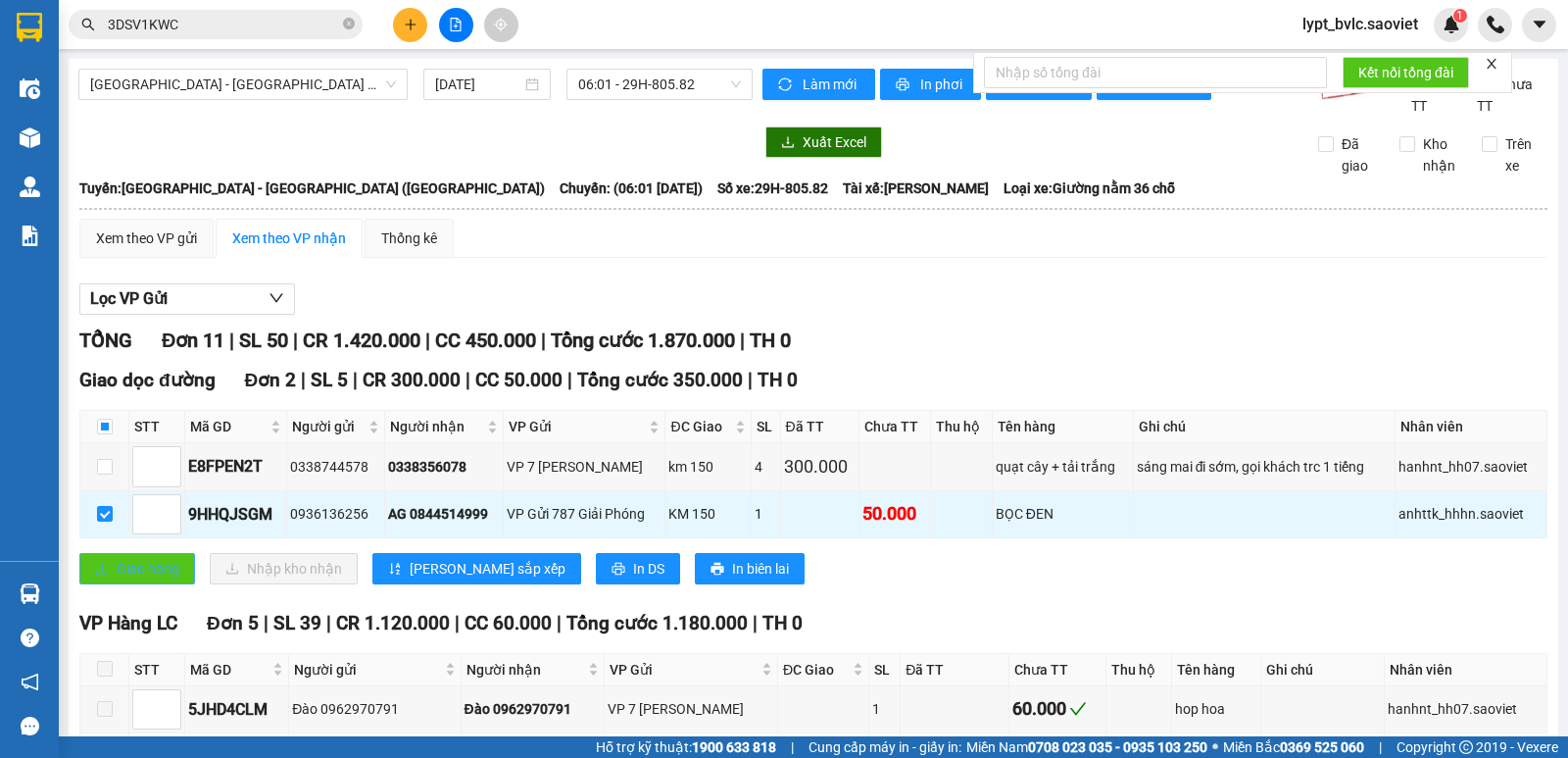
click at [174, 576] on span "Giao hàng" at bounding box center [147, 569] width 62 height 22
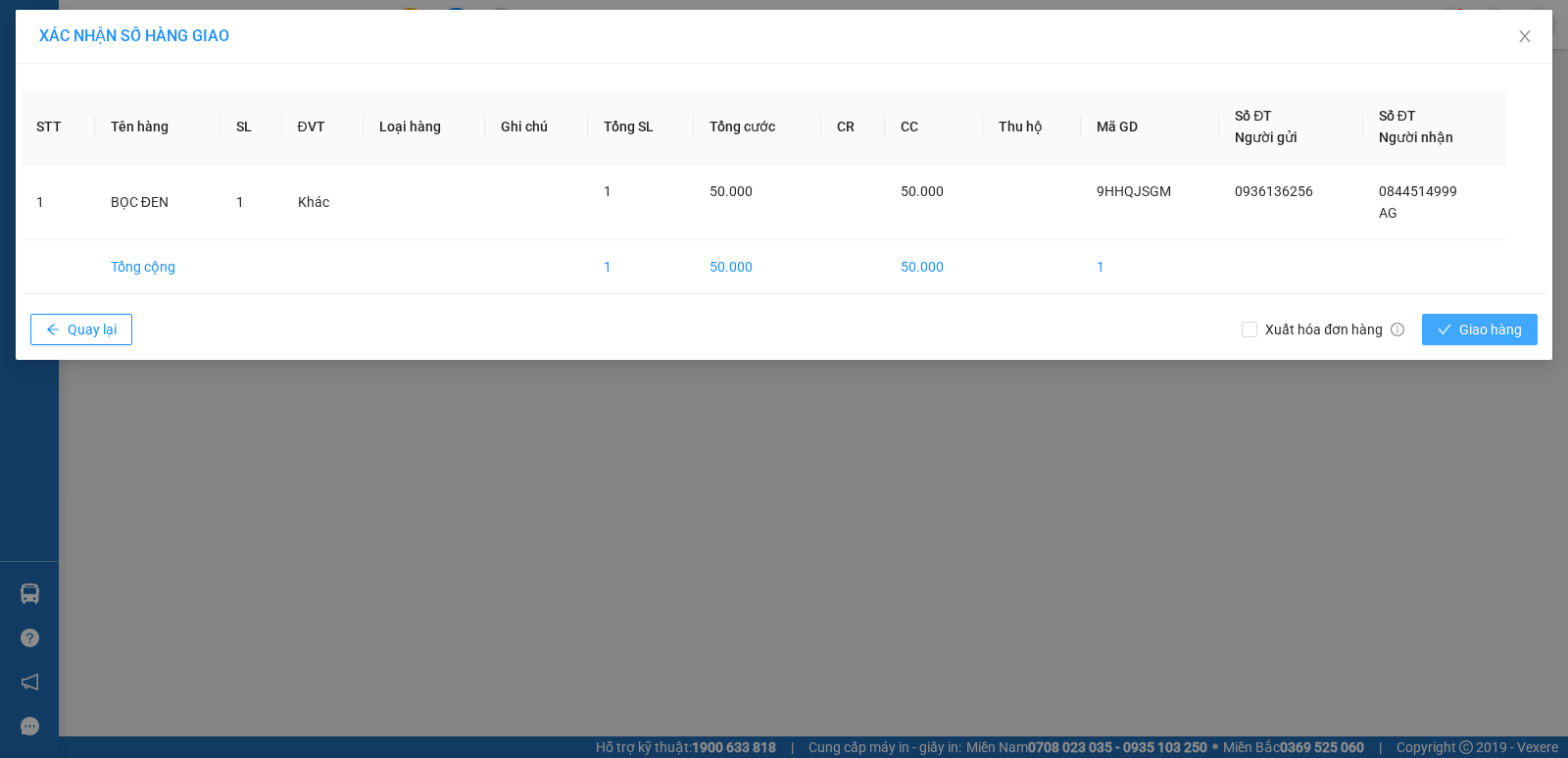
click at [1521, 336] on span "Giao hàng" at bounding box center [1490, 330] width 62 height 22
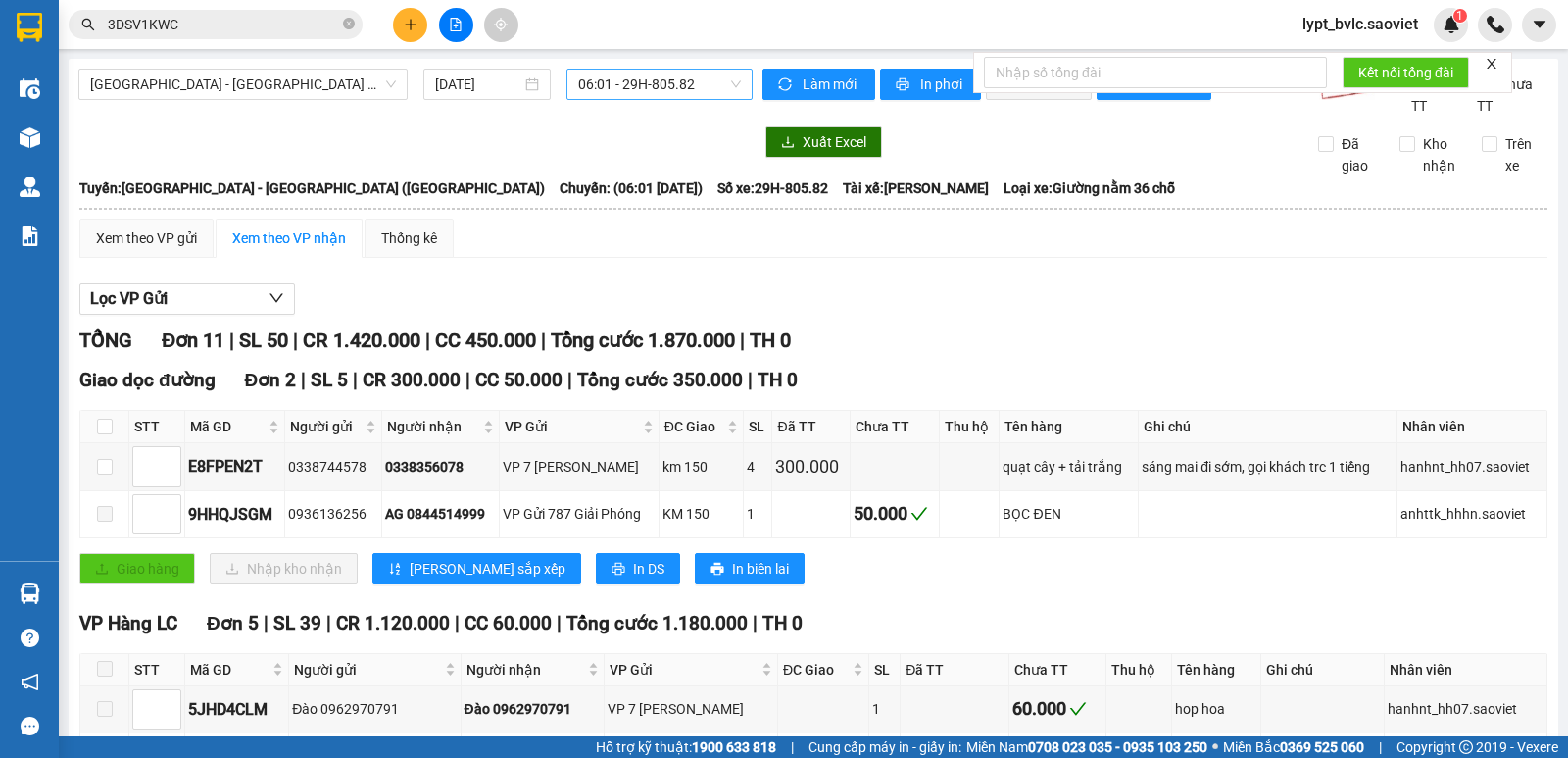
click at [679, 90] on span "06:01 - 29H-805.82" at bounding box center [658, 84] width 161 height 30
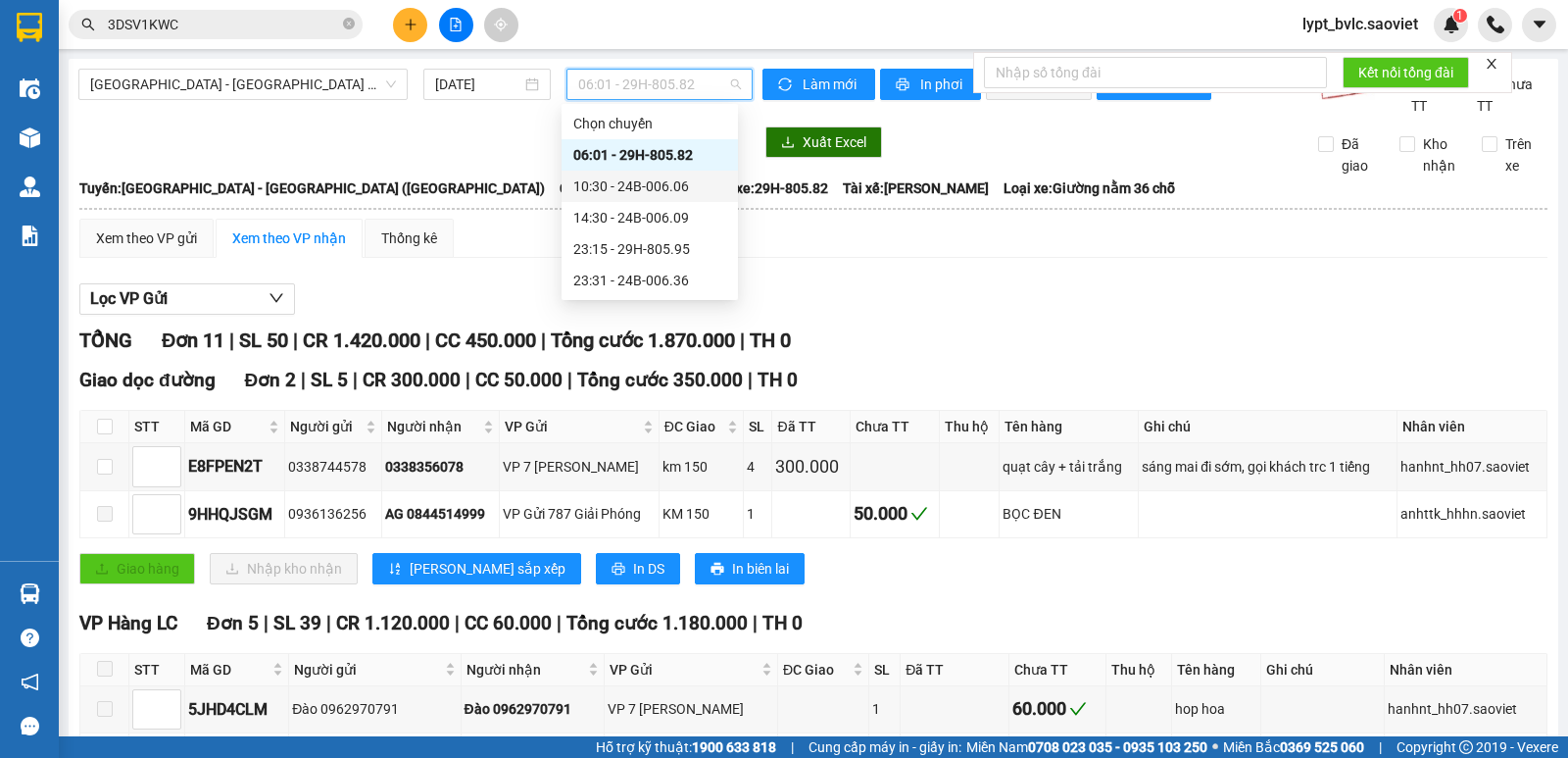
click at [691, 188] on div "10:30 - 24B-006.06" at bounding box center [649, 186] width 153 height 22
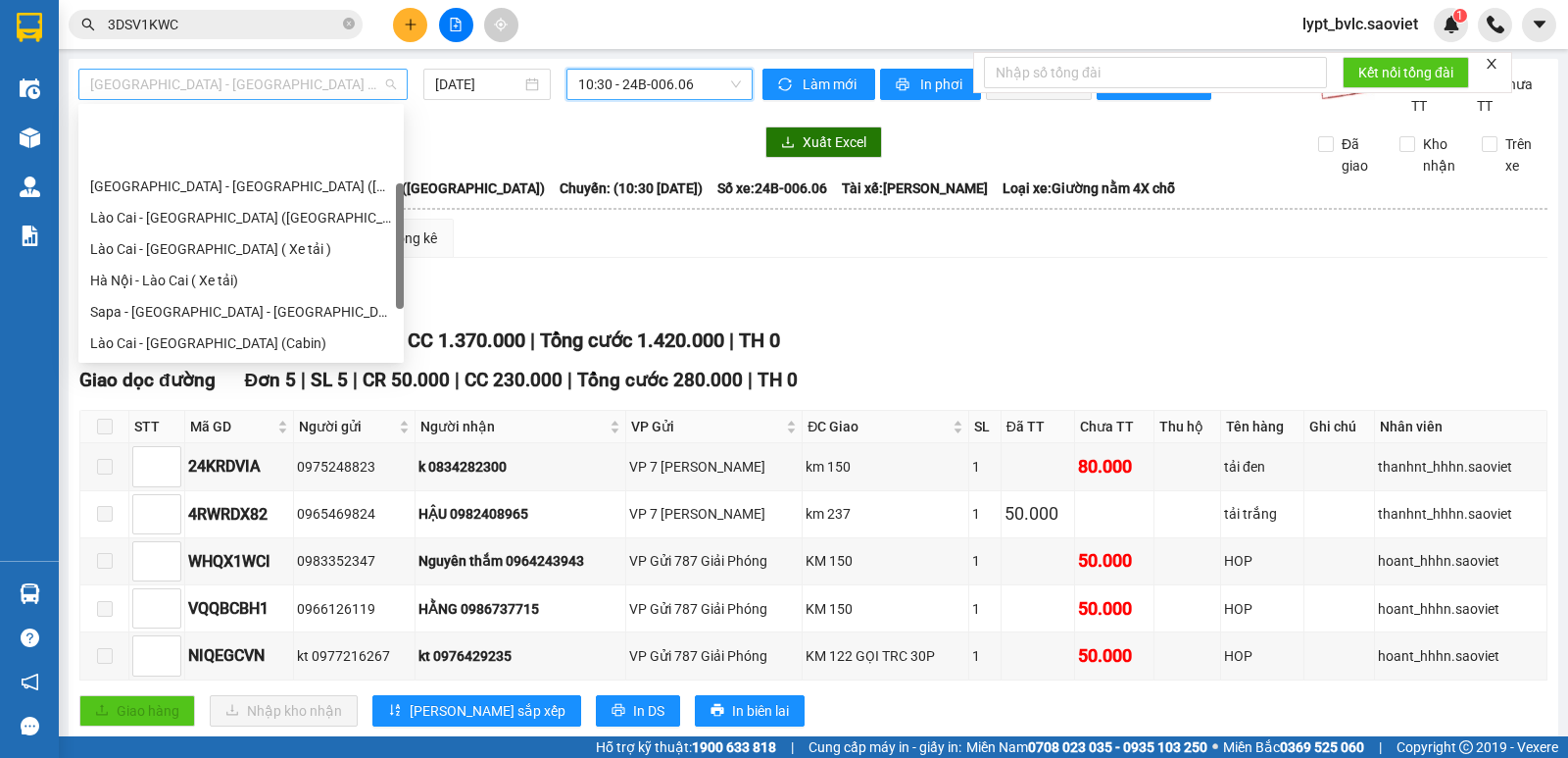
click at [154, 89] on span "[GEOGRAPHIC_DATA] - [GEOGRAPHIC_DATA] ([GEOGRAPHIC_DATA])" at bounding box center [242, 84] width 306 height 30
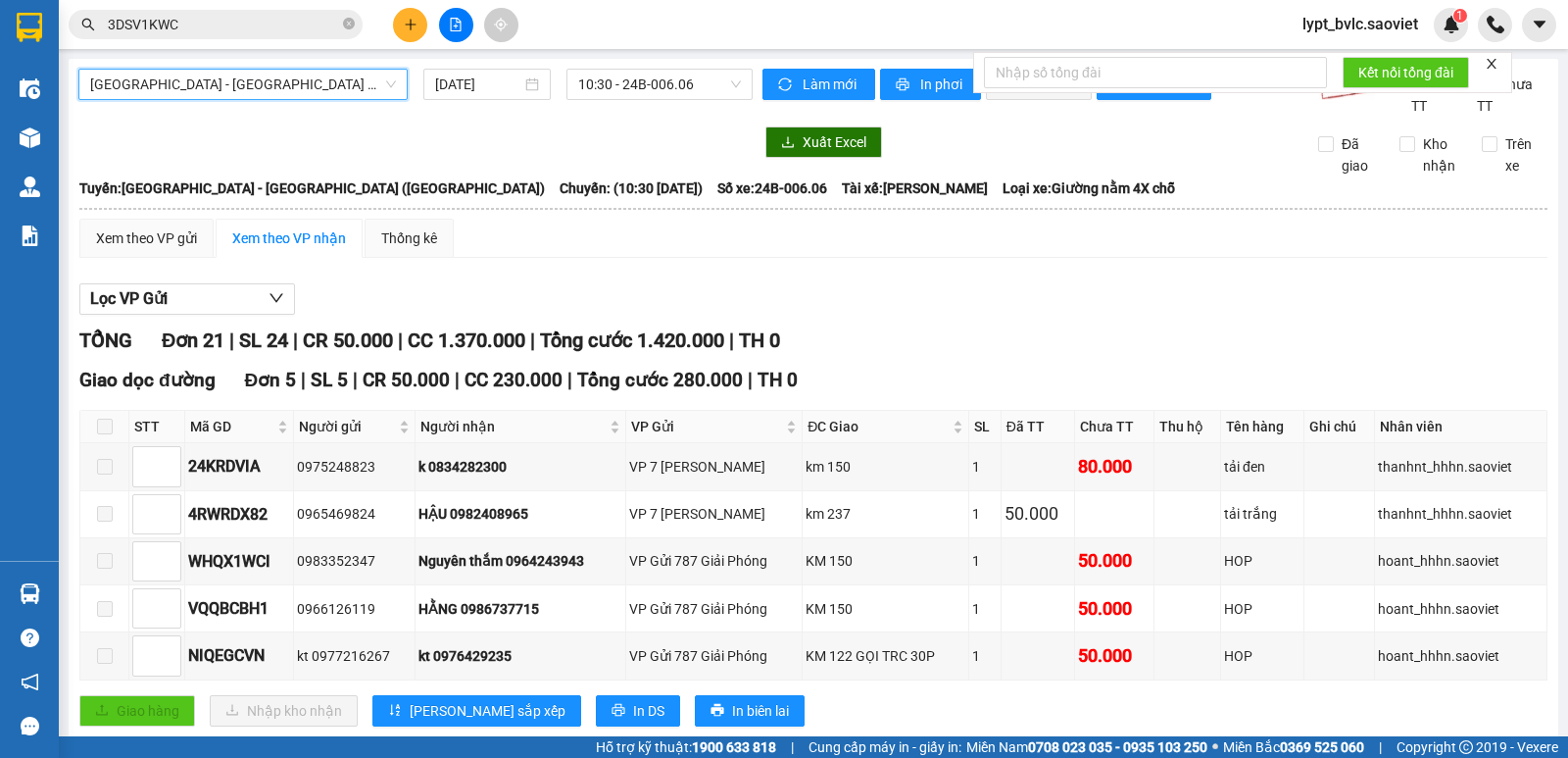
scroll to position [94, 0]
click at [195, 84] on span "[GEOGRAPHIC_DATA] - [GEOGRAPHIC_DATA] ([GEOGRAPHIC_DATA])" at bounding box center [242, 84] width 306 height 30
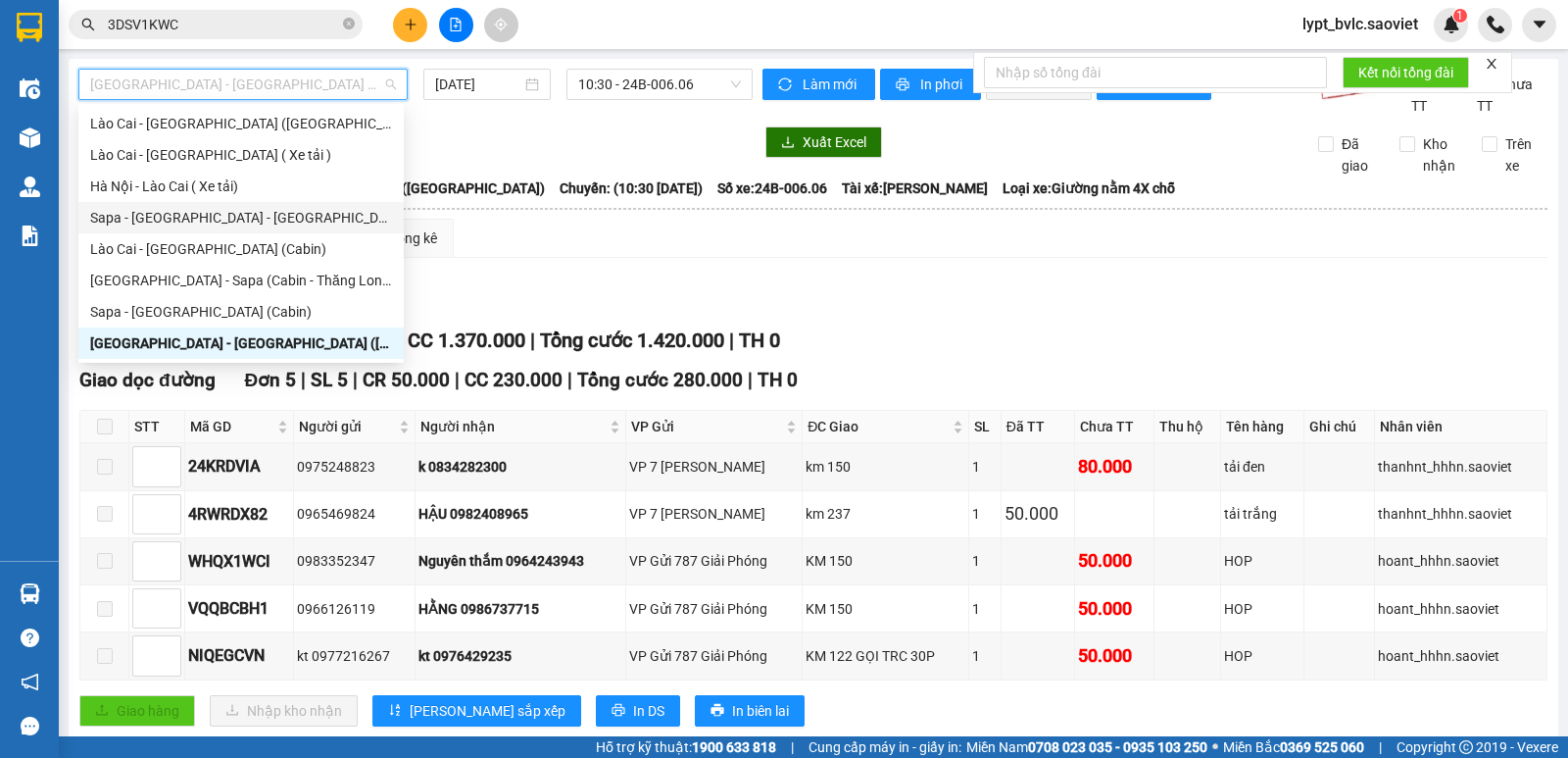
click at [220, 215] on div "Sapa - [GEOGRAPHIC_DATA] - [GEOGRAPHIC_DATA] ([GEOGRAPHIC_DATA])" at bounding box center [240, 218] width 302 height 22
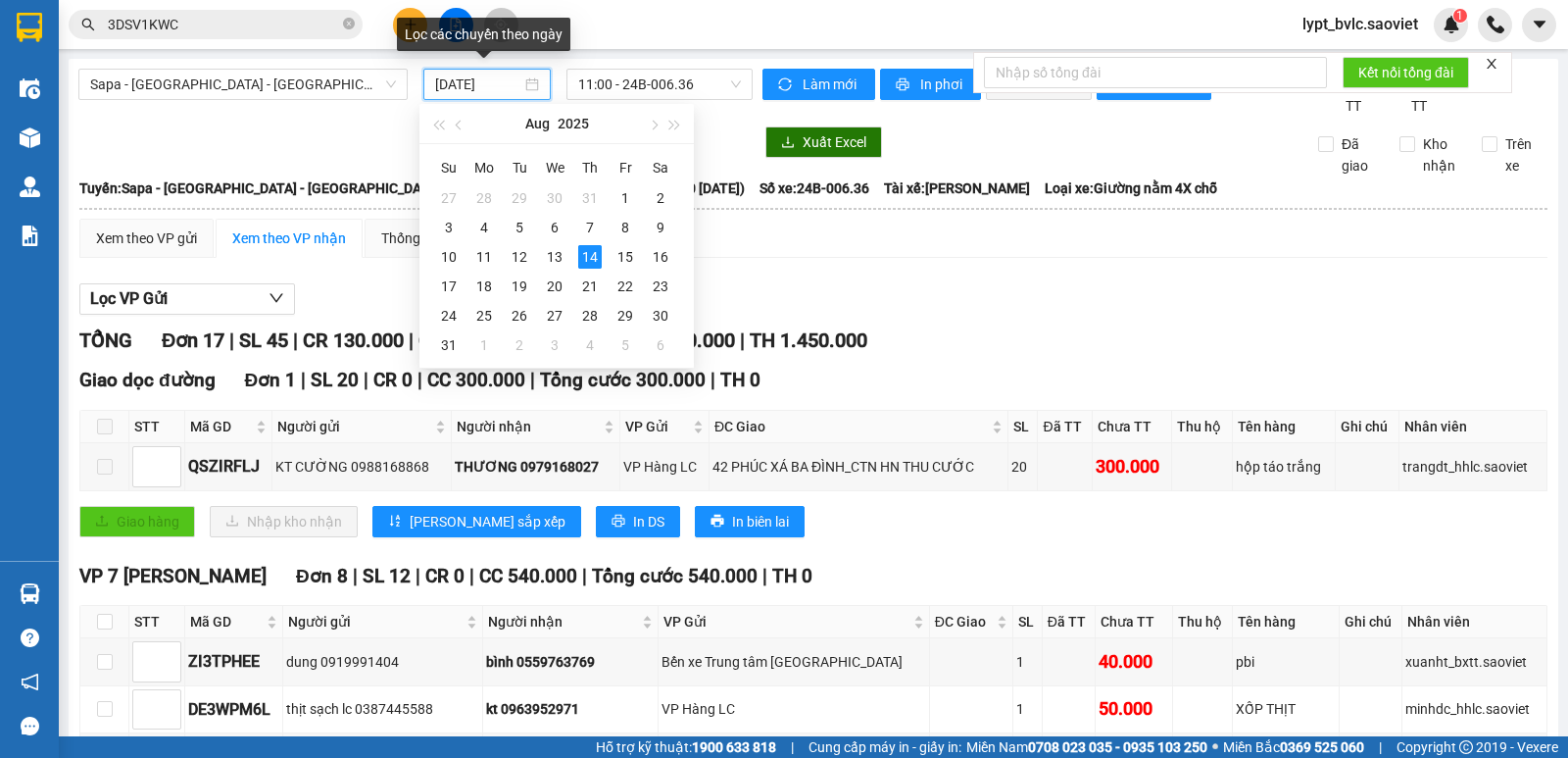
click at [506, 84] on input "[DATE]" at bounding box center [479, 84] width 87 height 22
click at [563, 265] on div "13" at bounding box center [555, 257] width 24 height 24
type input "[DATE]"
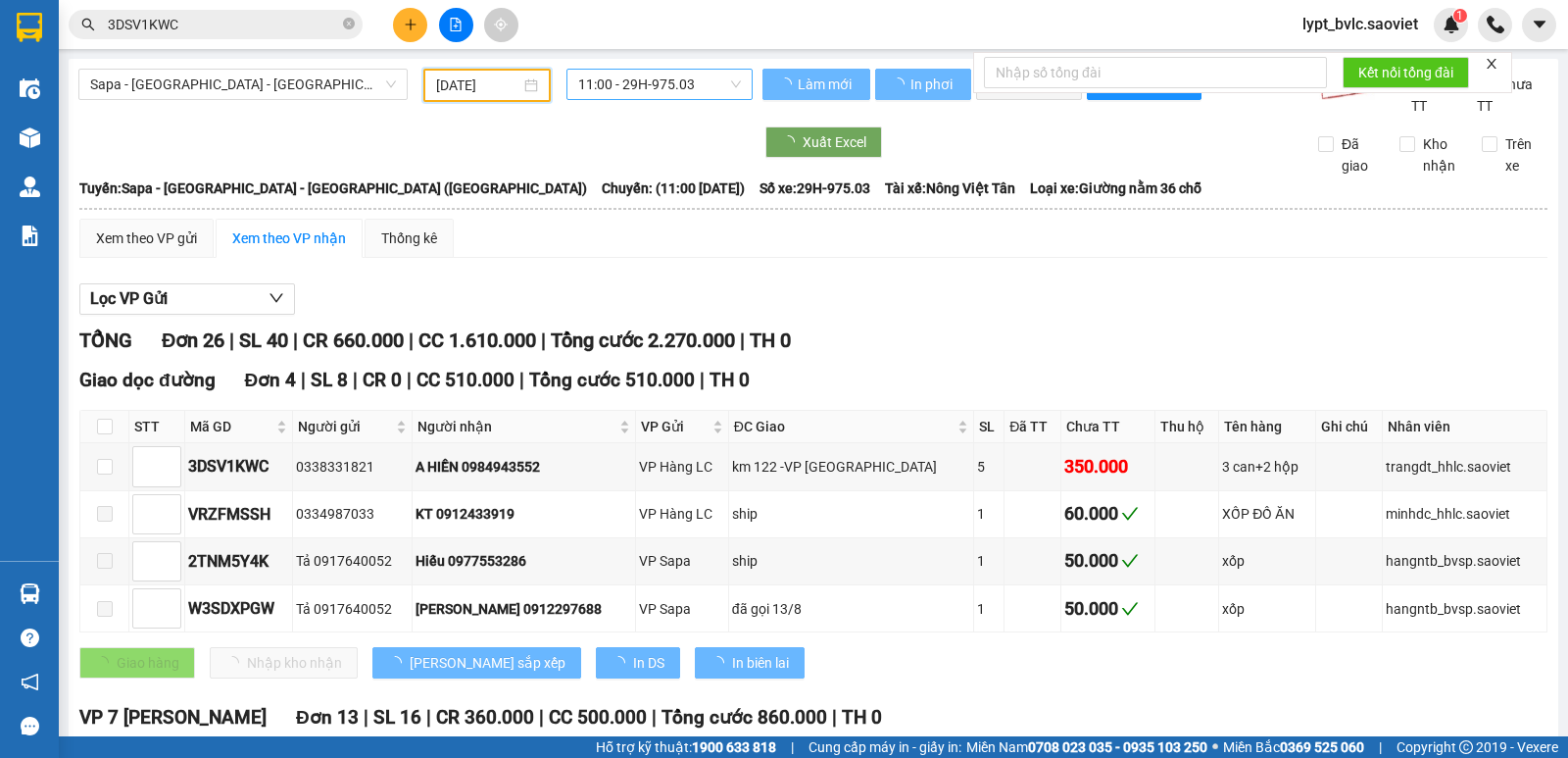
click at [650, 75] on span "11:00 - 29H-975.03" at bounding box center [658, 84] width 161 height 30
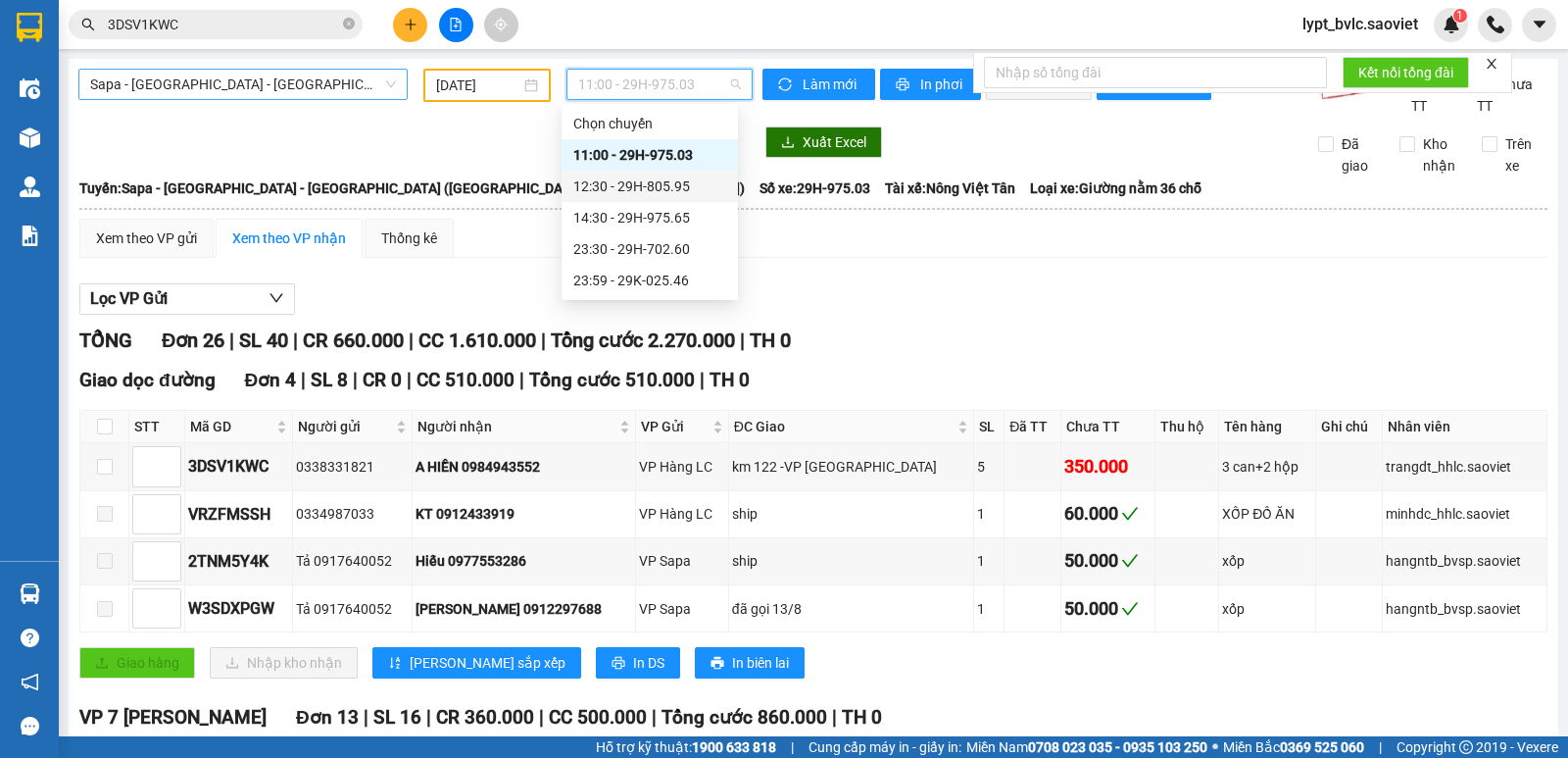
click at [225, 91] on span "Sapa - [GEOGRAPHIC_DATA] - [GEOGRAPHIC_DATA] ([GEOGRAPHIC_DATA])" at bounding box center [242, 84] width 306 height 30
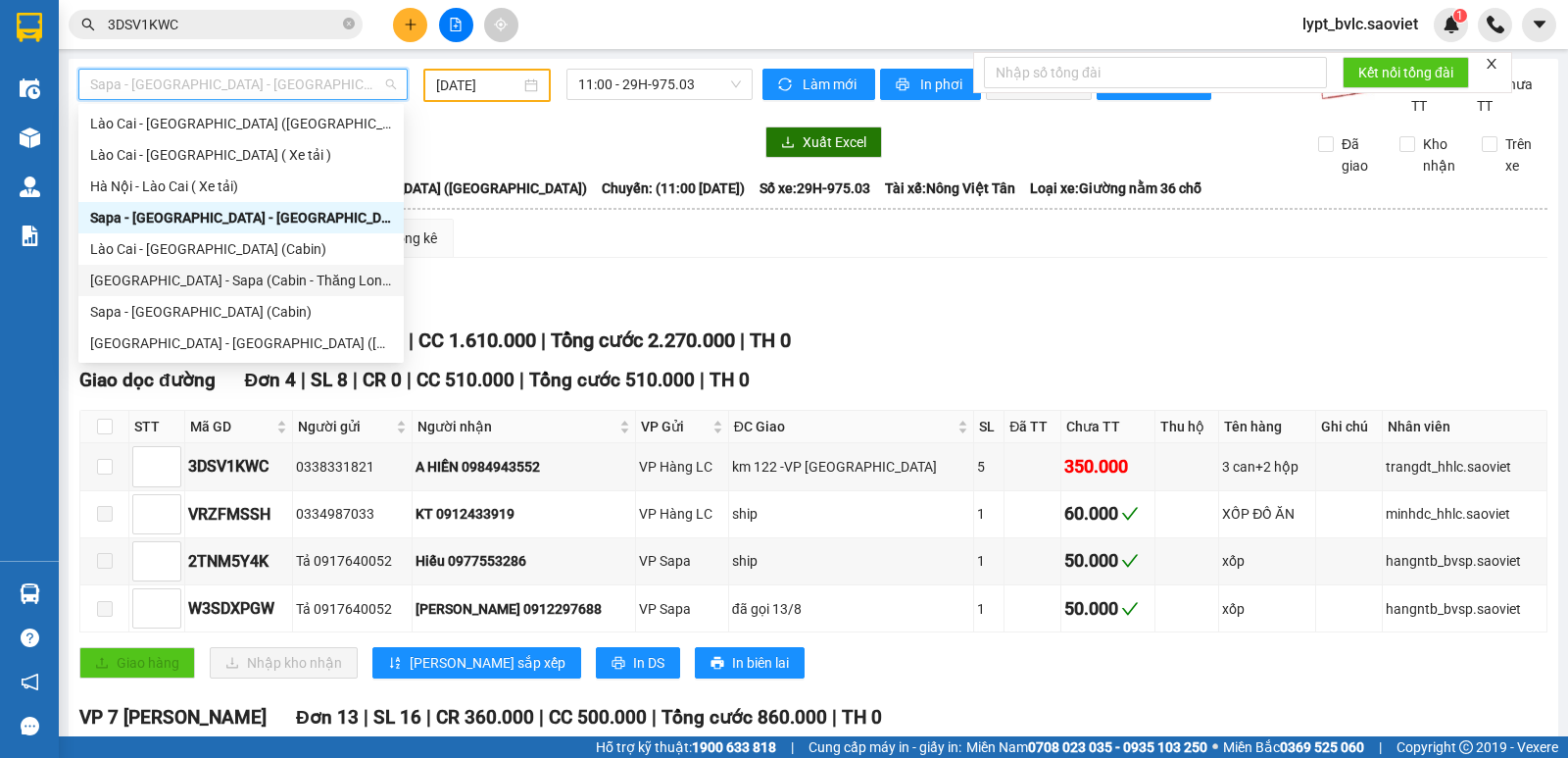
scroll to position [156, 0]
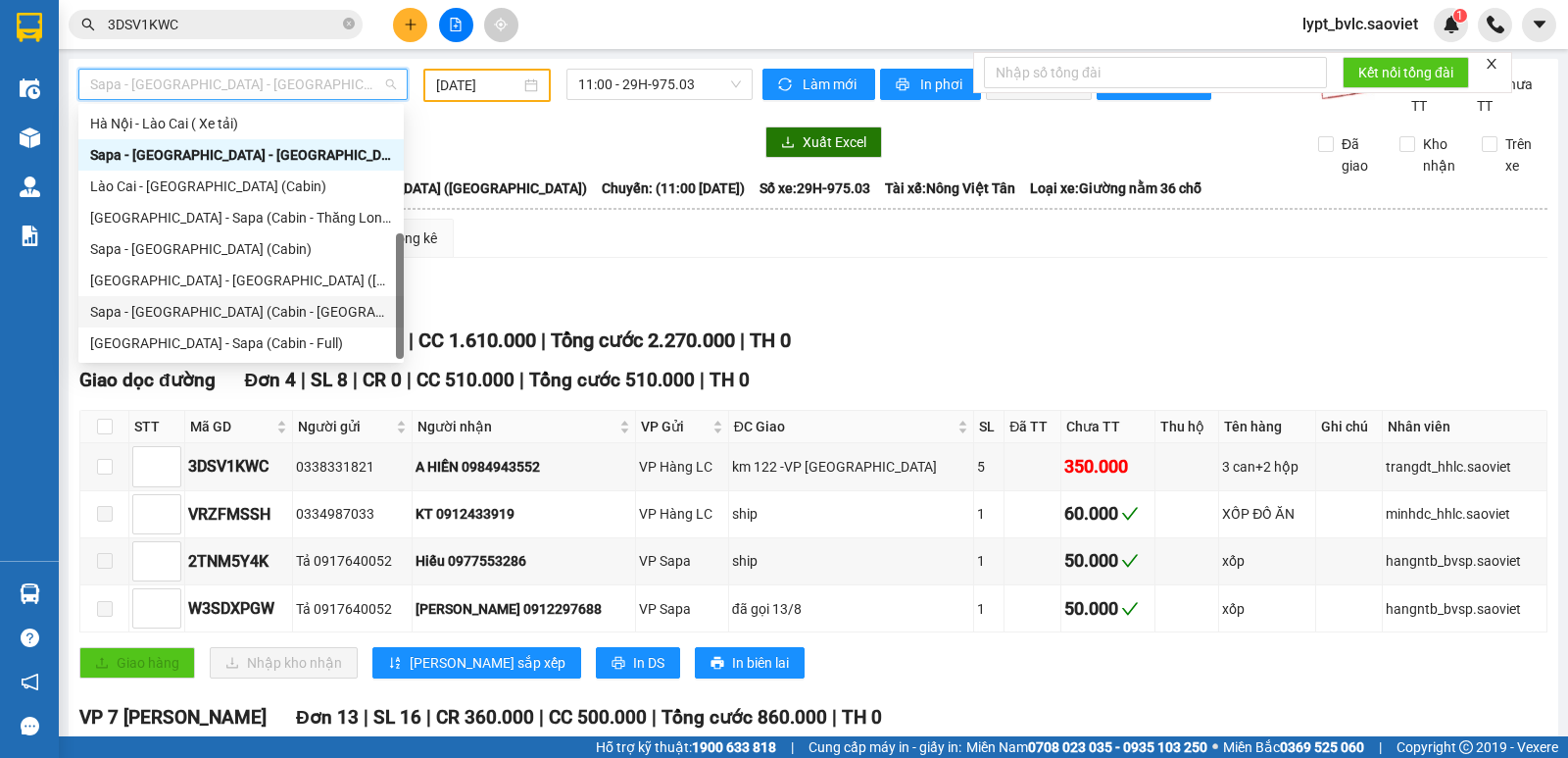
click at [208, 313] on div "Sapa - [GEOGRAPHIC_DATA] (Cabin - [GEOGRAPHIC_DATA])" at bounding box center [240, 312] width 302 height 22
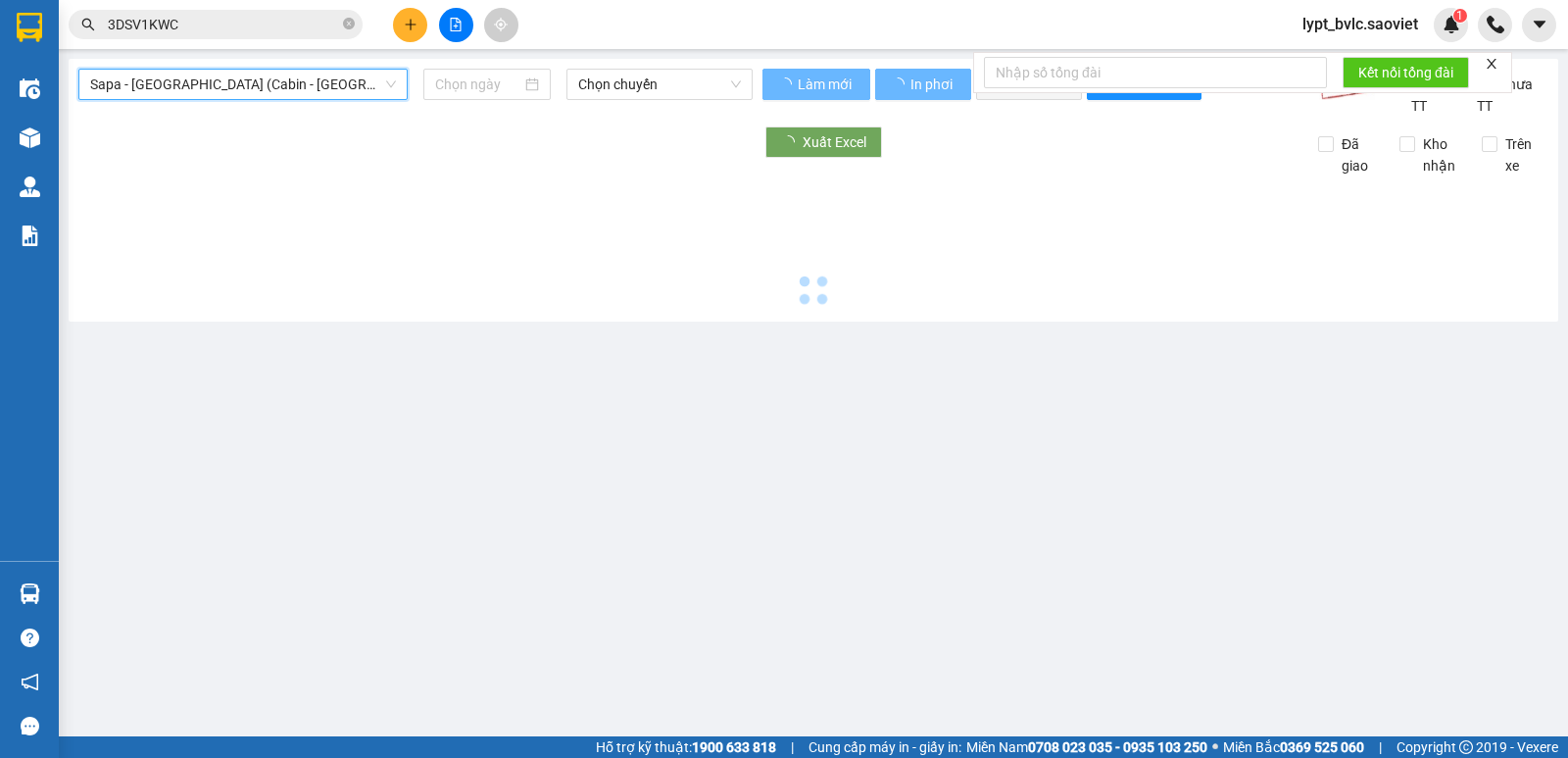
type input "[DATE]"
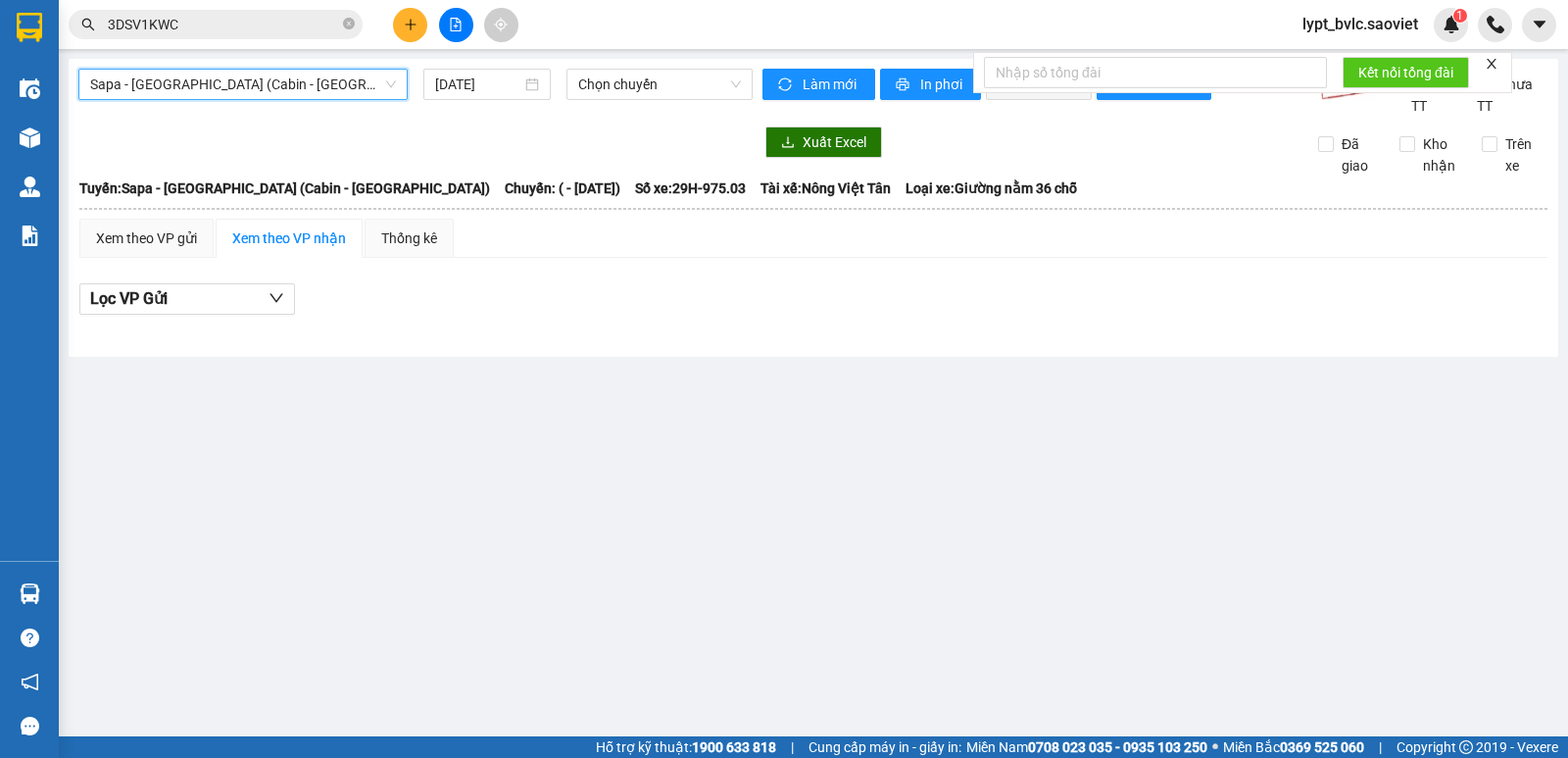
click at [284, 82] on span "Sapa - [GEOGRAPHIC_DATA] (Cabin - [GEOGRAPHIC_DATA])" at bounding box center [242, 84] width 306 height 30
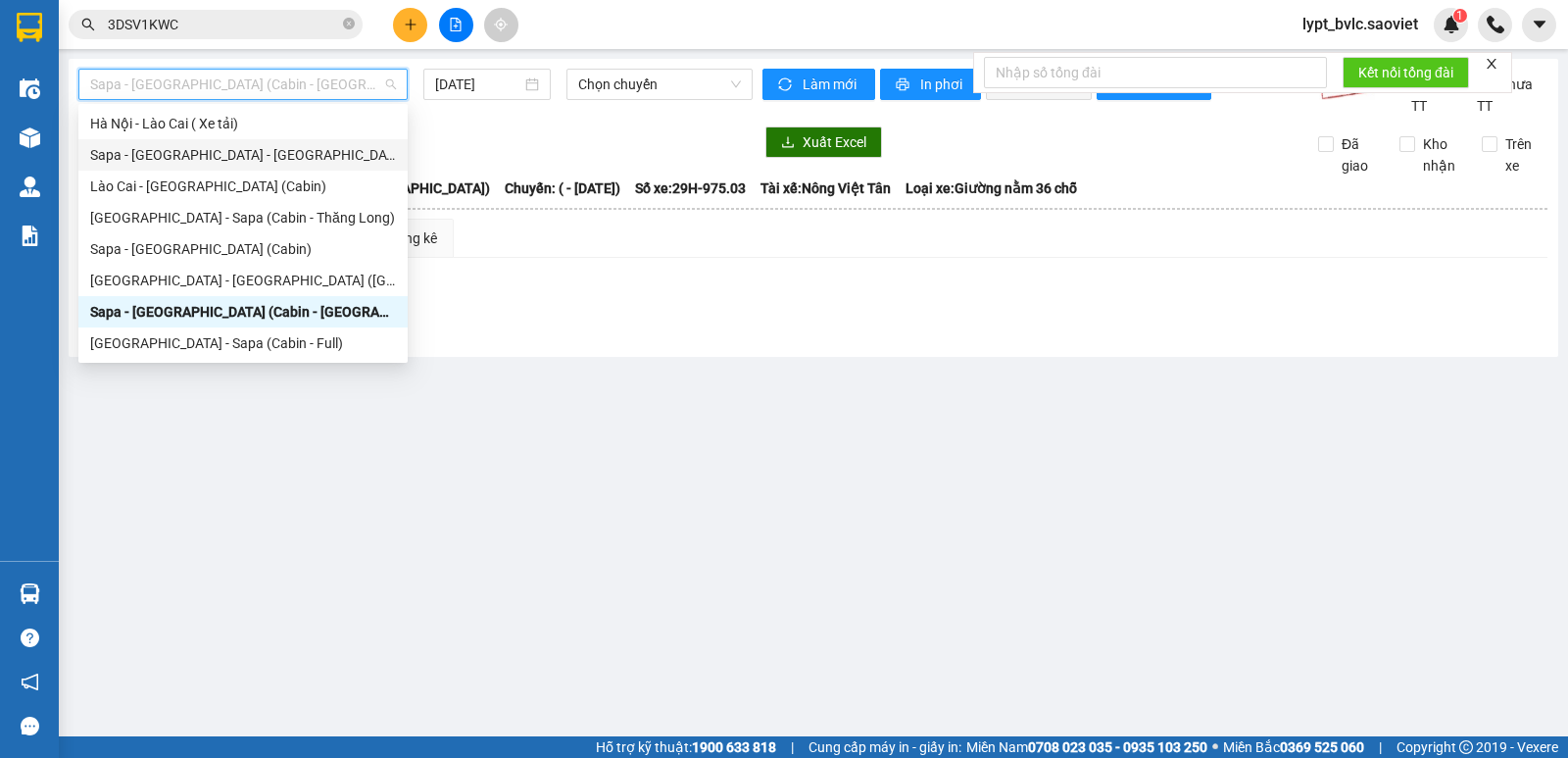
click at [241, 160] on div "Sapa - [GEOGRAPHIC_DATA] - [GEOGRAPHIC_DATA] ([GEOGRAPHIC_DATA])" at bounding box center [242, 155] width 306 height 22
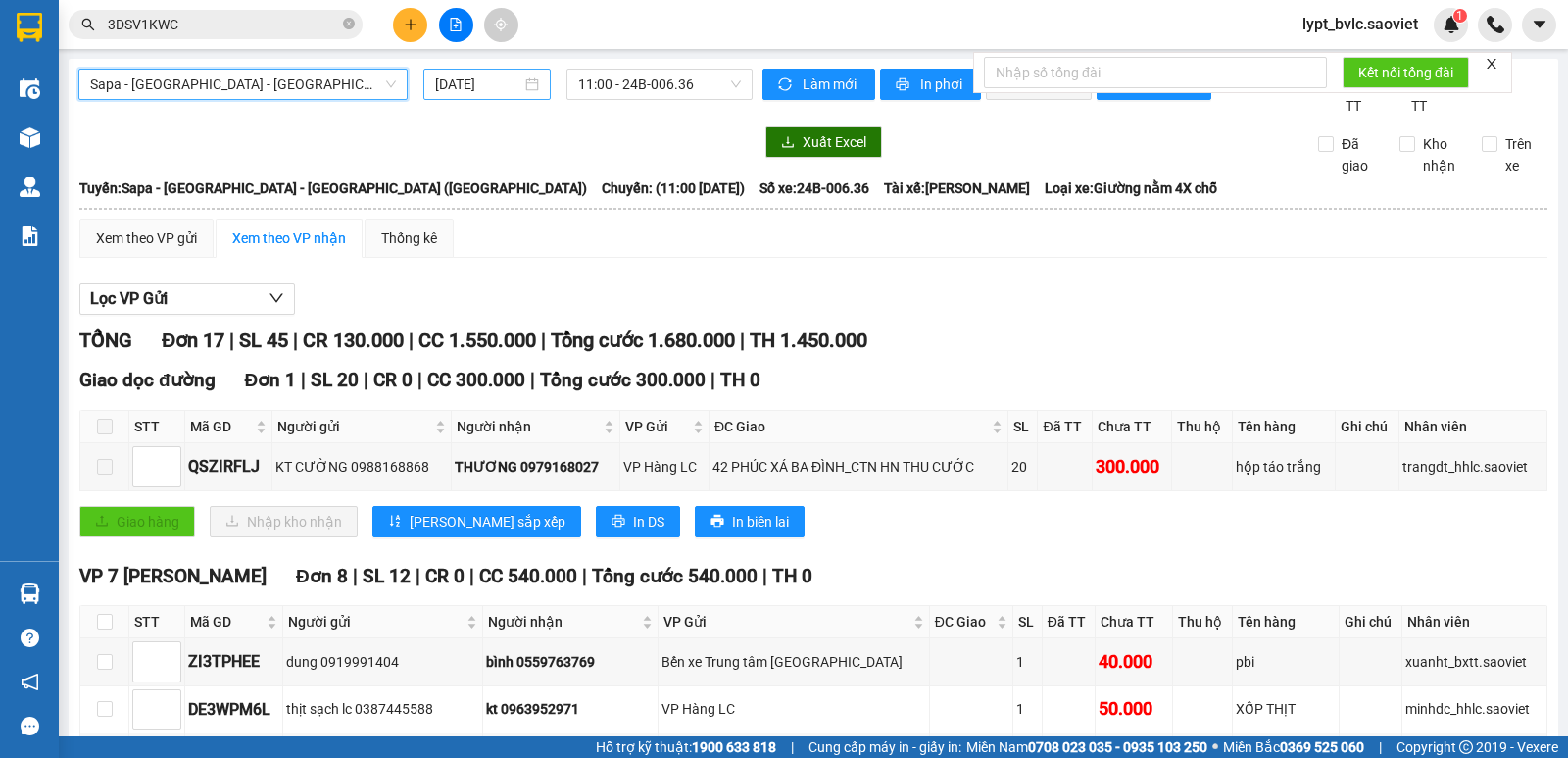
click at [499, 83] on input "[DATE]" at bounding box center [479, 84] width 87 height 22
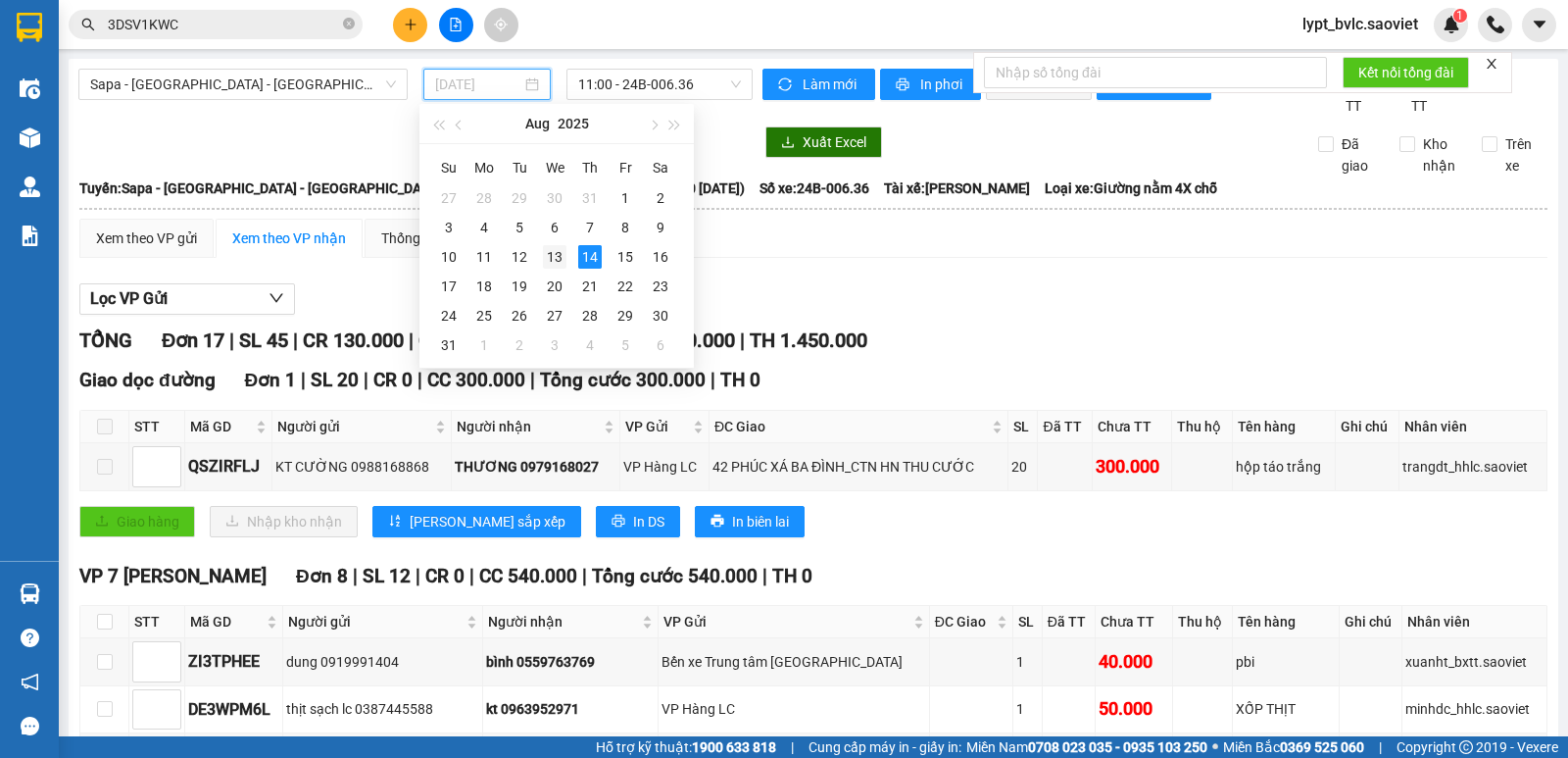
click at [544, 256] on div "13" at bounding box center [555, 257] width 24 height 24
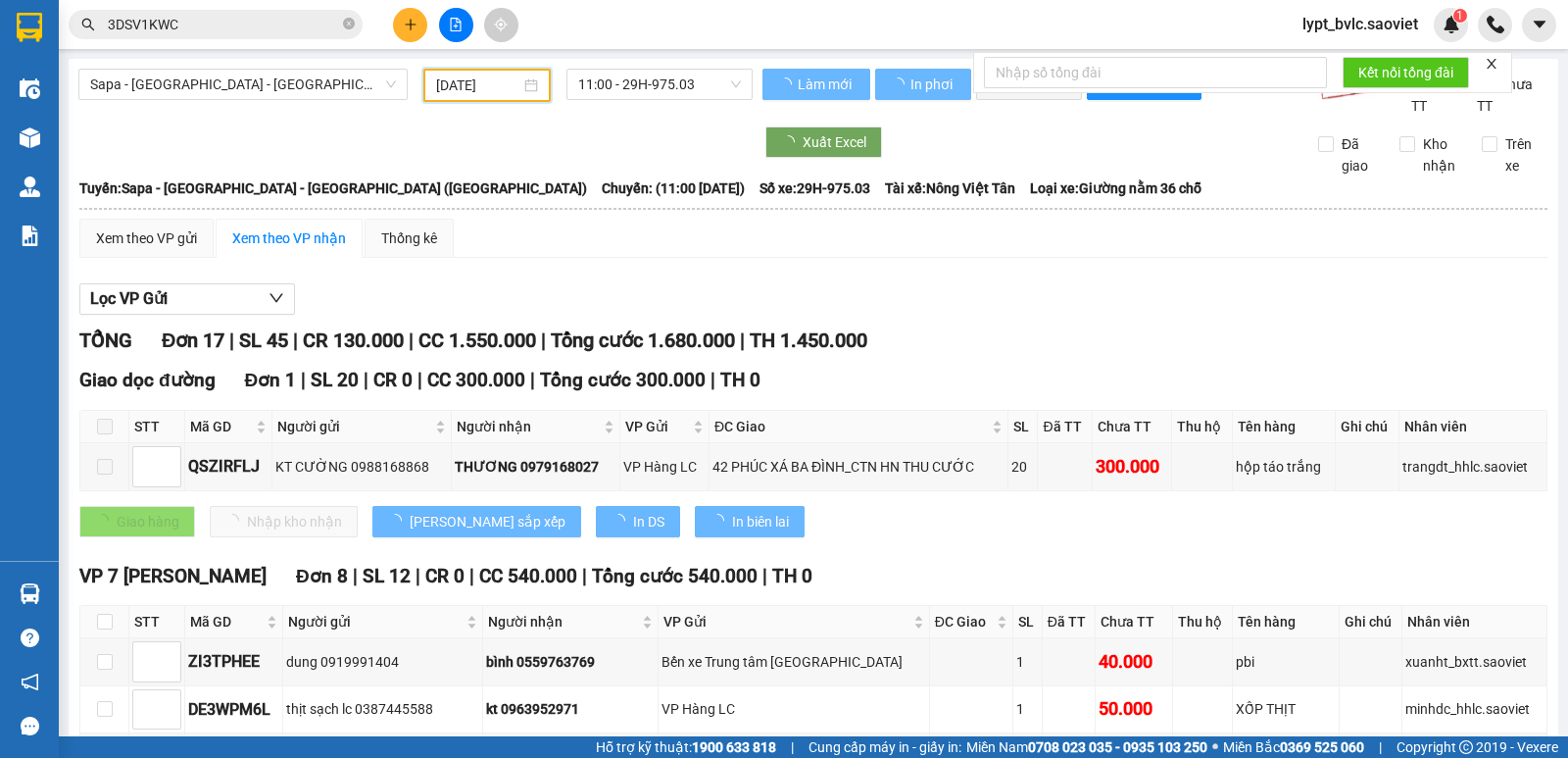
type input "[DATE]"
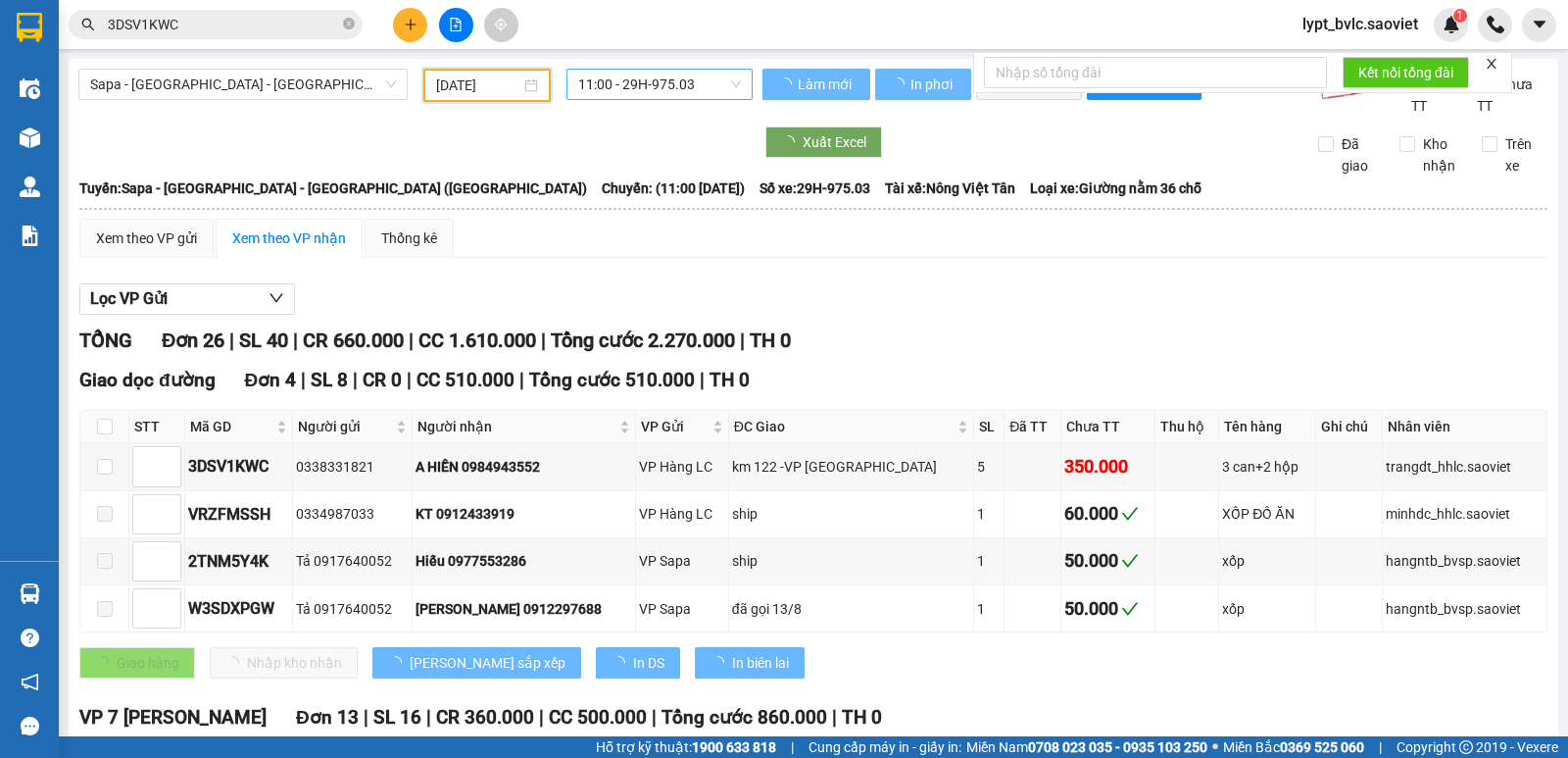
click at [690, 81] on span "11:00 - 29H-975.03" at bounding box center [658, 84] width 161 height 30
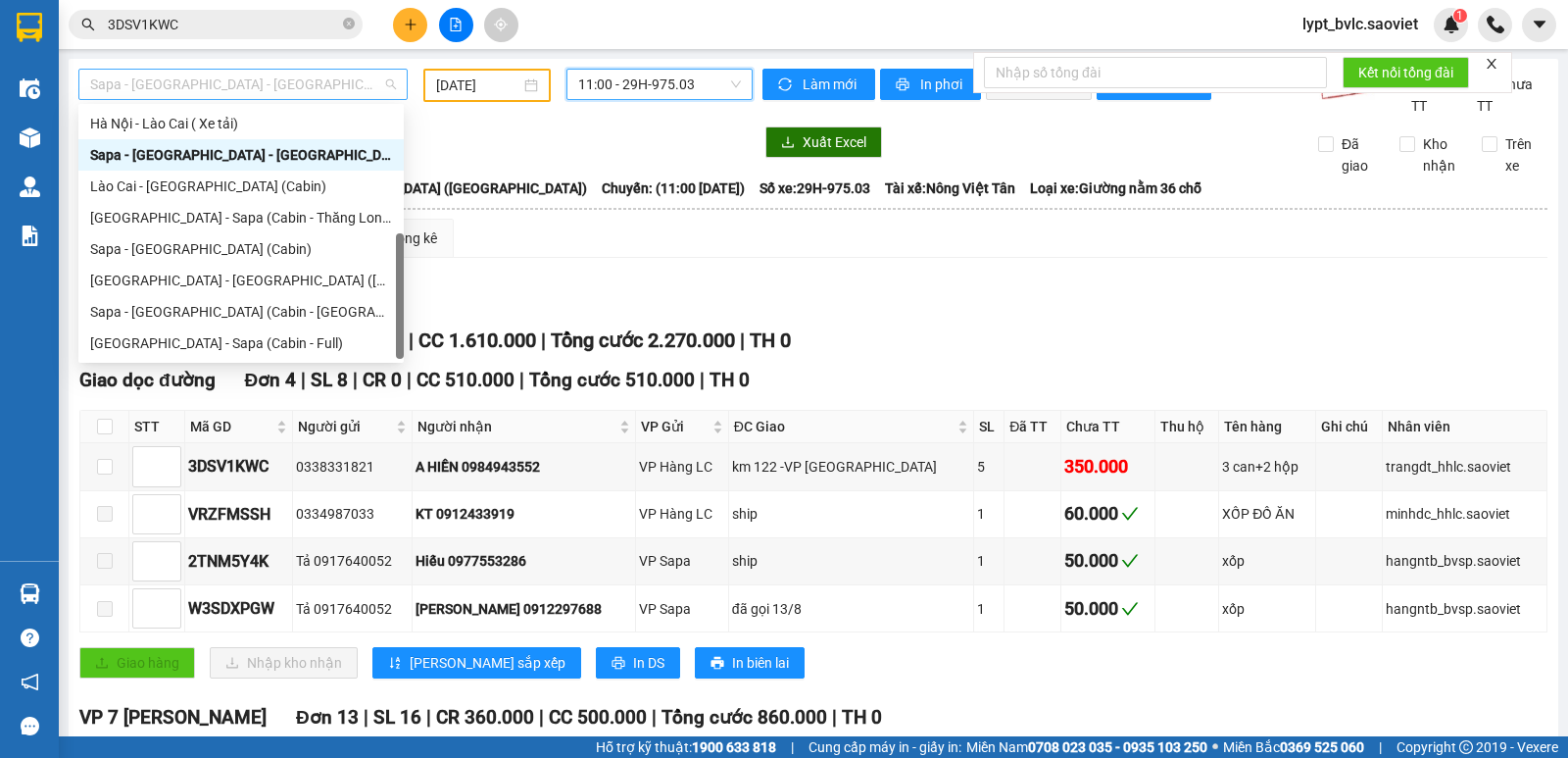
click at [229, 85] on span "Sapa - [GEOGRAPHIC_DATA] - [GEOGRAPHIC_DATA] ([GEOGRAPHIC_DATA])" at bounding box center [242, 84] width 306 height 30
click at [248, 81] on span "Sapa - [GEOGRAPHIC_DATA] - [GEOGRAPHIC_DATA] ([GEOGRAPHIC_DATA])" at bounding box center [242, 84] width 306 height 30
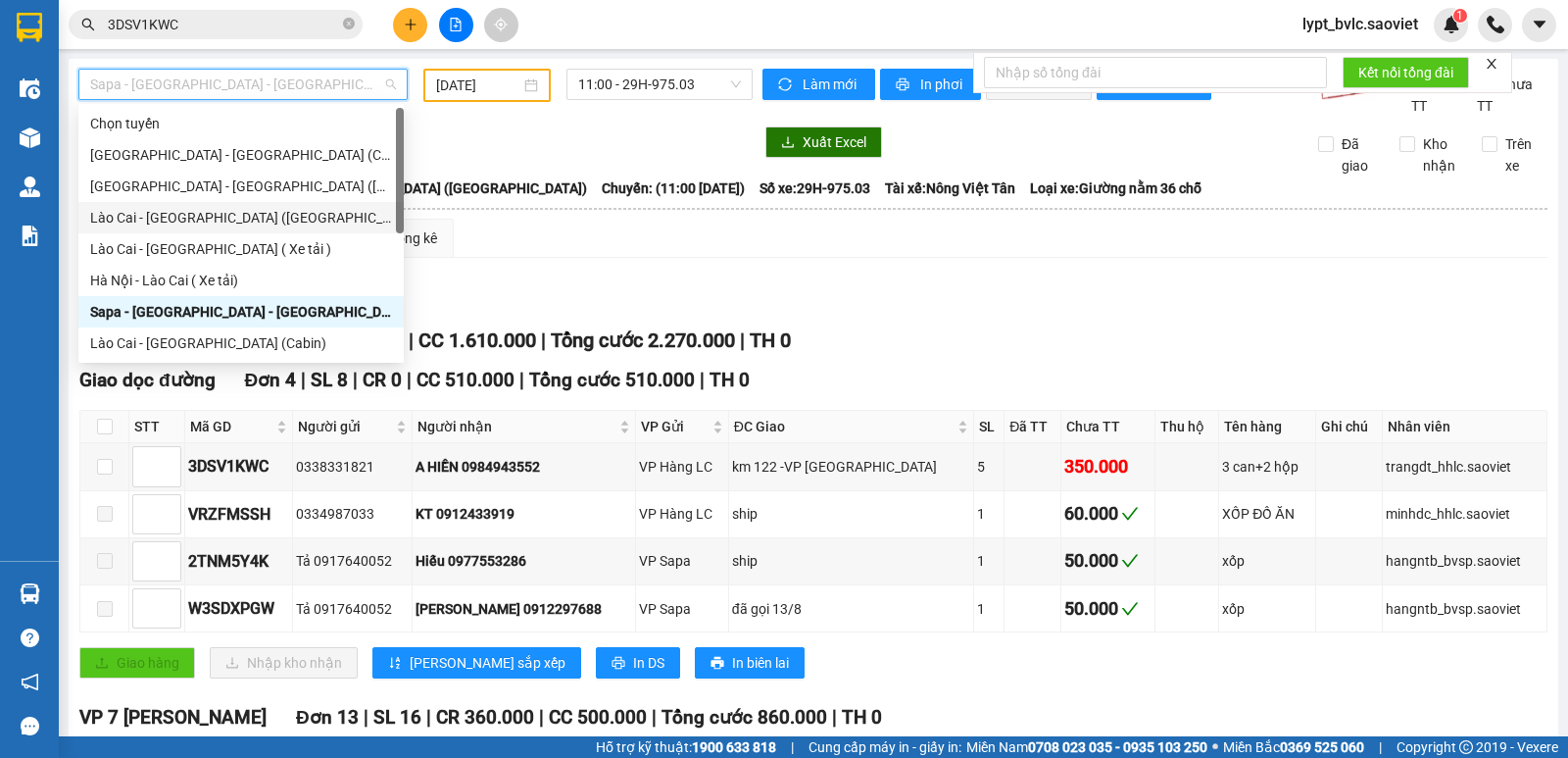
click at [196, 221] on div "Lào Cai - [GEOGRAPHIC_DATA] ([GEOGRAPHIC_DATA])" at bounding box center [240, 218] width 302 height 22
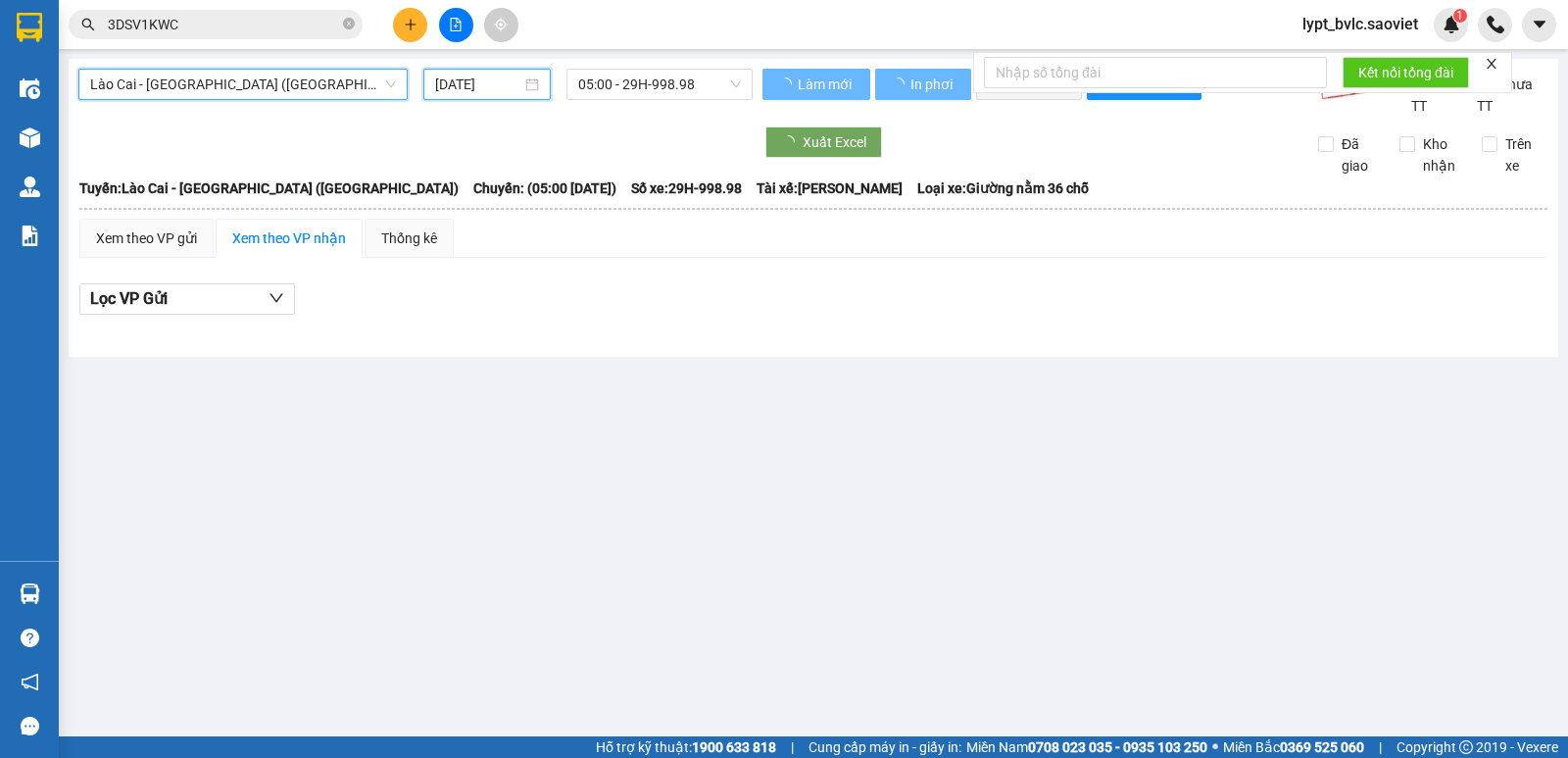
click at [488, 84] on input "[DATE]" at bounding box center [479, 84] width 87 height 22
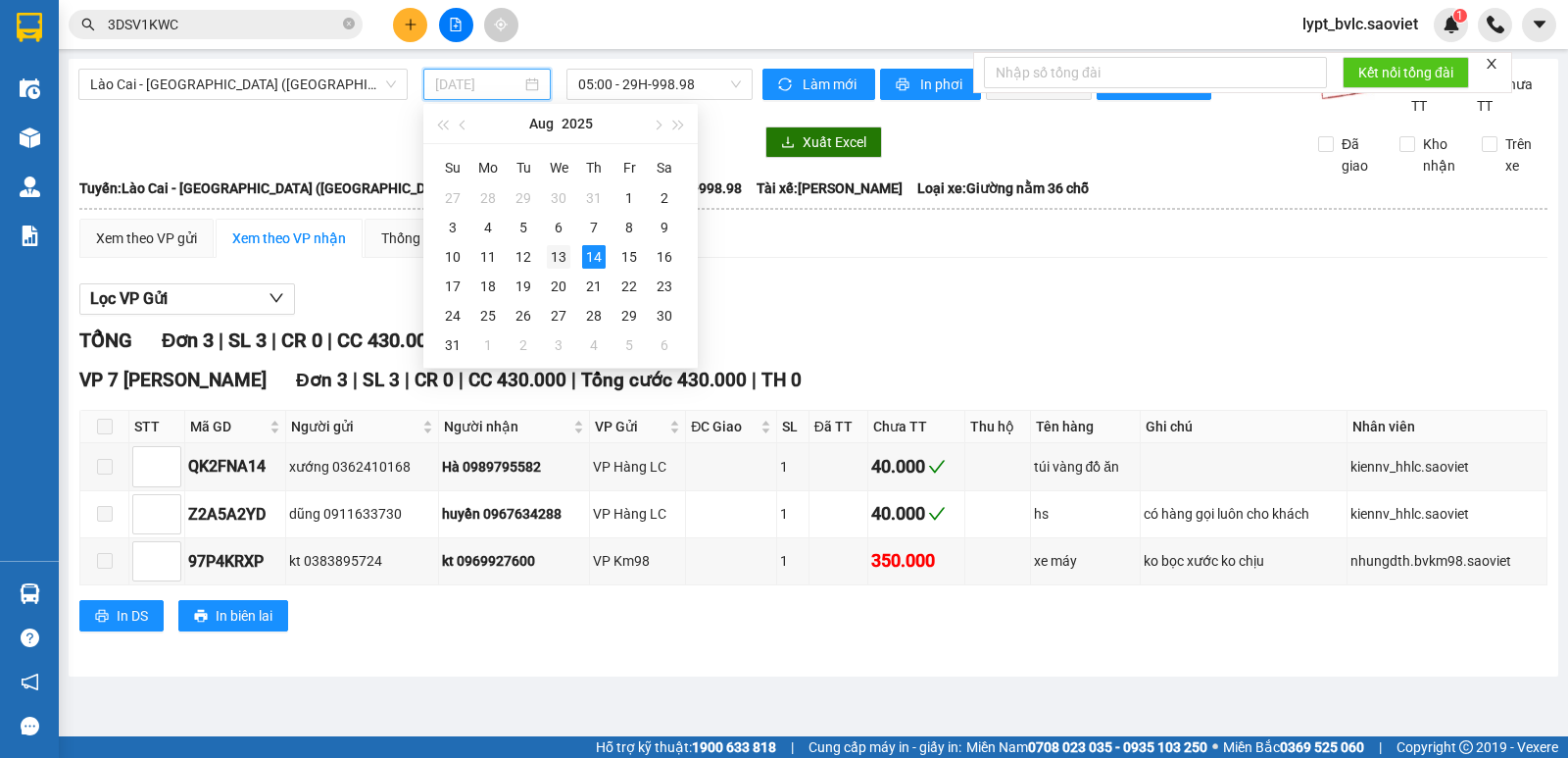
click at [552, 260] on div "13" at bounding box center [559, 257] width 24 height 24
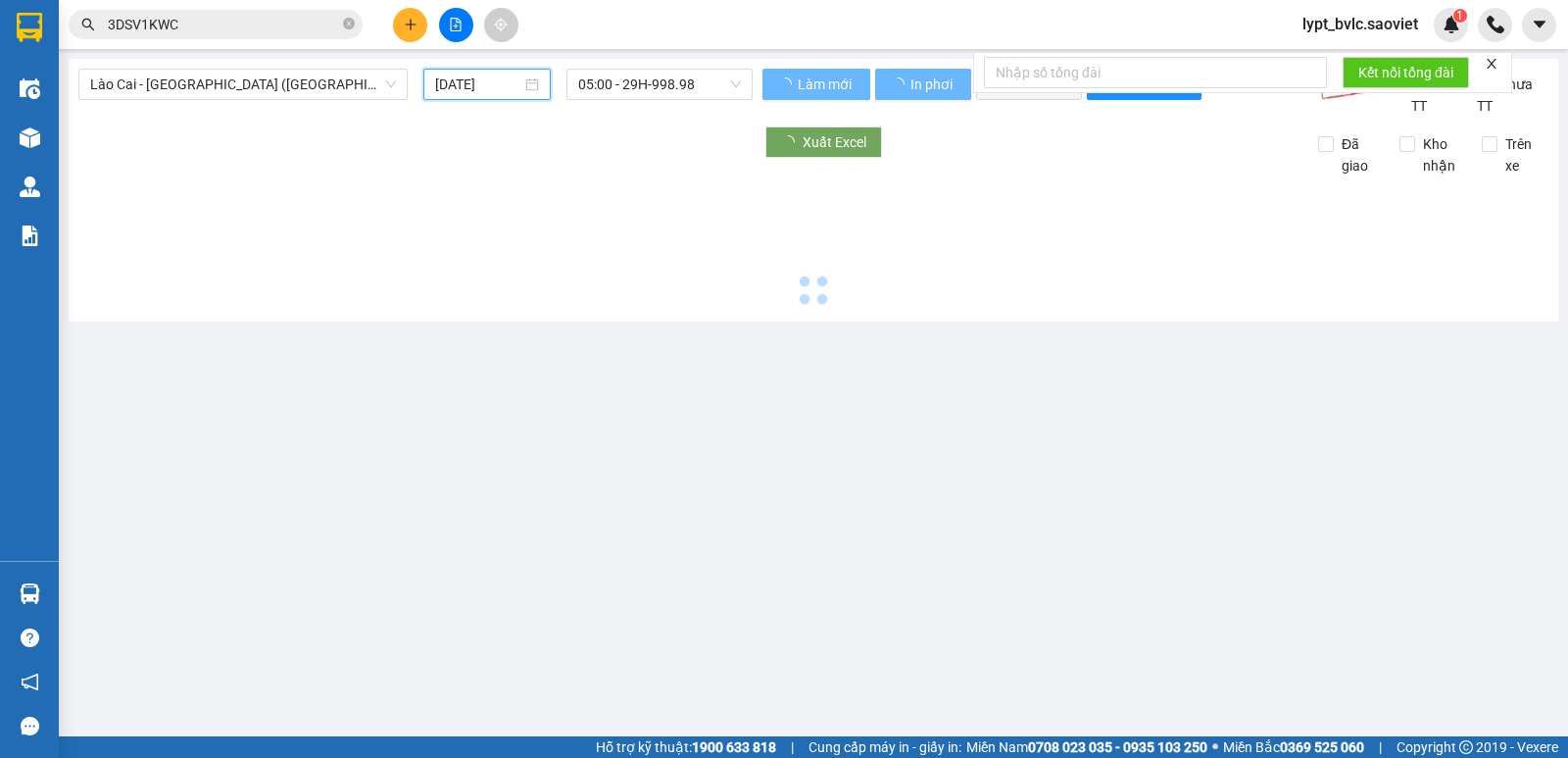
type input "[DATE]"
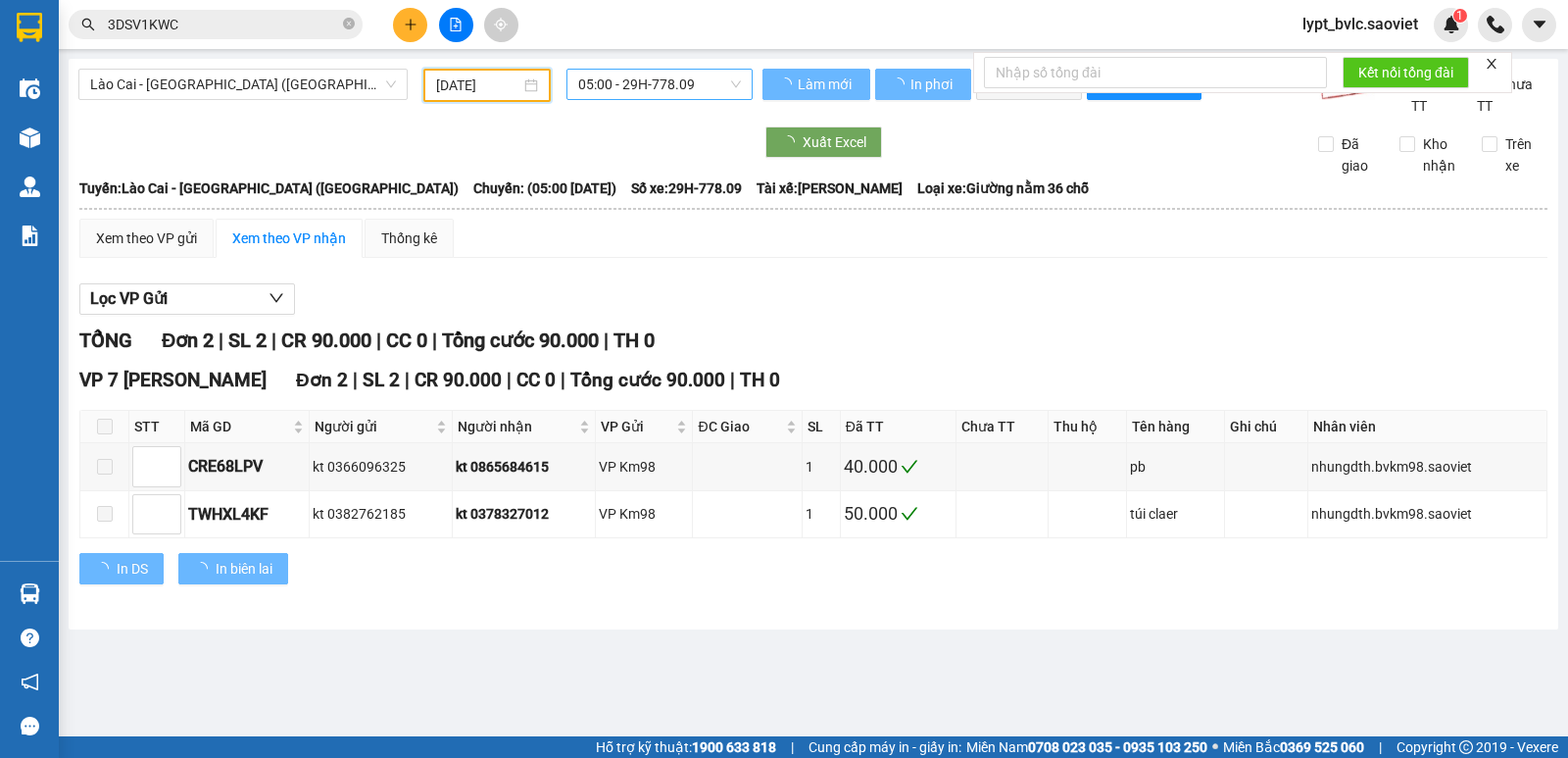
click at [625, 77] on span "05:00 - 29H-778.09" at bounding box center [658, 84] width 161 height 30
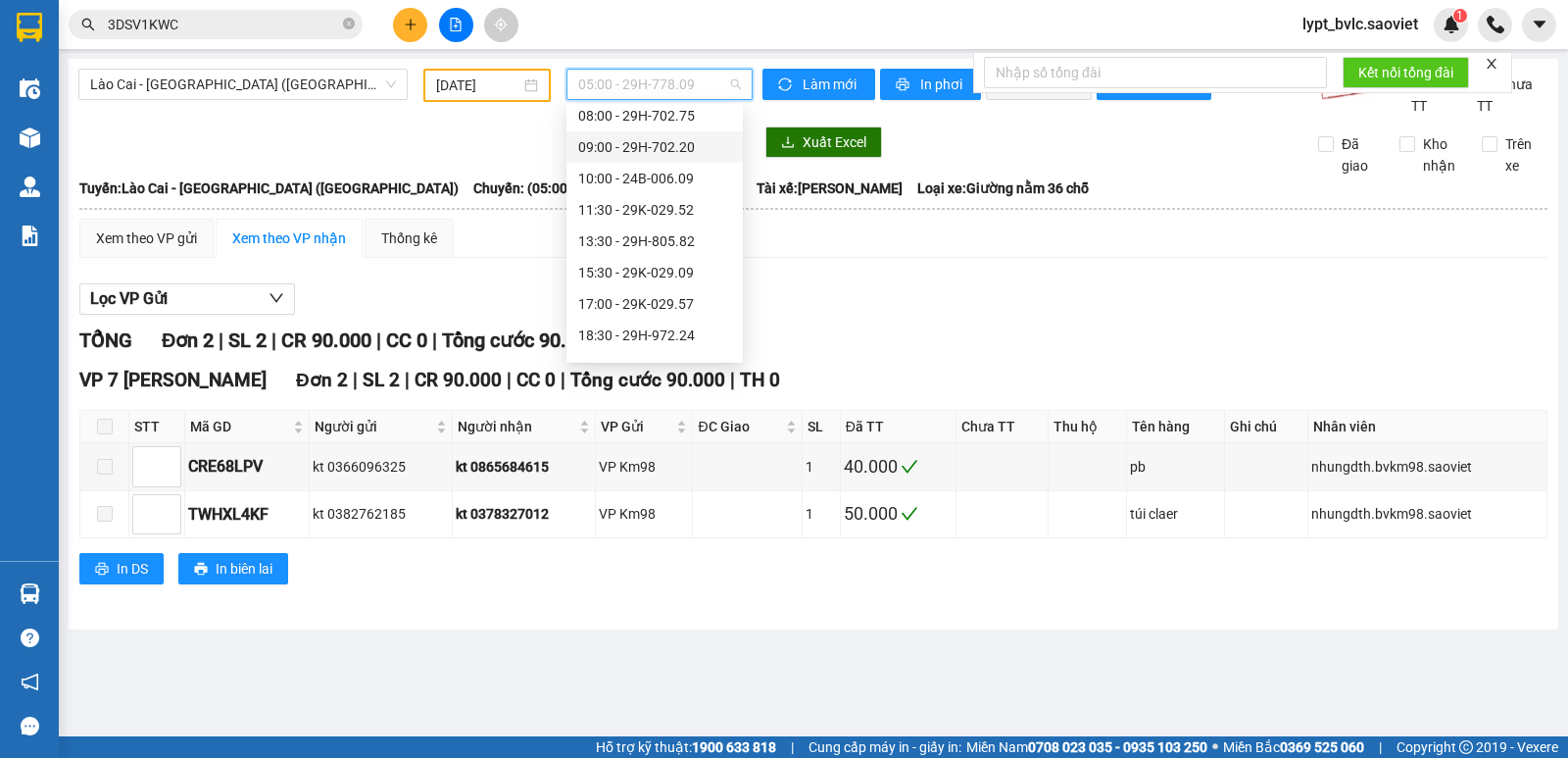
scroll to position [156, 0]
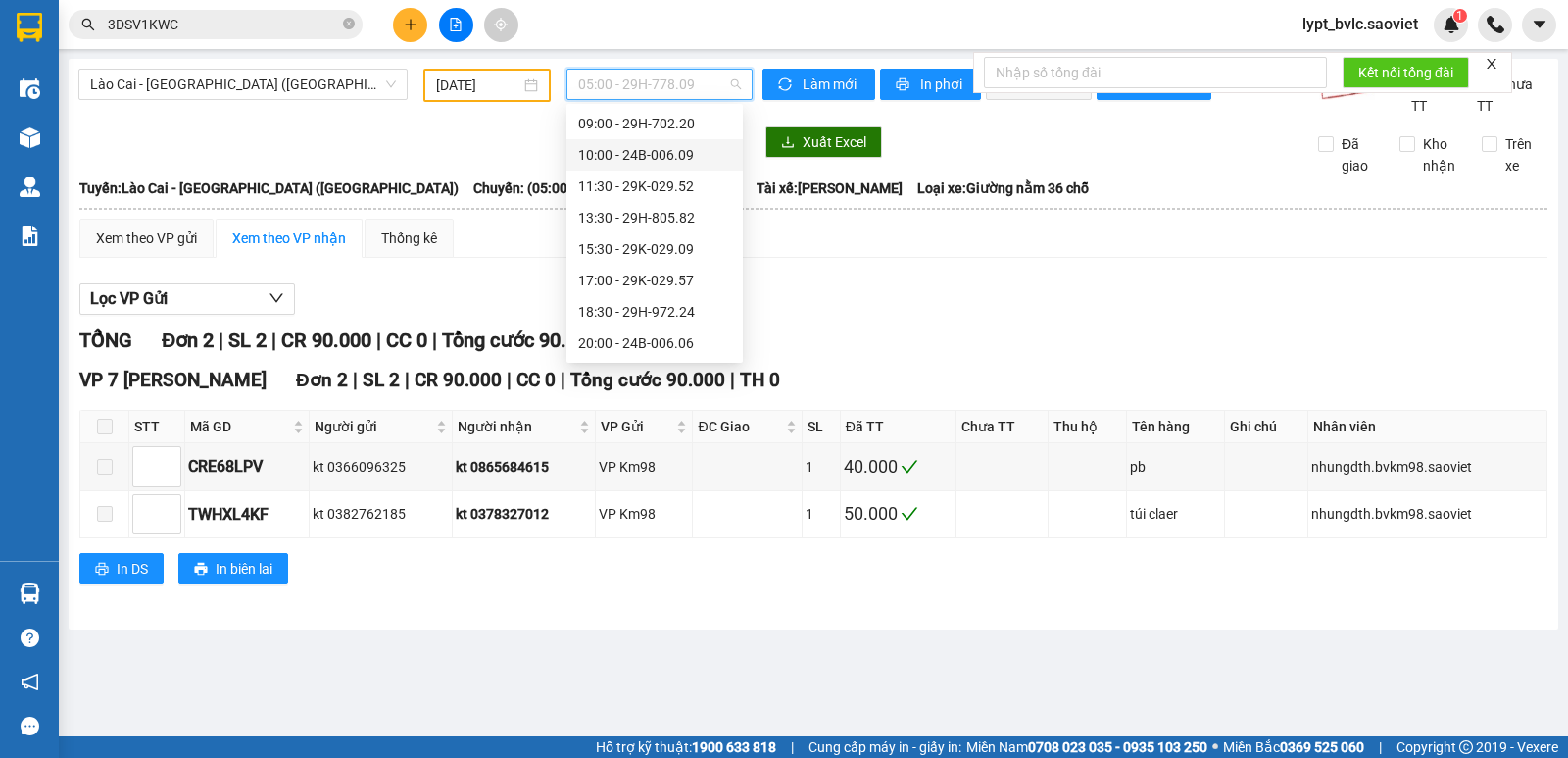
click at [642, 160] on div "10:00 - 24B-006.09" at bounding box center [654, 155] width 153 height 22
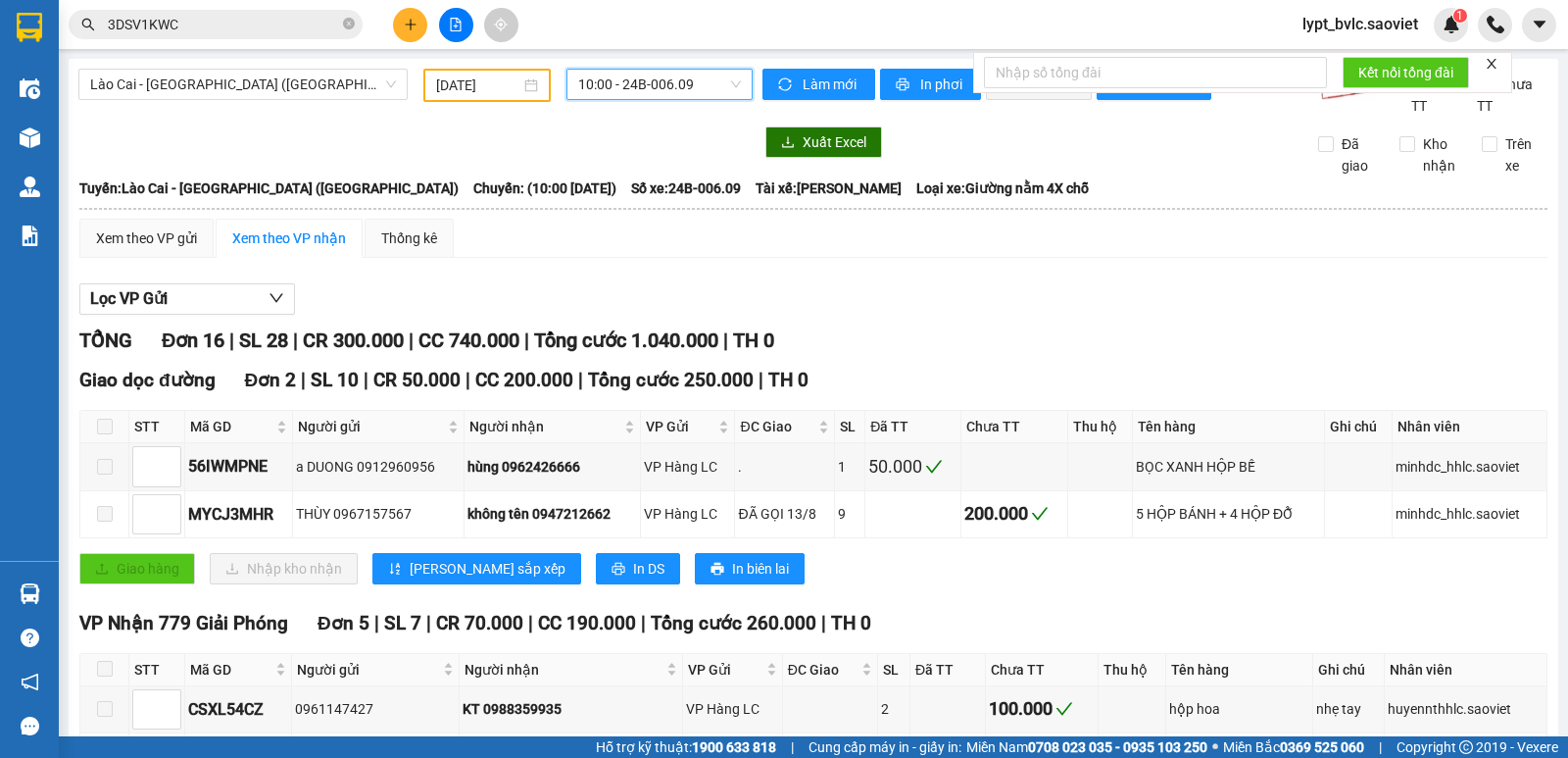
click at [650, 79] on span "10:00 - 24B-006.09" at bounding box center [658, 84] width 161 height 30
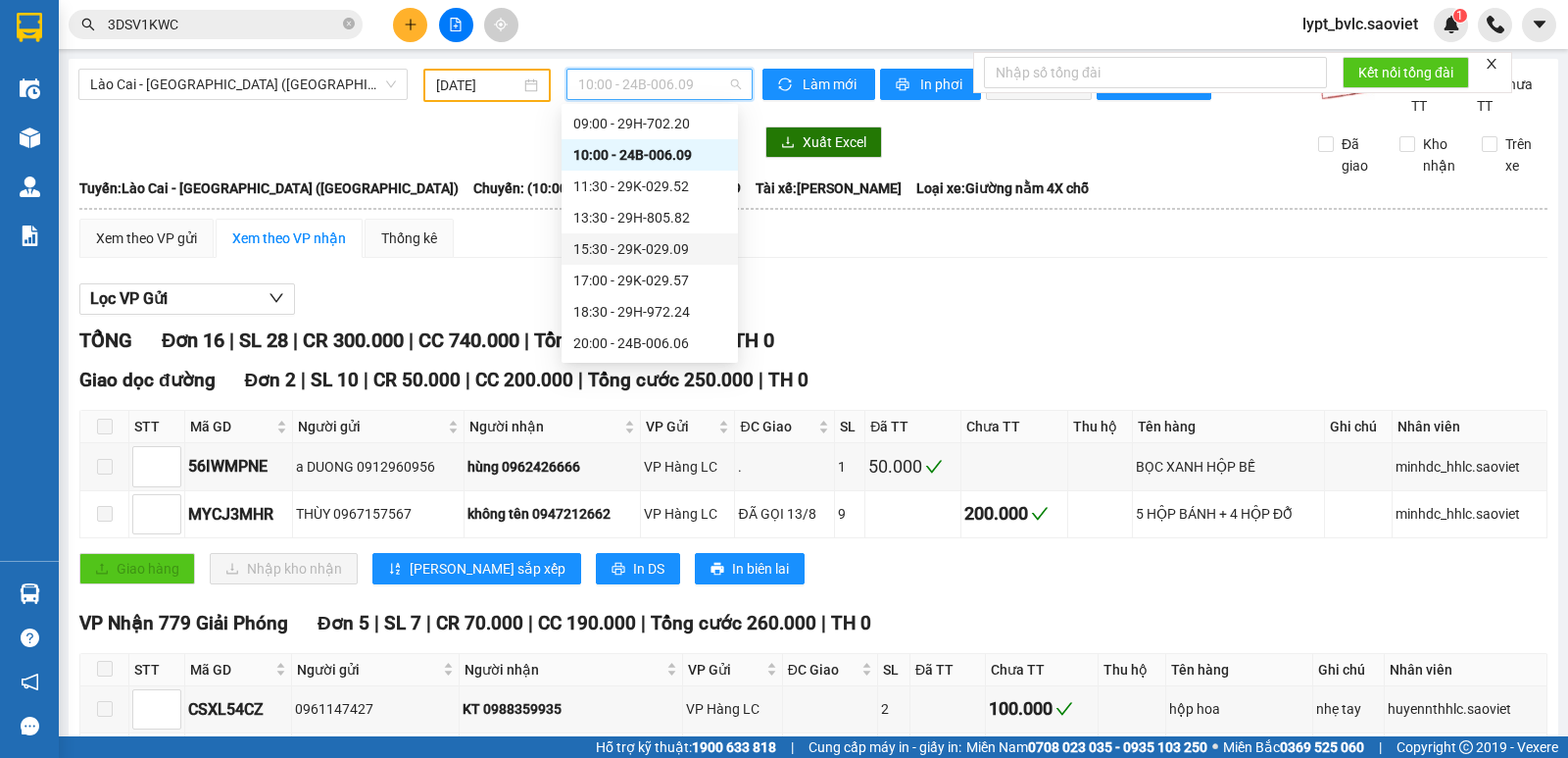
click at [660, 247] on div "15:30 - 29K-029.09" at bounding box center [649, 249] width 153 height 22
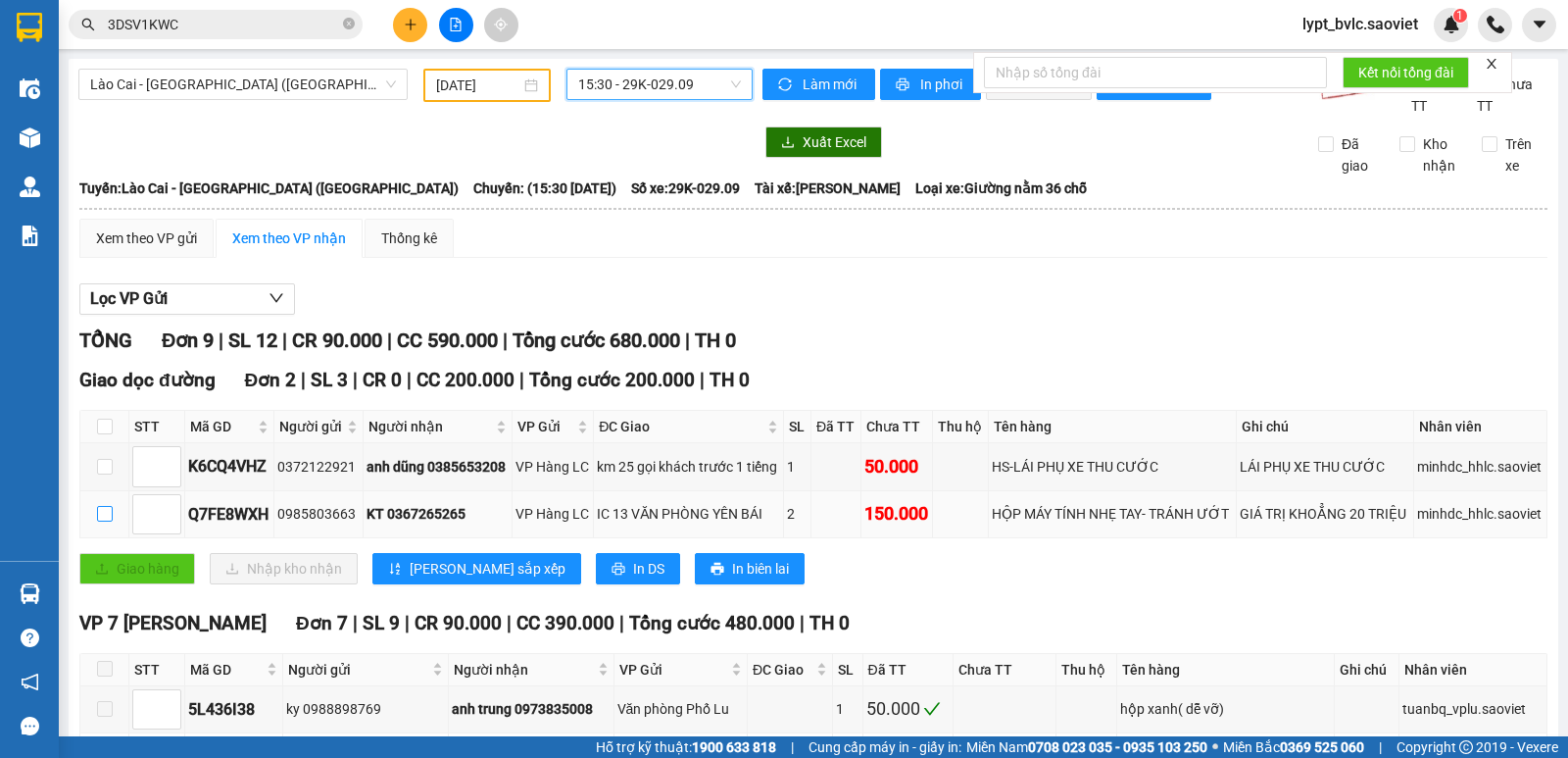
click at [100, 515] on input "checkbox" at bounding box center [105, 514] width 16 height 16
checkbox input "true"
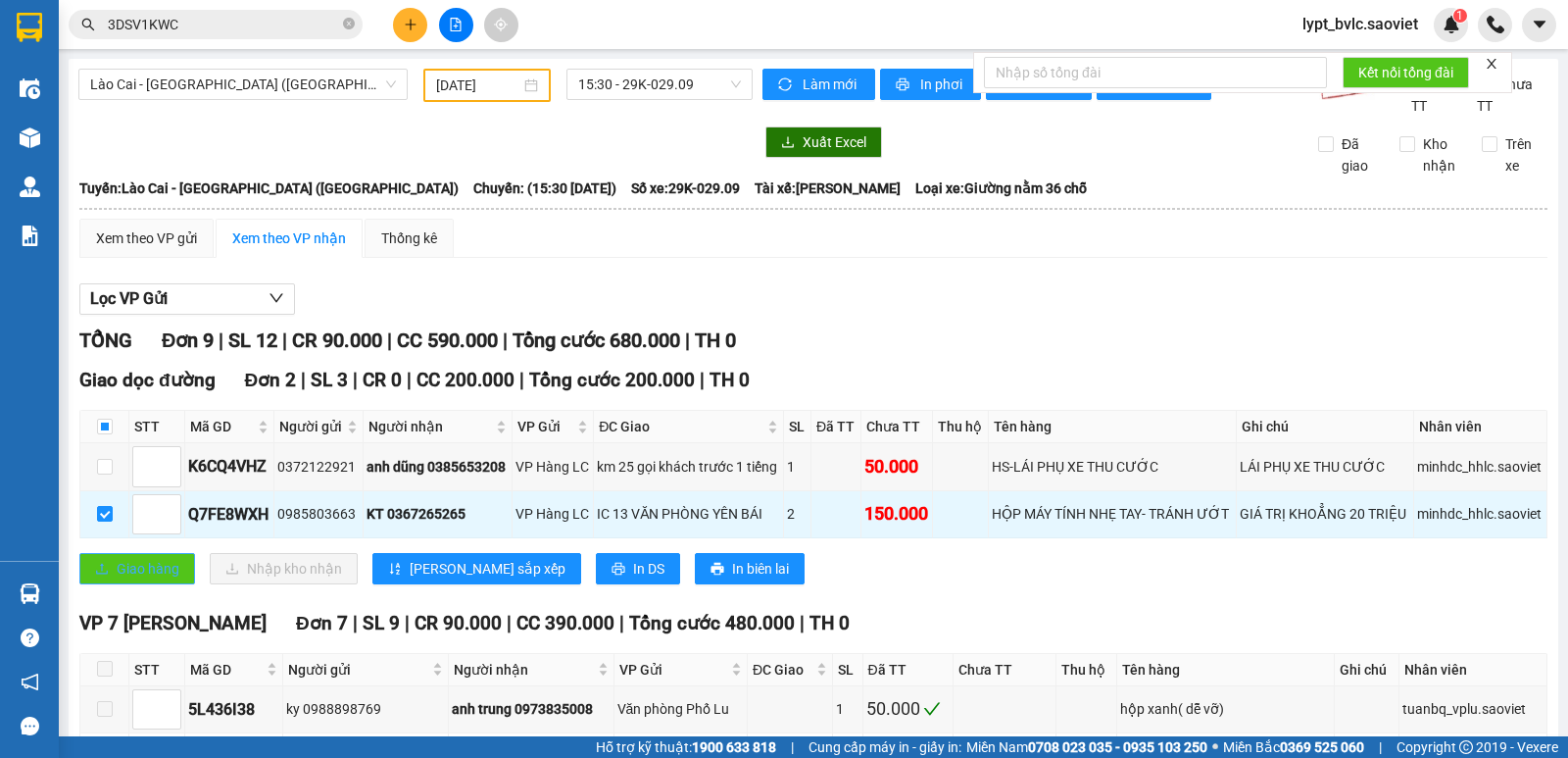
click at [156, 572] on span "Giao hàng" at bounding box center [147, 569] width 62 height 22
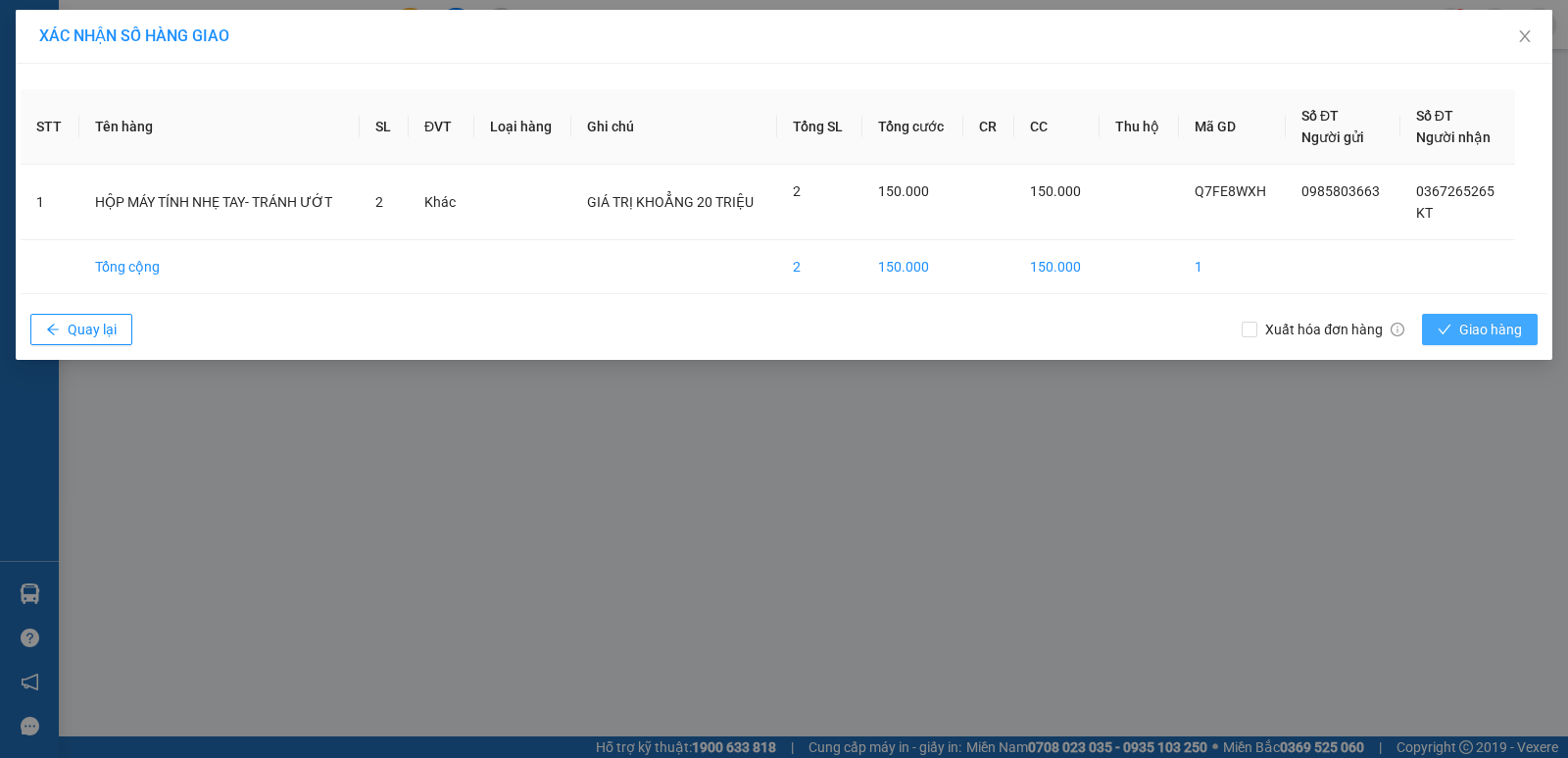
click at [1500, 329] on span "Giao hàng" at bounding box center [1490, 330] width 62 height 22
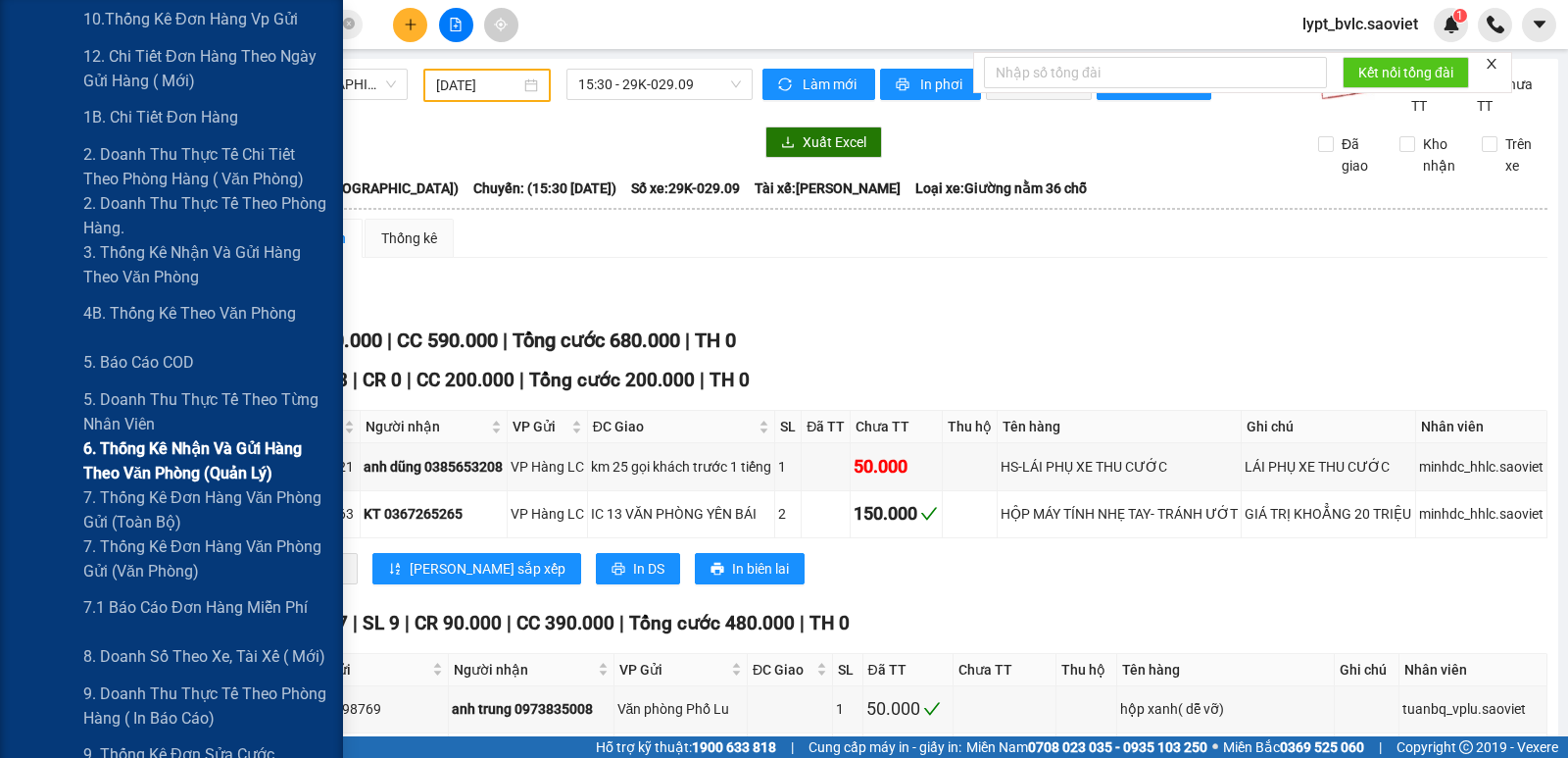
scroll to position [294, 0]
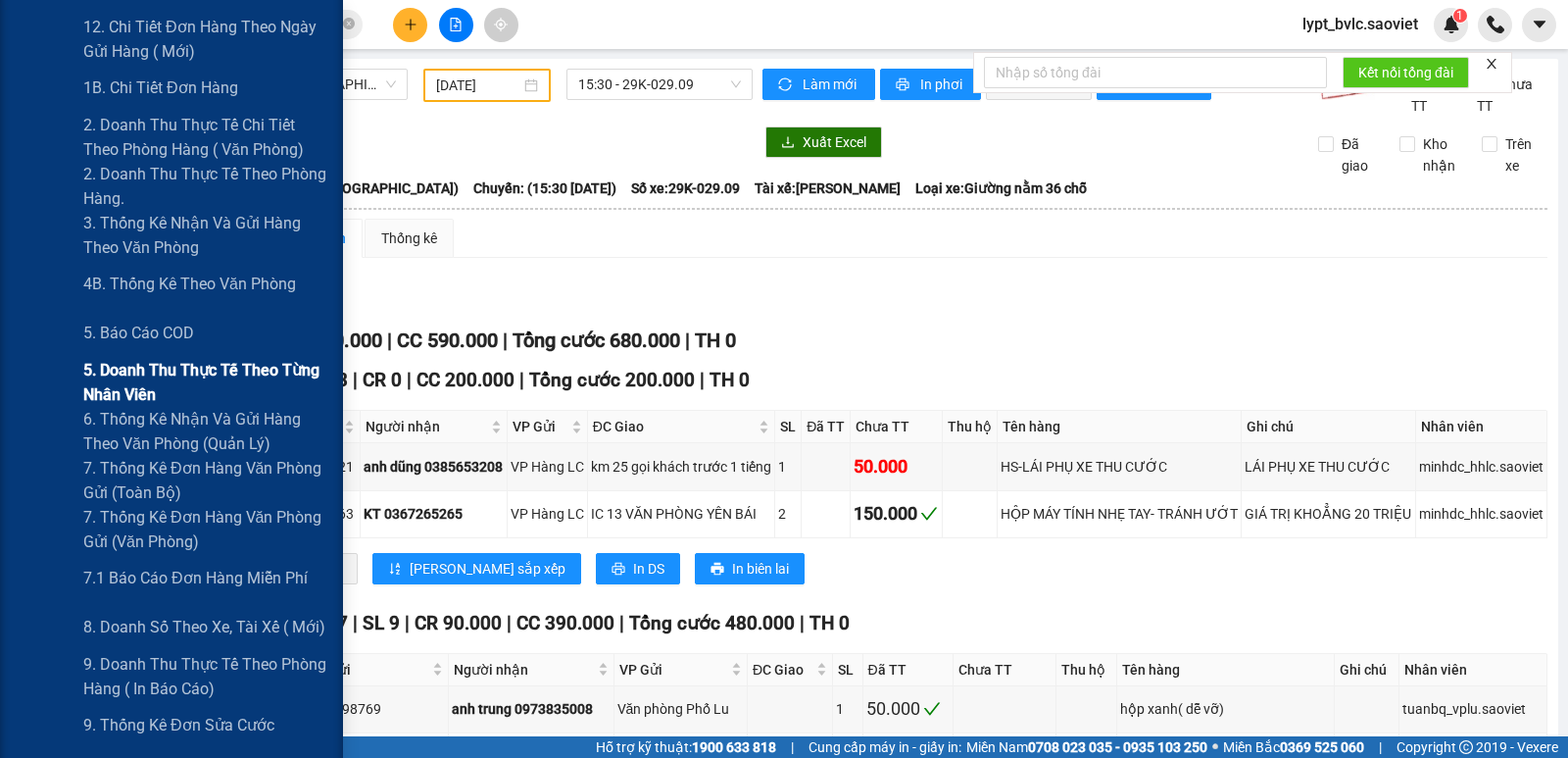
click at [231, 364] on span "5. Doanh thu thực tế theo từng nhân viên" at bounding box center [206, 383] width 245 height 49
